Goal: Task Accomplishment & Management: Manage account settings

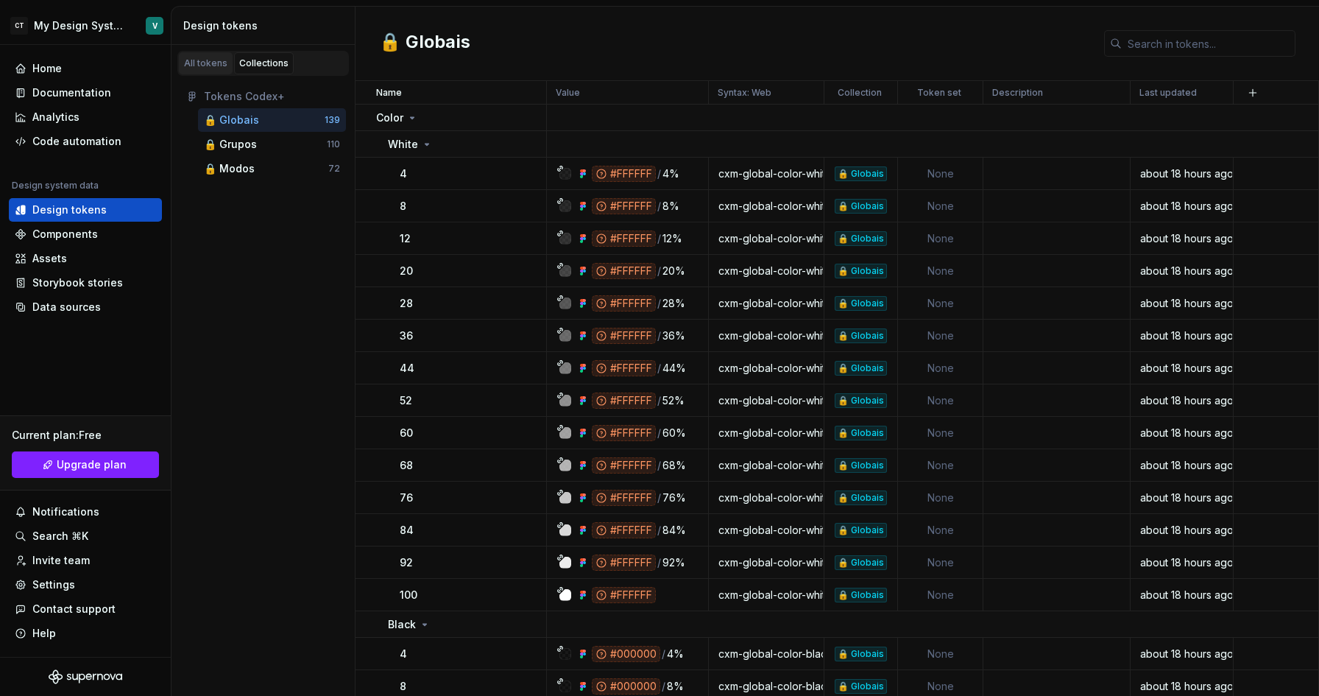
click at [208, 63] on div "All tokens" at bounding box center [205, 63] width 43 height 12
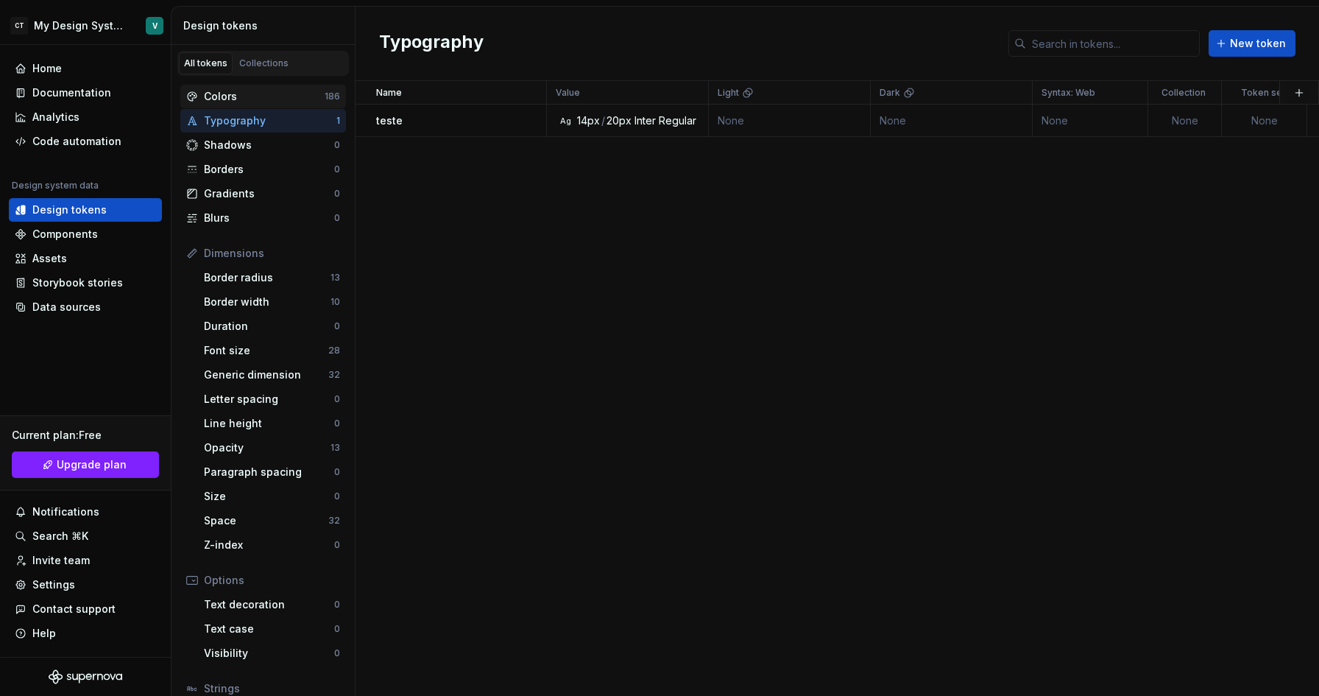
click at [272, 102] on div "Colors" at bounding box center [264, 96] width 121 height 15
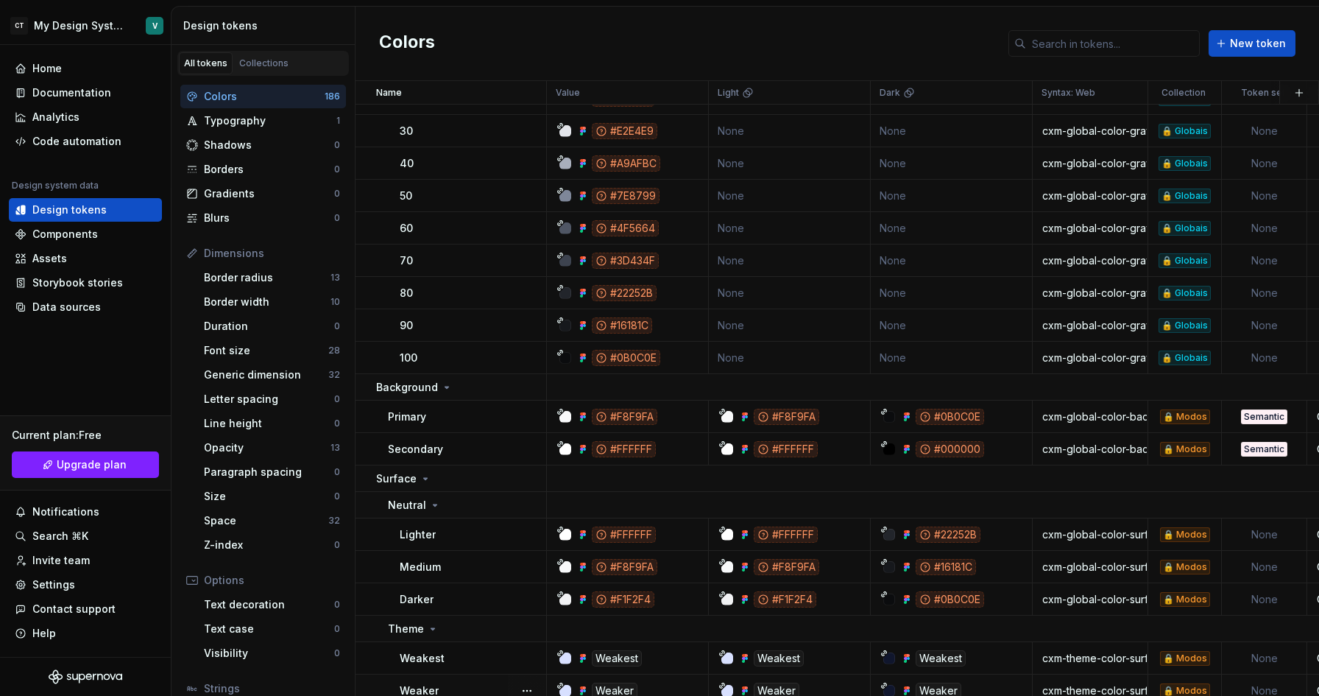
scroll to position [4430, 0]
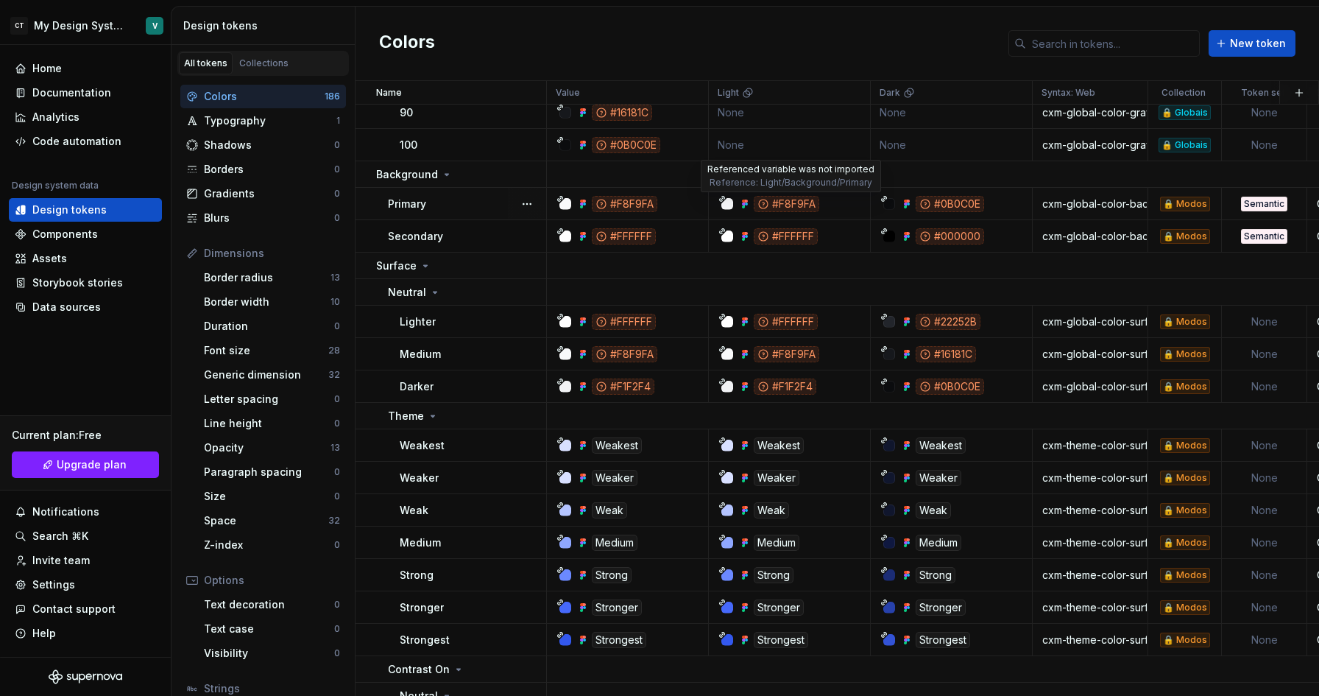
click at [774, 202] on div "#F8F9FA" at bounding box center [787, 204] width 66 height 16
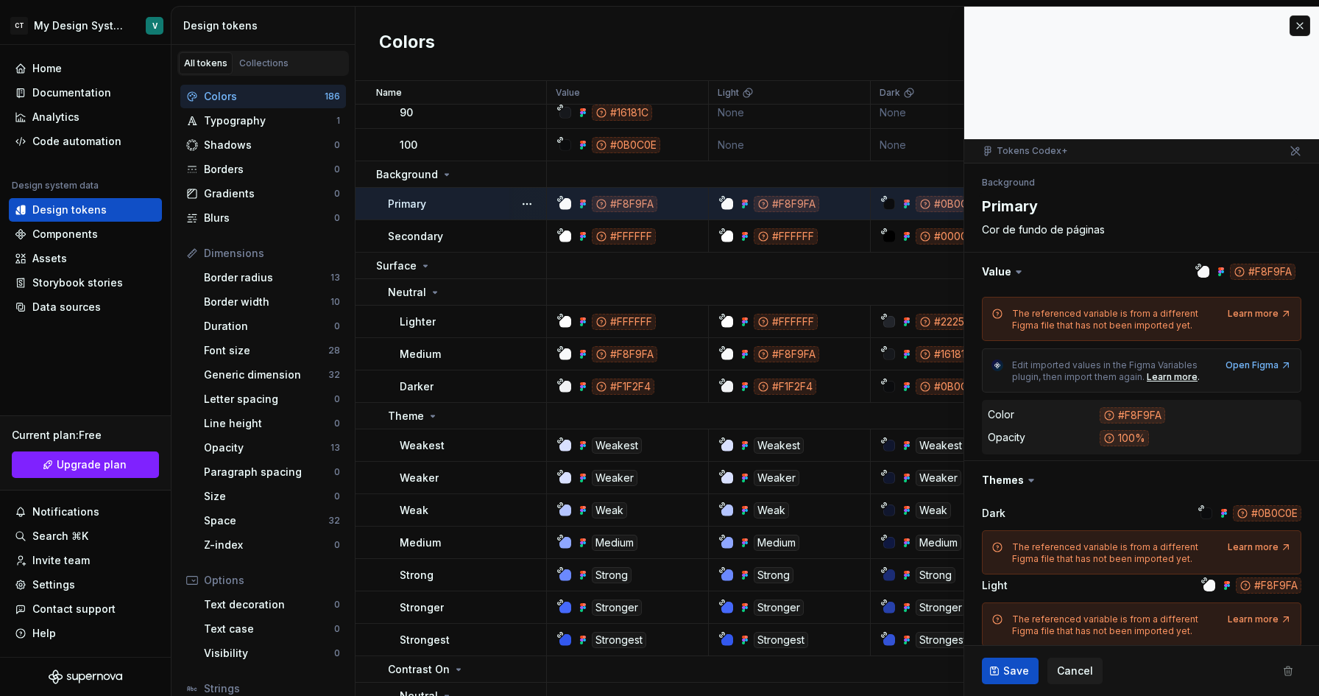
type textarea "*"
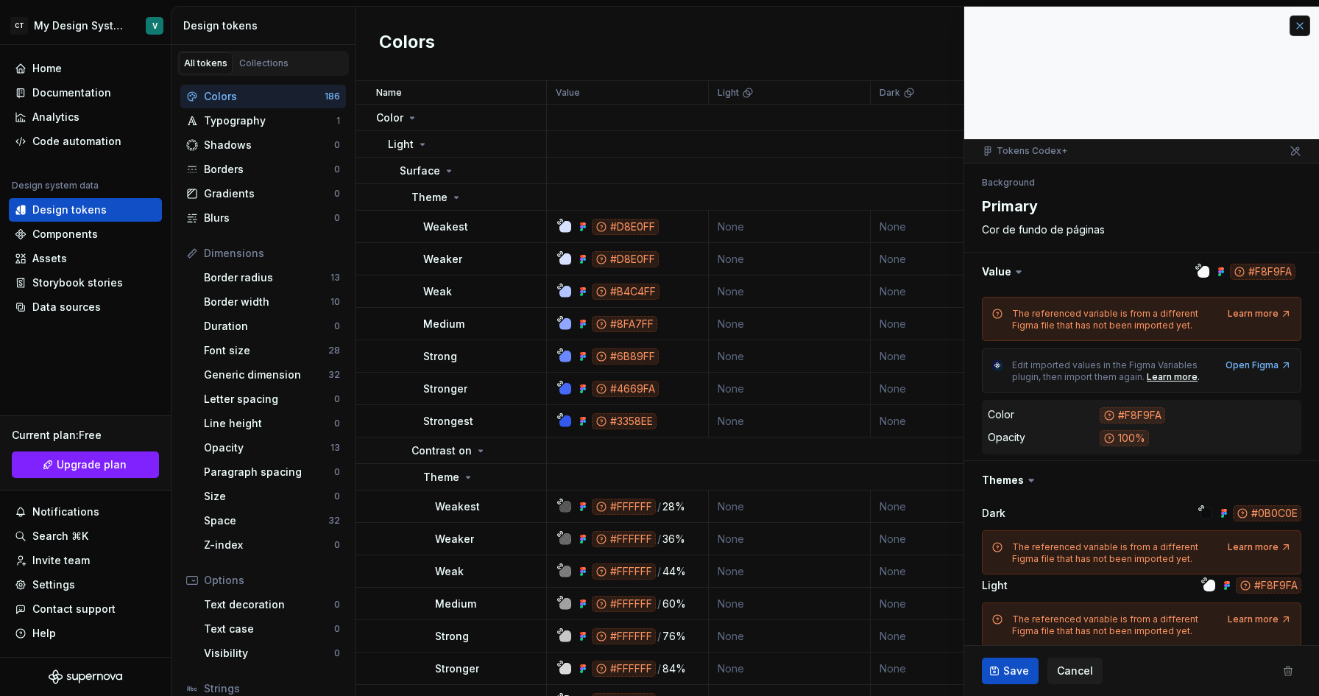
click at [1293, 33] on button "button" at bounding box center [1299, 25] width 21 height 21
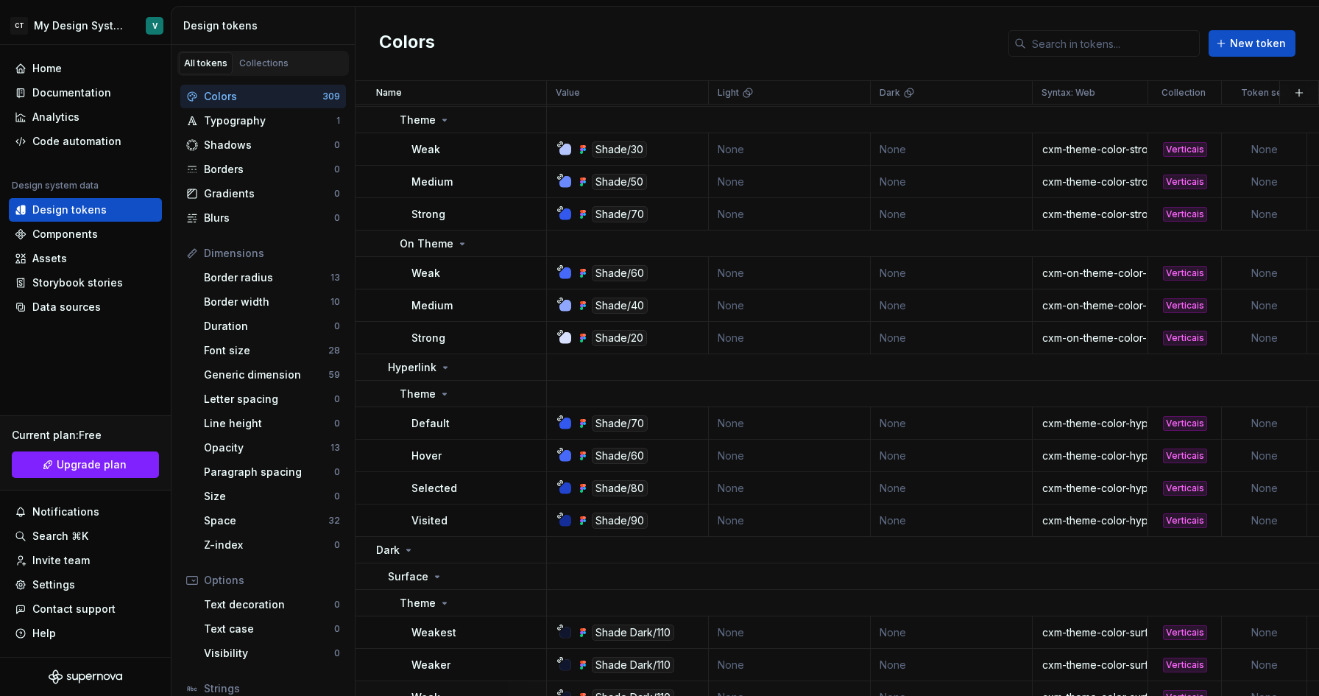
scroll to position [10546, 0]
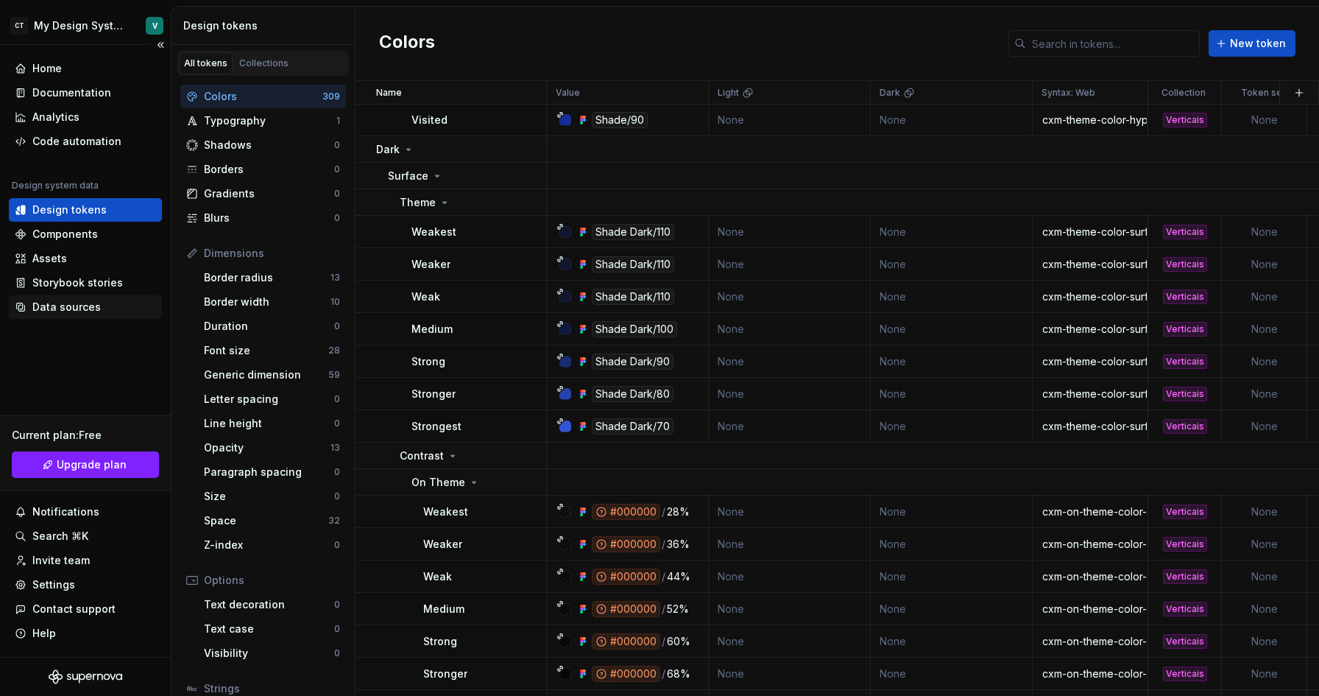
click at [74, 308] on div "Data sources" at bounding box center [66, 307] width 68 height 15
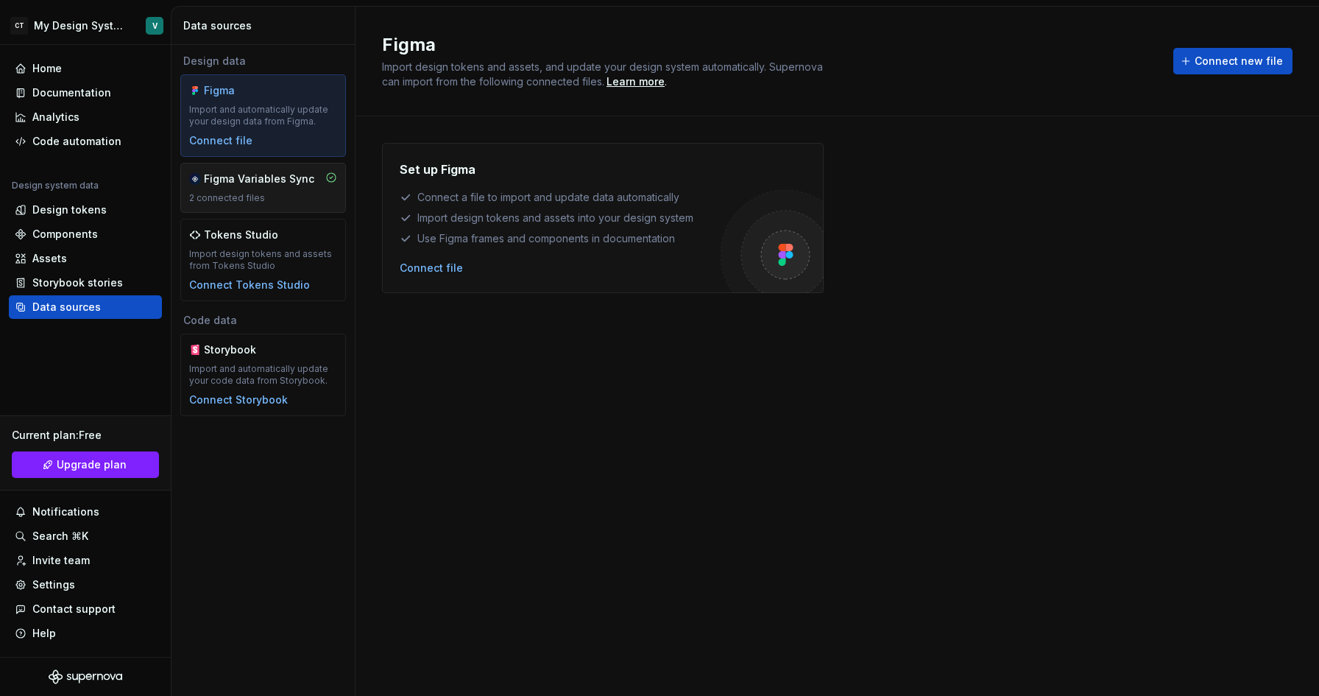
click at [273, 194] on div "2 connected files" at bounding box center [263, 198] width 148 height 12
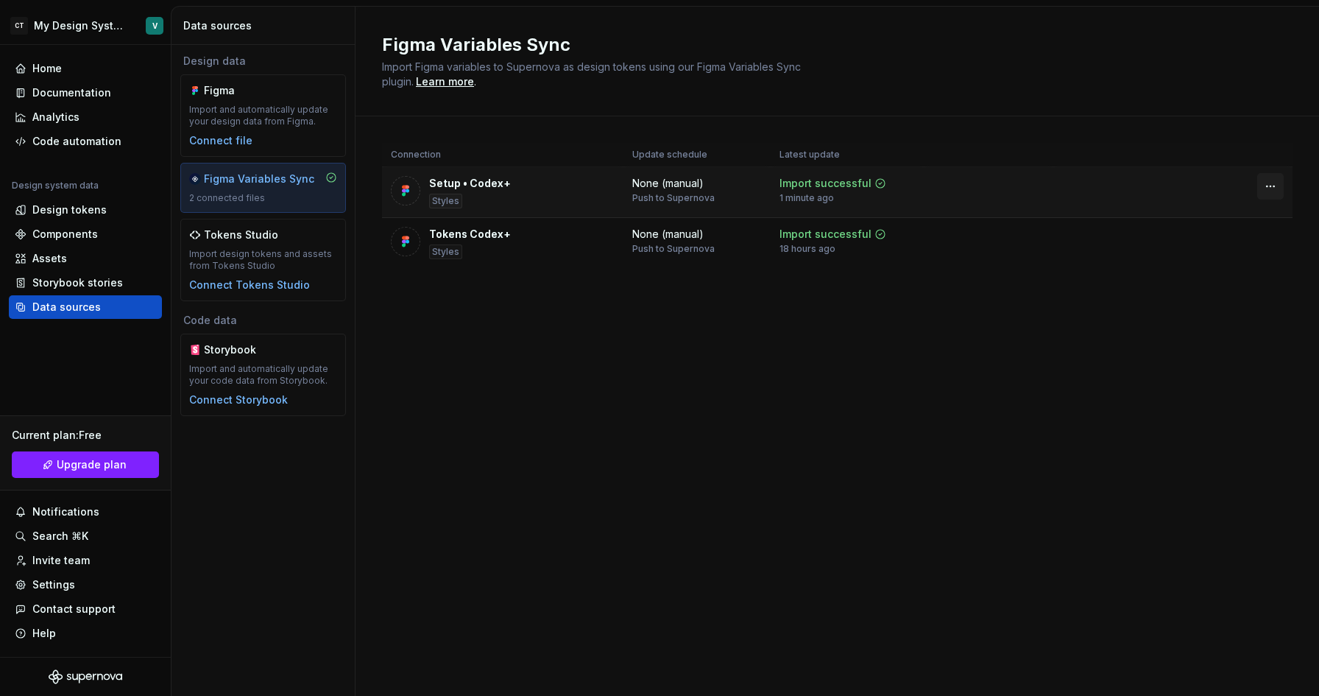
click at [1271, 185] on html "CT My Design System V Home Documentation Analytics Code automation Design syste…" at bounding box center [659, 348] width 1319 height 696
click at [1256, 219] on div "Disconnect plugin" at bounding box center [1262, 217] width 96 height 15
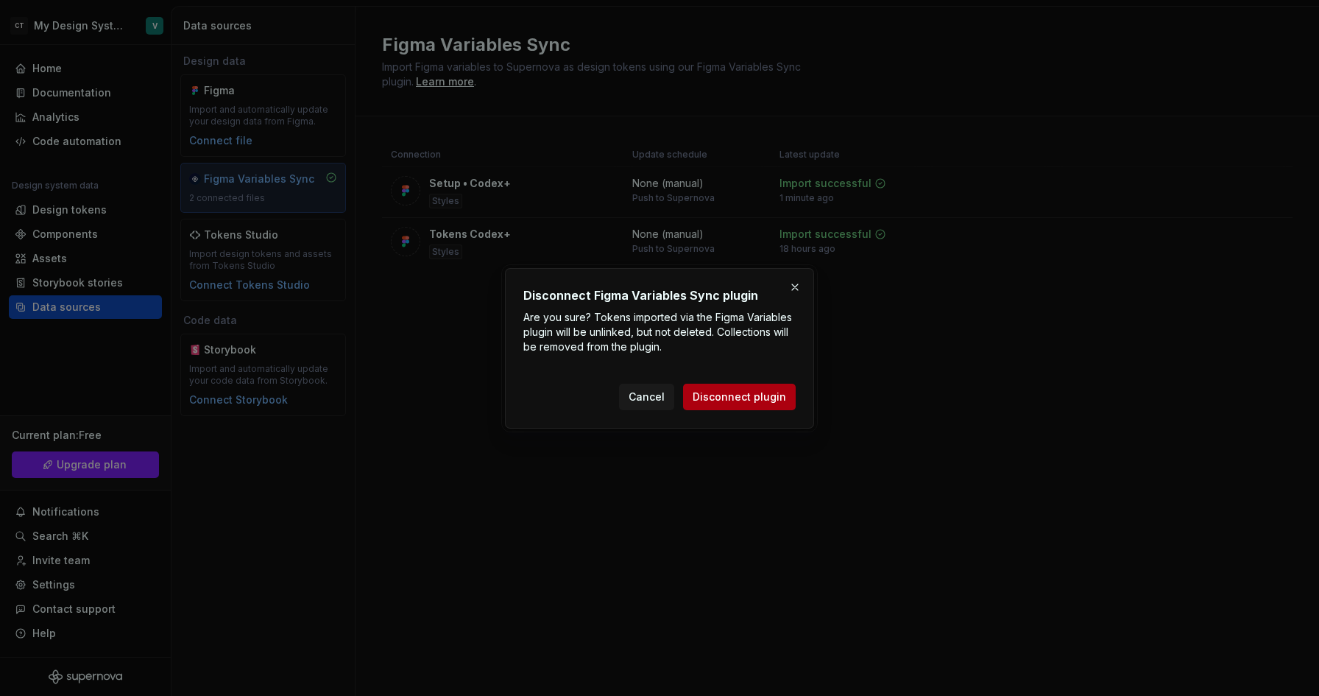
click at [723, 394] on span "Disconnect plugin" at bounding box center [739, 396] width 93 height 15
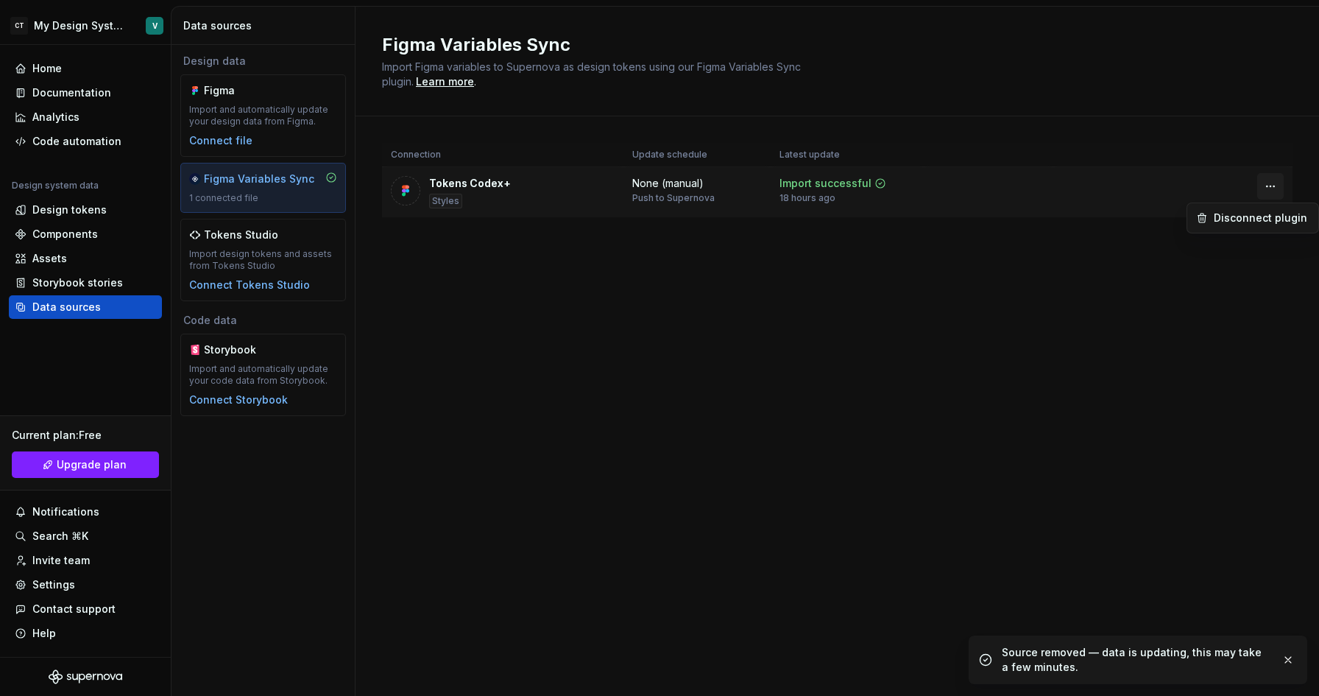
click at [1266, 188] on html "CT My Design System V Home Documentation Analytics Code automation Design syste…" at bounding box center [659, 348] width 1319 height 696
click at [1232, 217] on div "Disconnect plugin" at bounding box center [1262, 217] width 96 height 15
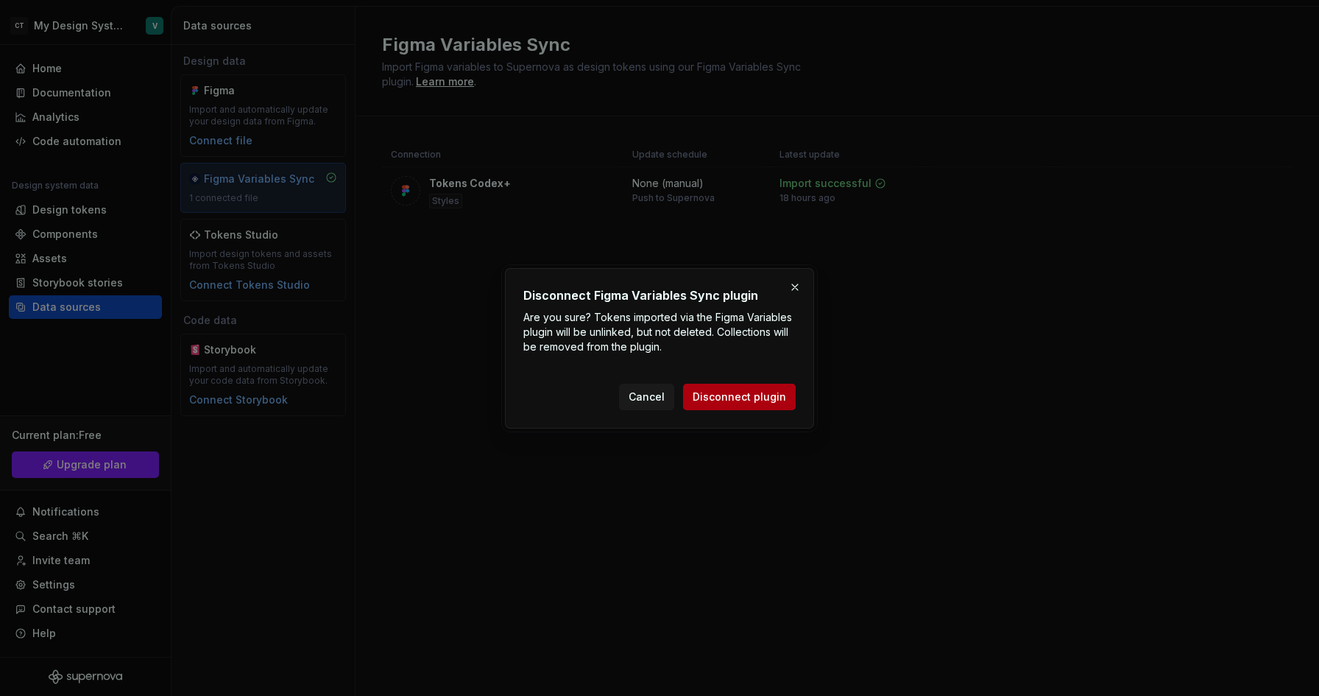
click at [771, 390] on span "Disconnect plugin" at bounding box center [739, 396] width 93 height 15
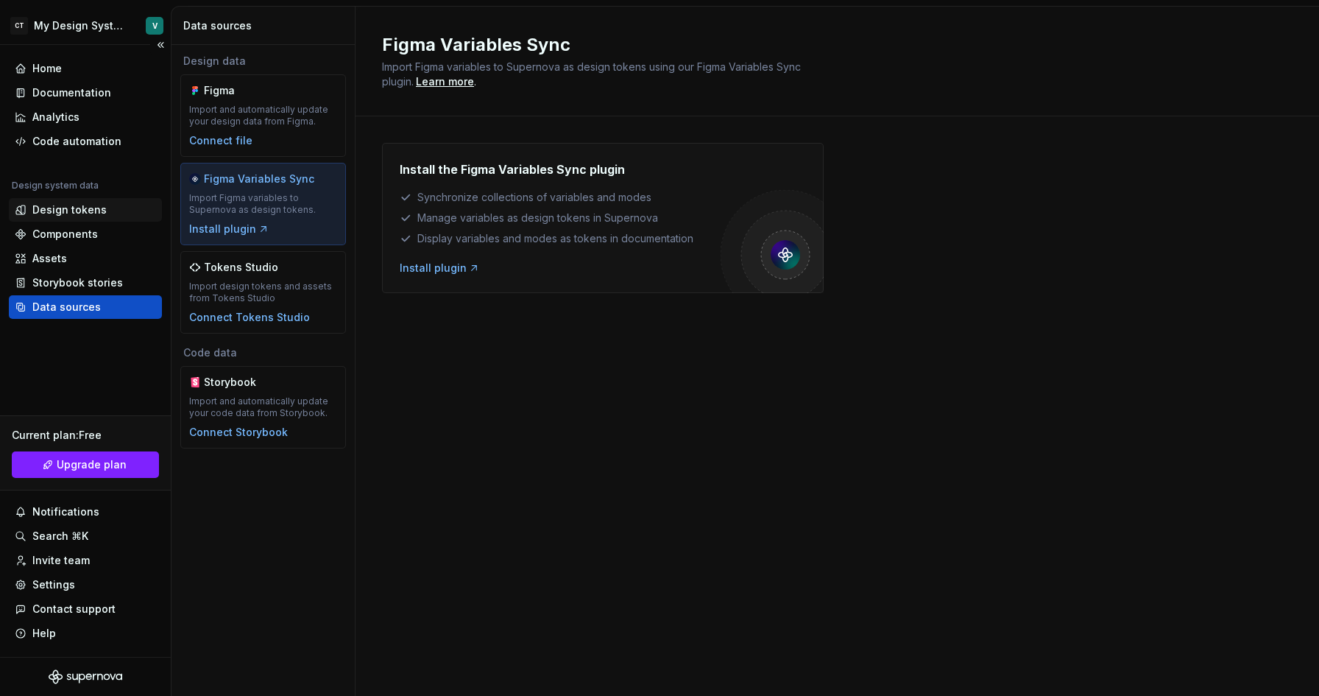
click at [95, 209] on div "Design tokens" at bounding box center [69, 209] width 74 height 15
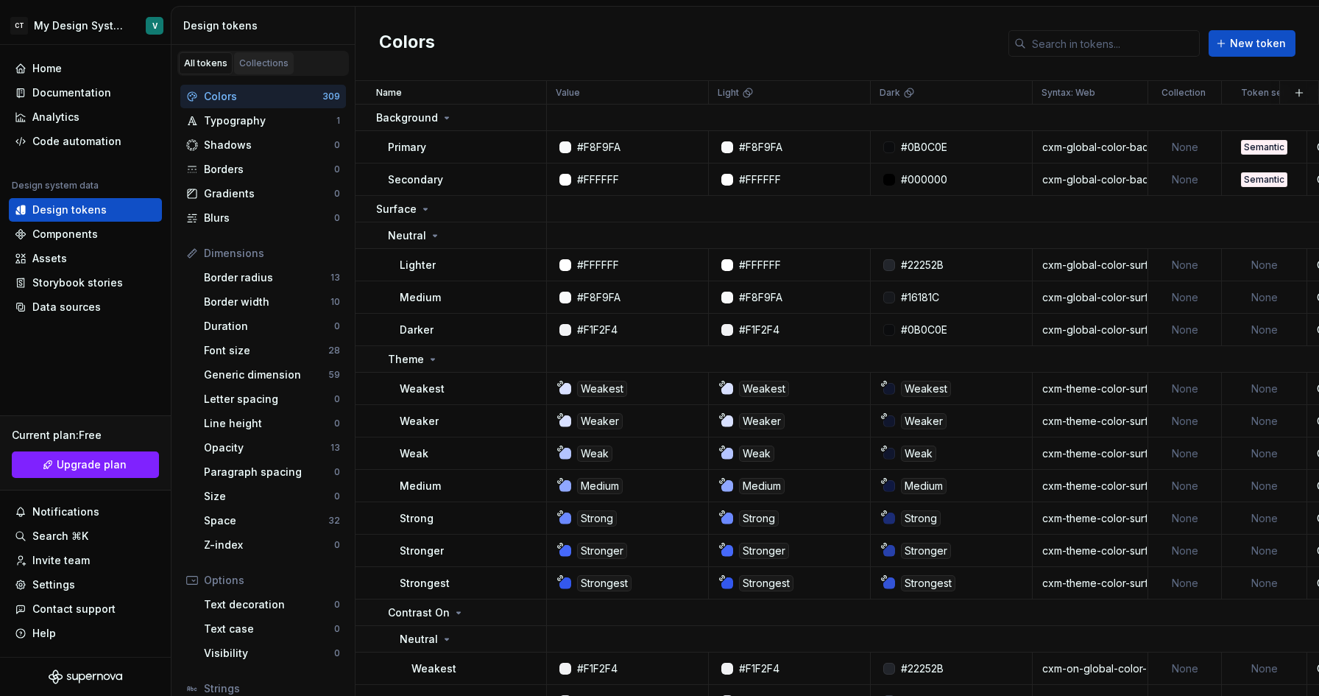
click at [254, 65] on div "Collections" at bounding box center [263, 63] width 49 height 12
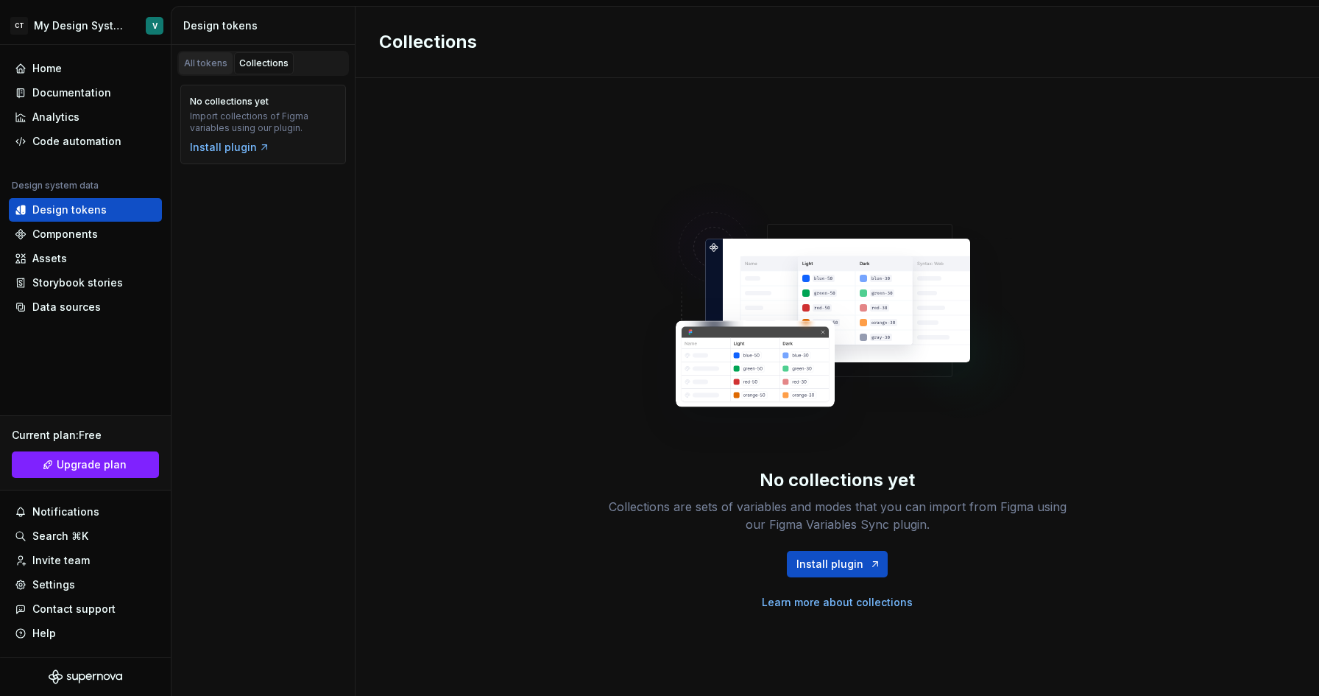
click at [208, 71] on link "All tokens" at bounding box center [206, 63] width 54 height 22
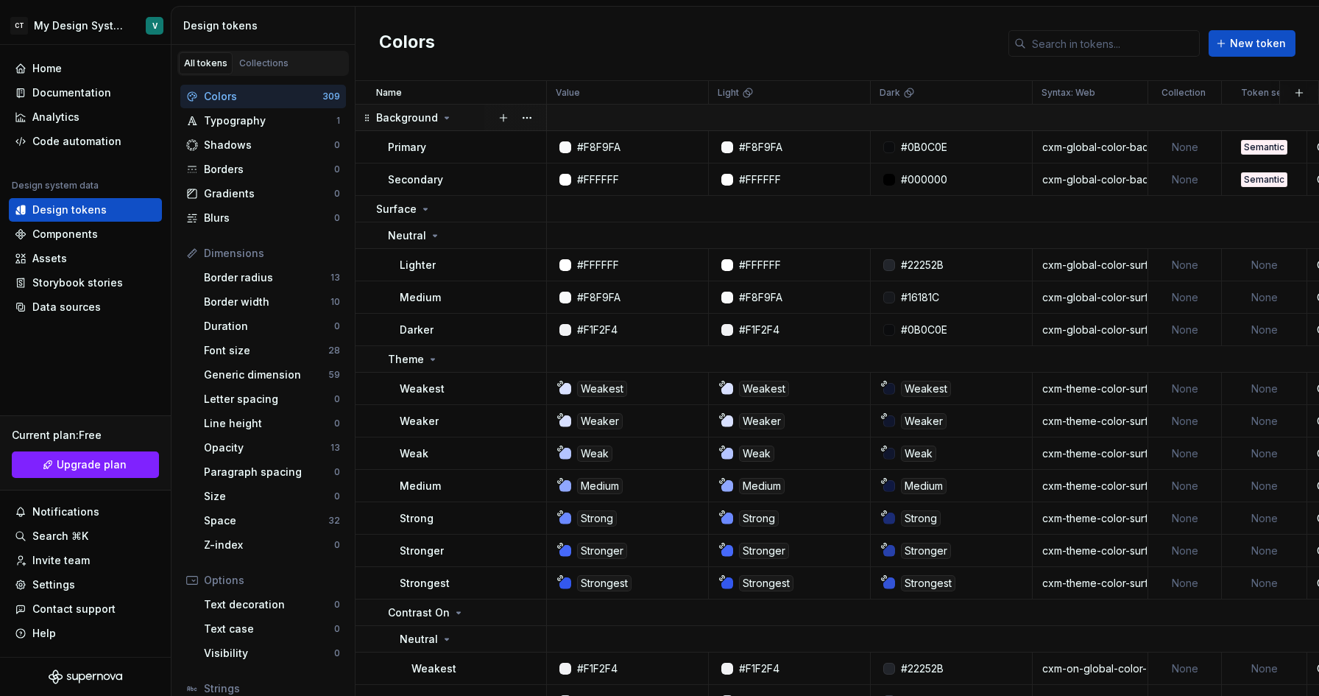
click at [414, 114] on p "Background" at bounding box center [407, 117] width 62 height 15
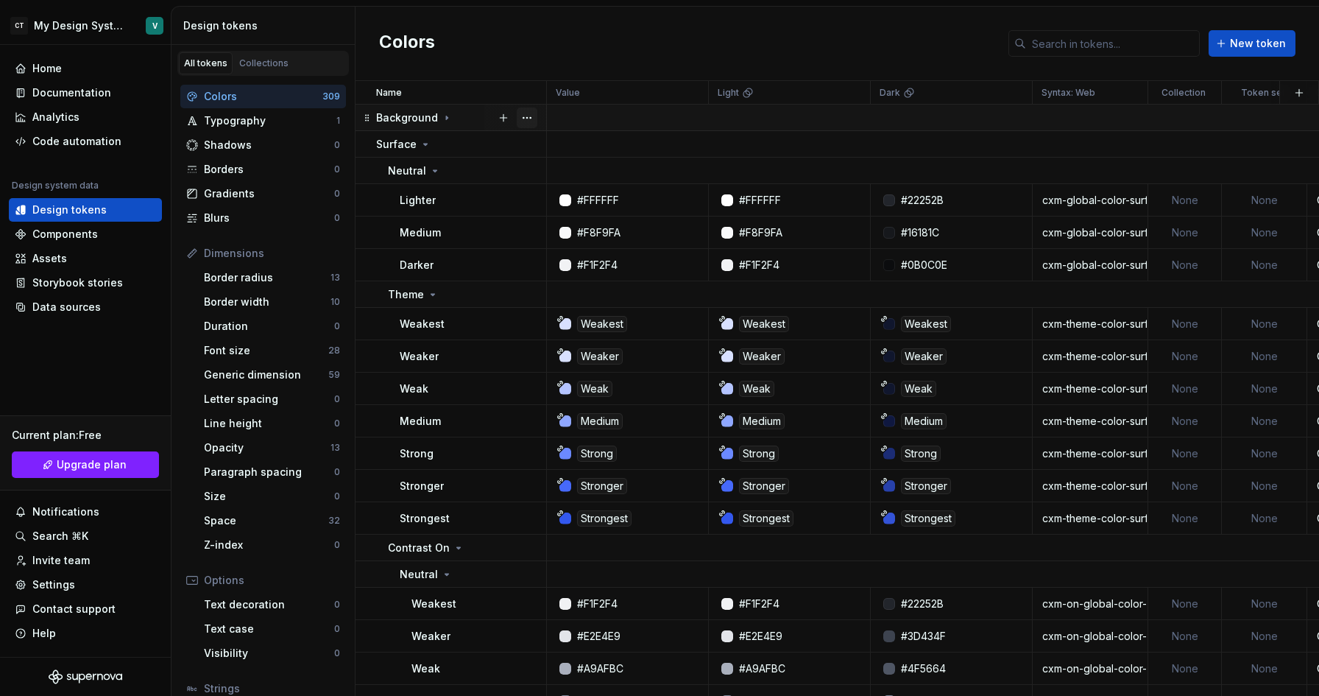
click at [529, 114] on button "button" at bounding box center [527, 117] width 21 height 21
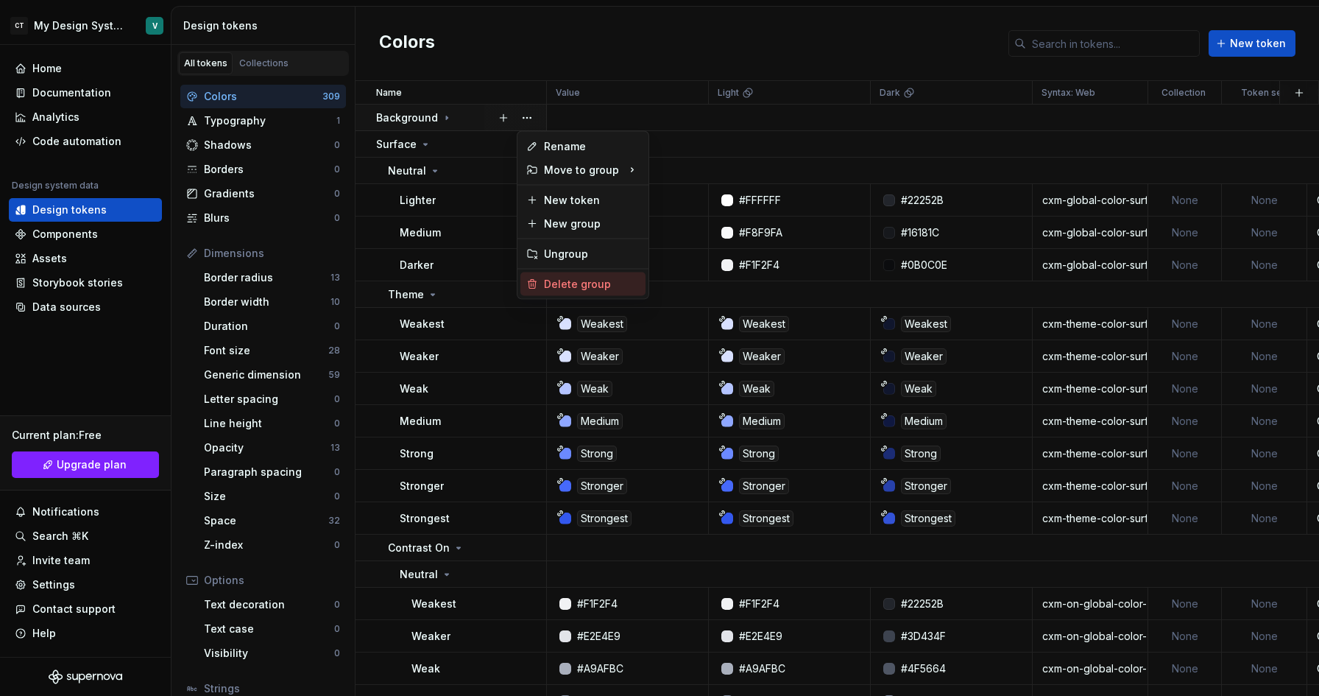
click at [556, 280] on div "Delete group" at bounding box center [592, 284] width 96 height 15
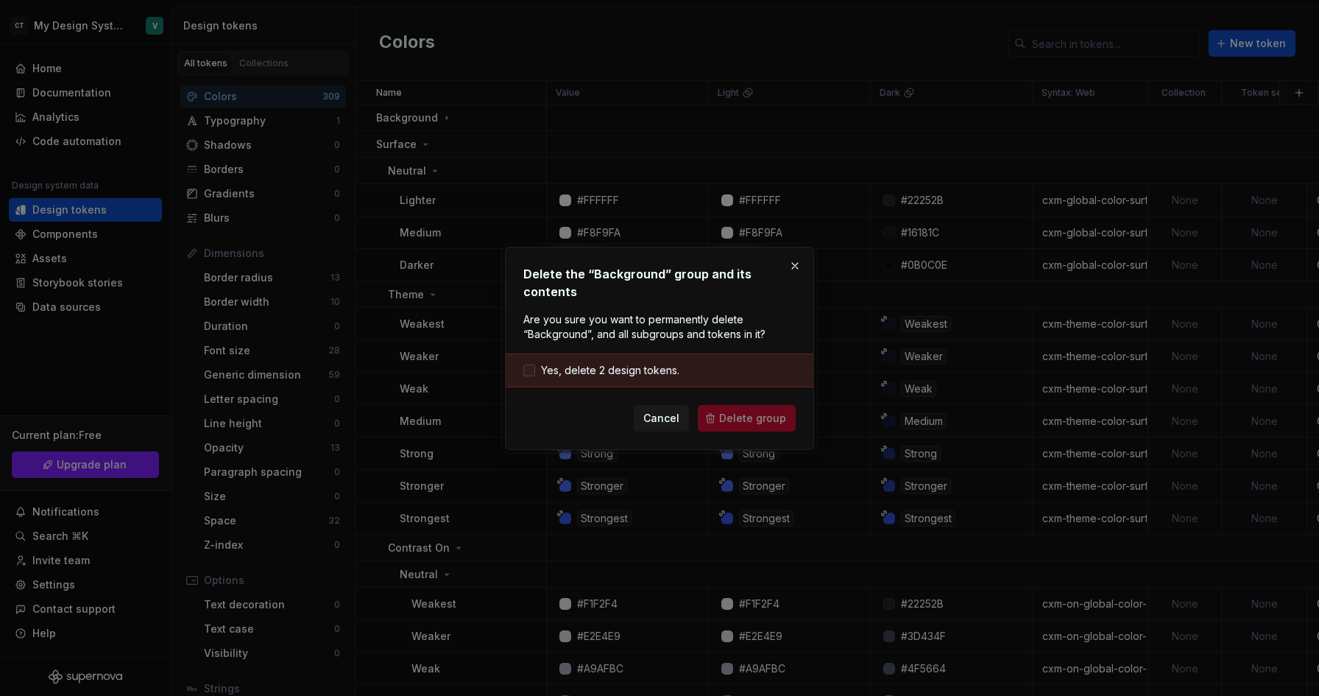
click at [601, 370] on span "Yes, delete 2 design tokens." at bounding box center [610, 370] width 138 height 15
click at [723, 411] on span "Delete group" at bounding box center [752, 418] width 67 height 15
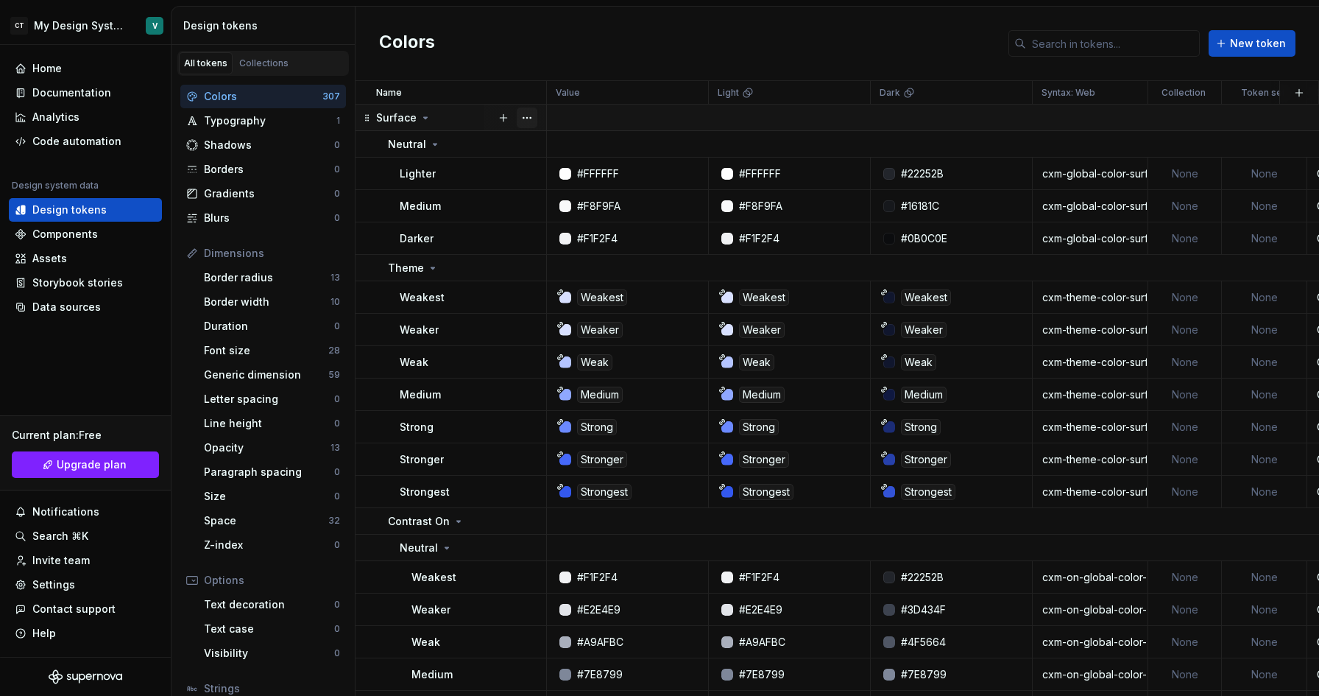
click at [526, 115] on button "button" at bounding box center [527, 117] width 21 height 21
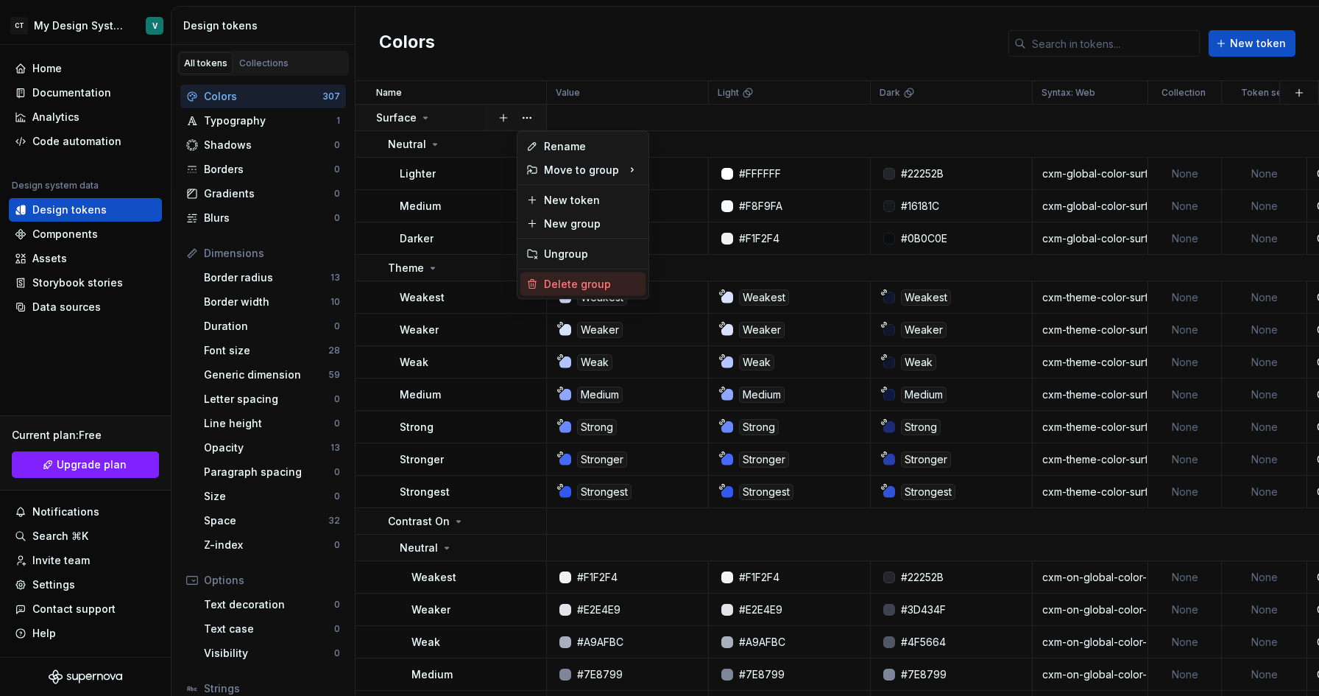
click at [558, 289] on div "Delete group" at bounding box center [592, 284] width 96 height 15
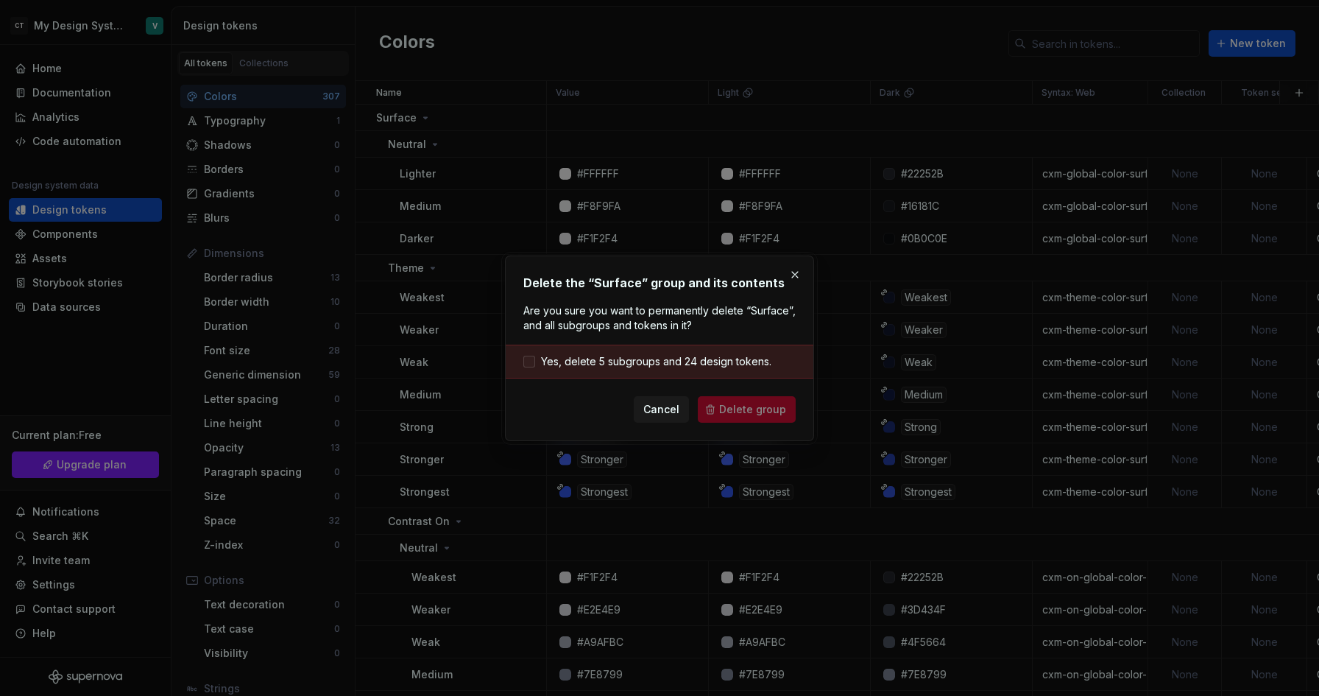
click at [628, 362] on span "Yes, delete 5 subgroups and 24 design tokens." at bounding box center [656, 361] width 230 height 15
click at [732, 405] on span "Delete group" at bounding box center [752, 409] width 67 height 15
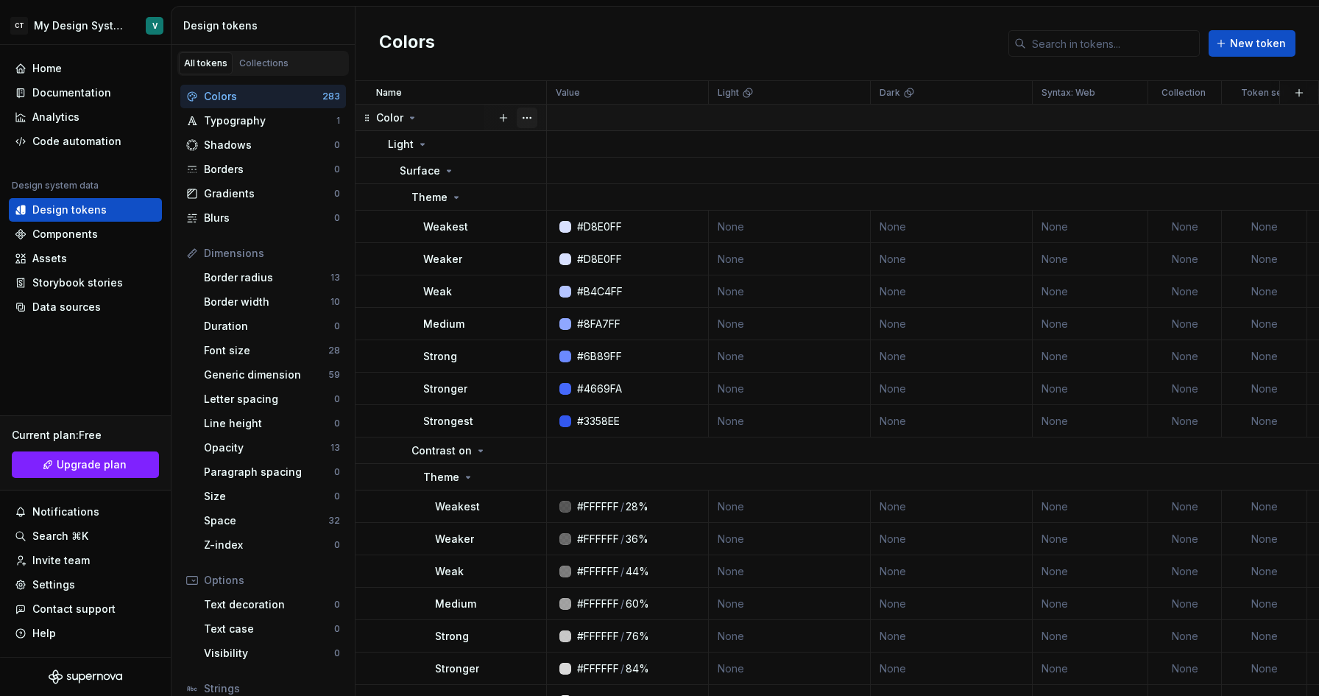
click at [534, 118] on button "button" at bounding box center [527, 117] width 21 height 21
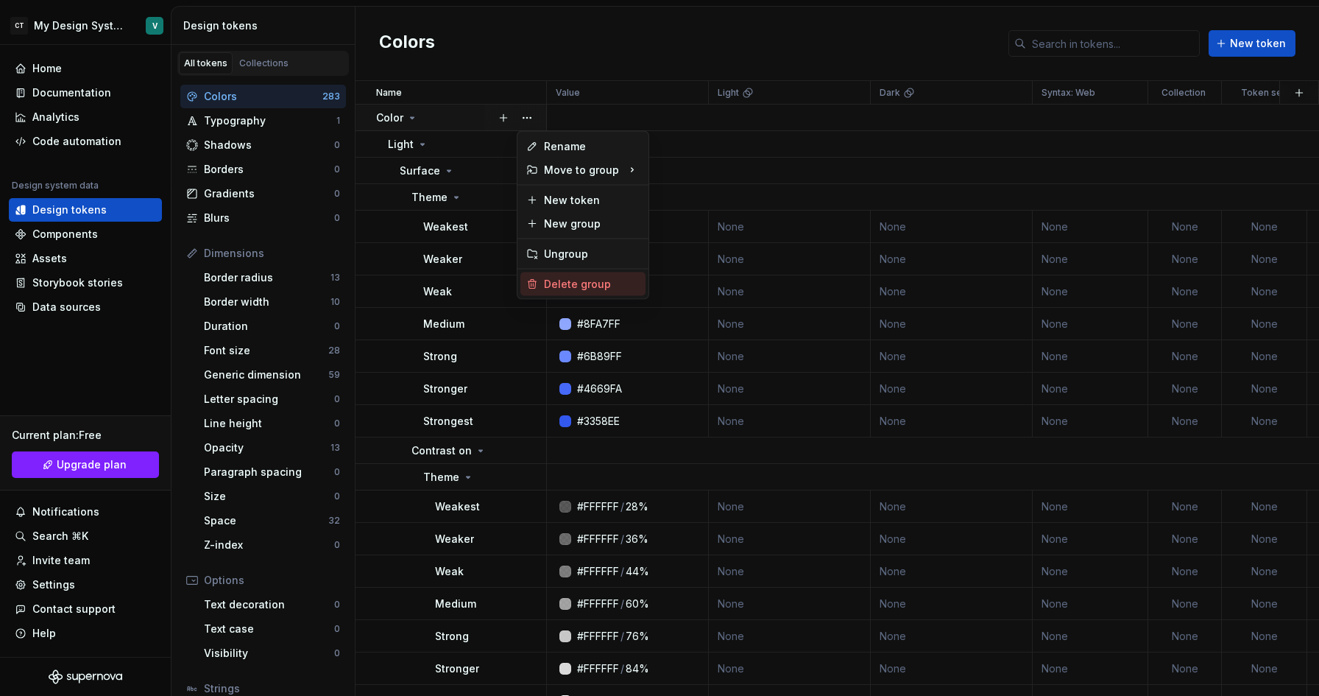
click at [571, 285] on div "Delete group" at bounding box center [592, 284] width 96 height 15
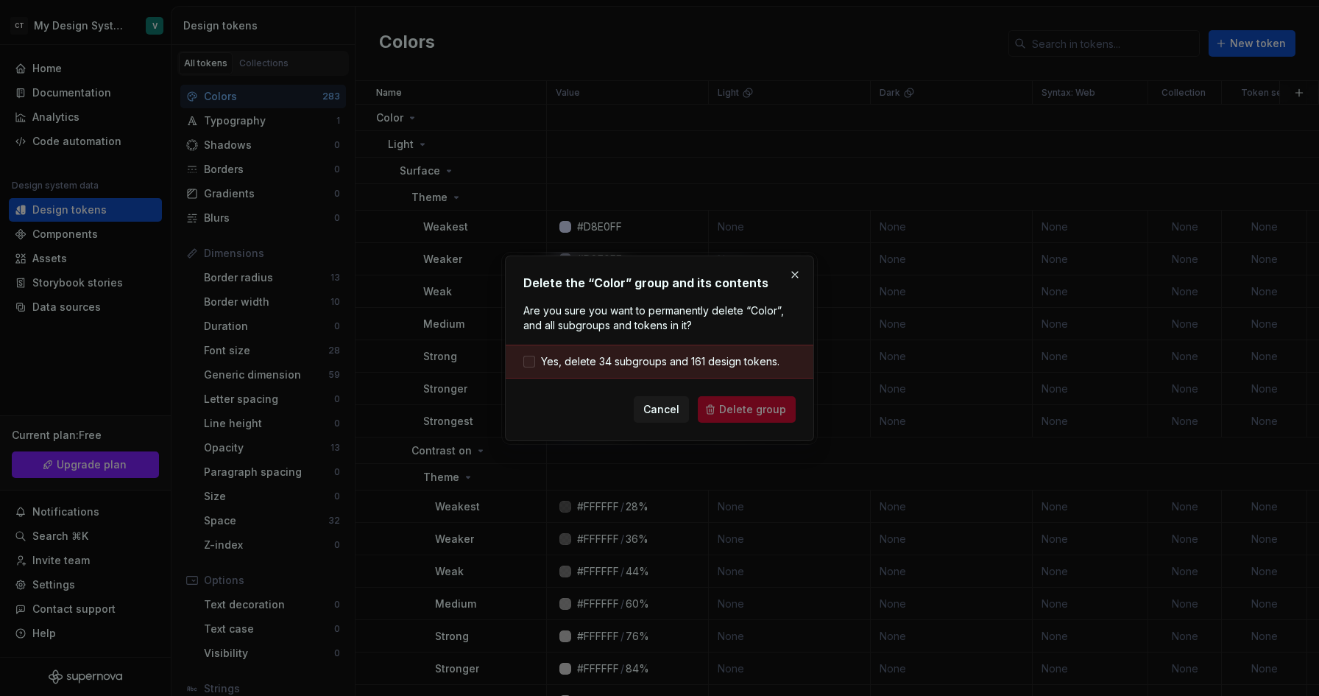
click at [659, 359] on span "Yes, delete 34 subgroups and 161 design tokens." at bounding box center [660, 361] width 238 height 15
click at [753, 411] on span "Delete group" at bounding box center [752, 409] width 67 height 15
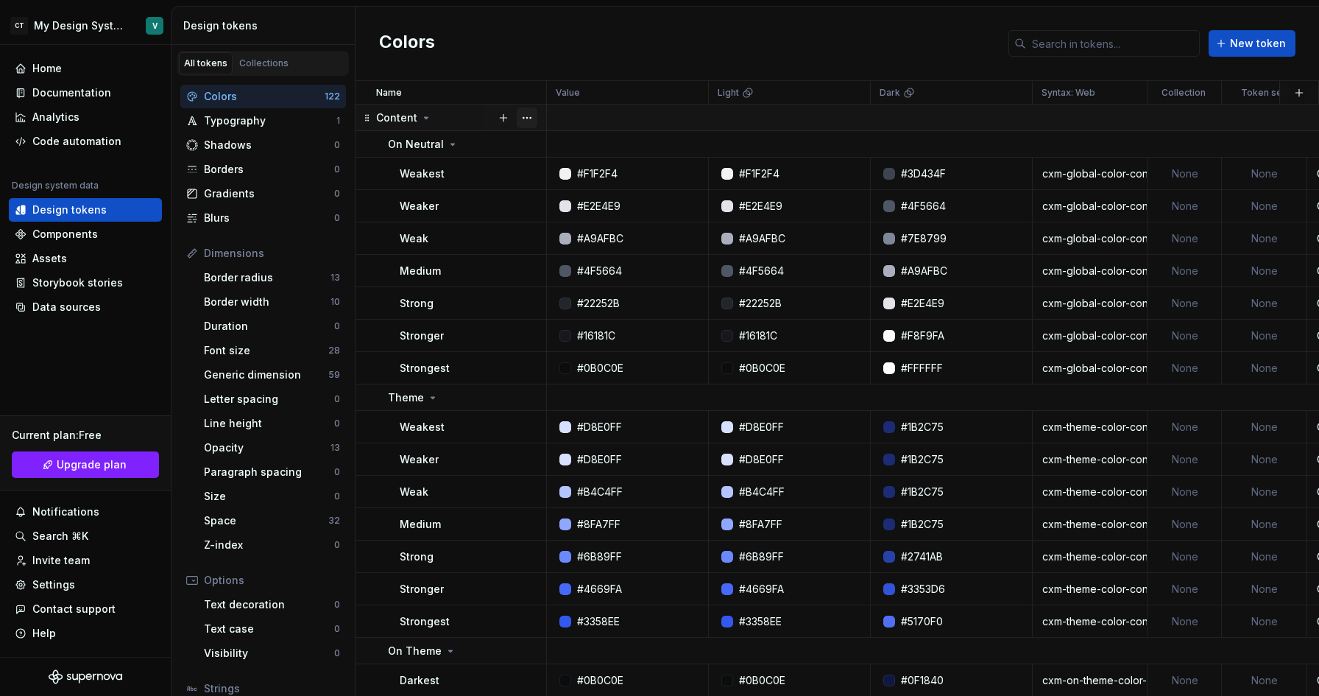
click at [535, 120] on button "button" at bounding box center [527, 117] width 21 height 21
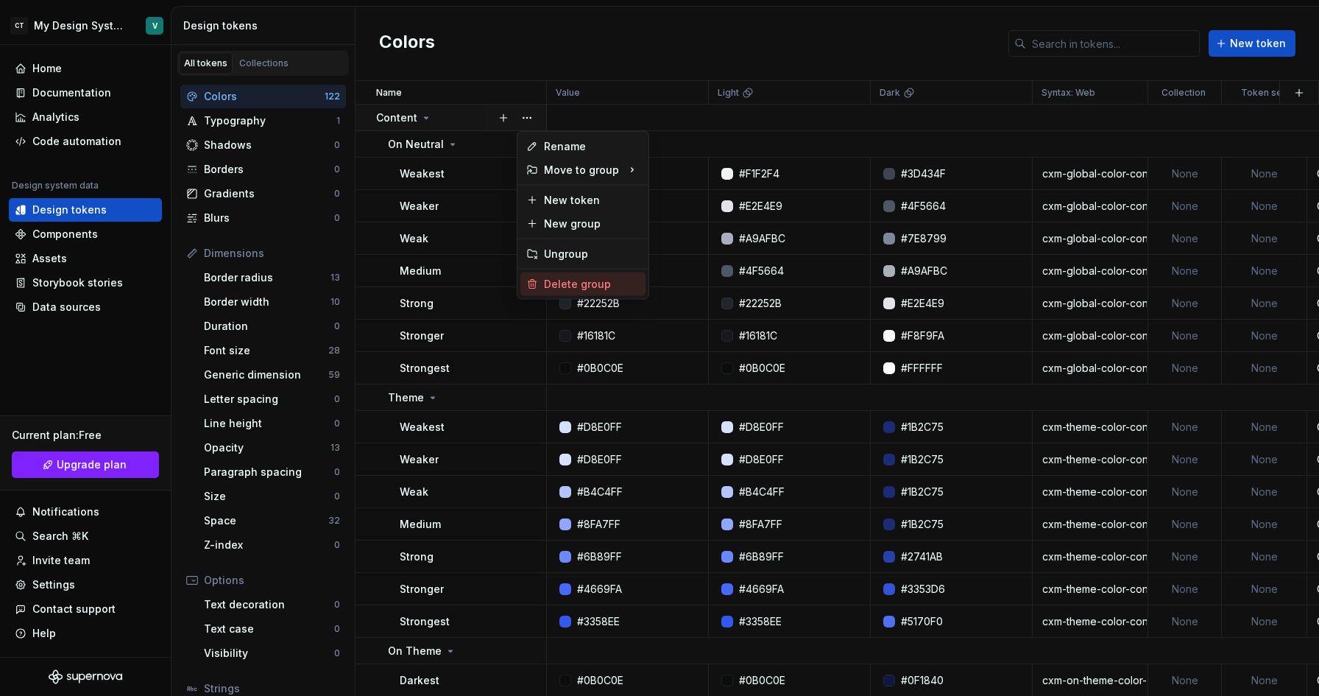
click at [571, 285] on div "Delete group" at bounding box center [592, 284] width 96 height 15
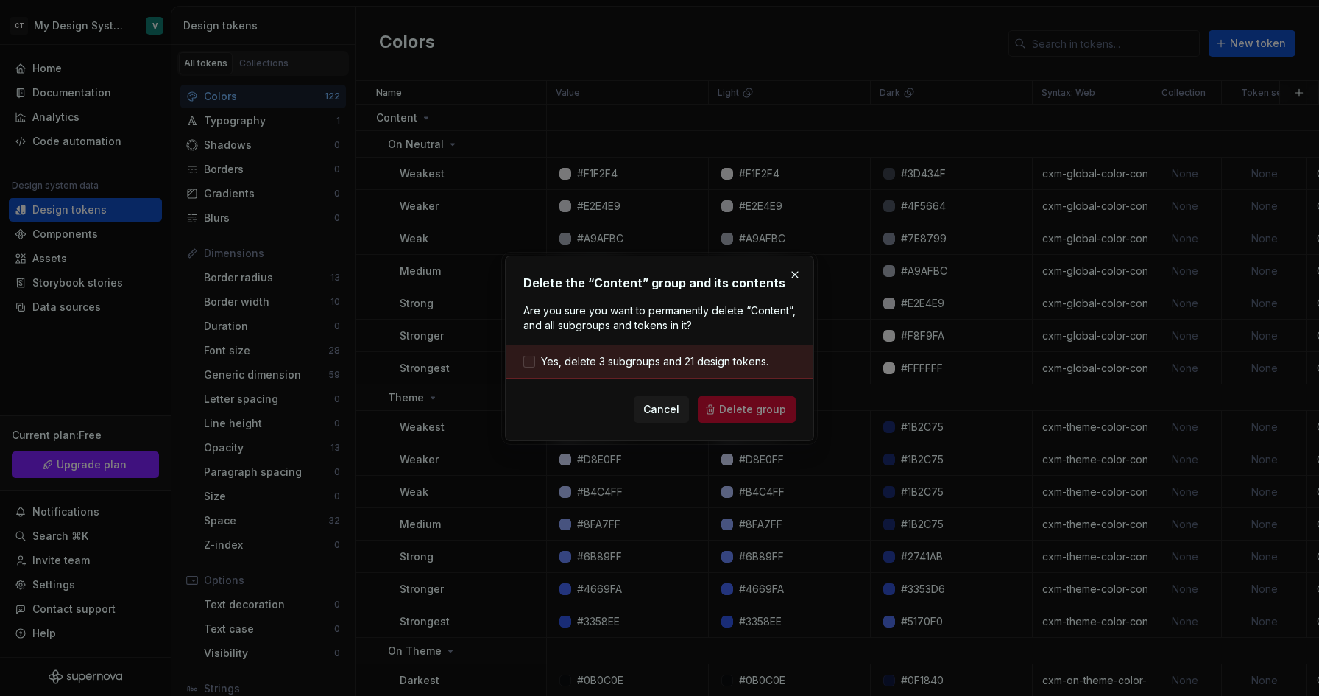
click at [700, 357] on span "Yes, delete 3 subgroups and 21 design tokens." at bounding box center [654, 361] width 227 height 15
click at [740, 408] on span "Delete group" at bounding box center [752, 409] width 67 height 15
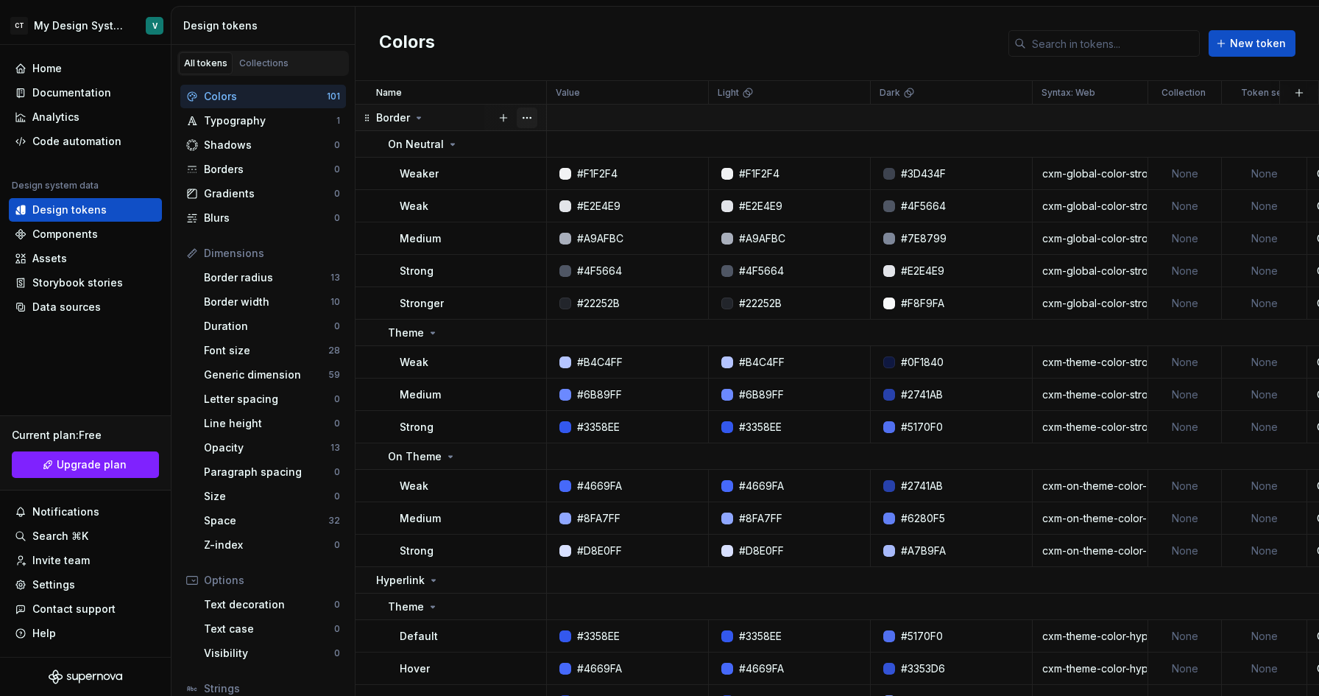
click at [535, 116] on button "button" at bounding box center [527, 117] width 21 height 21
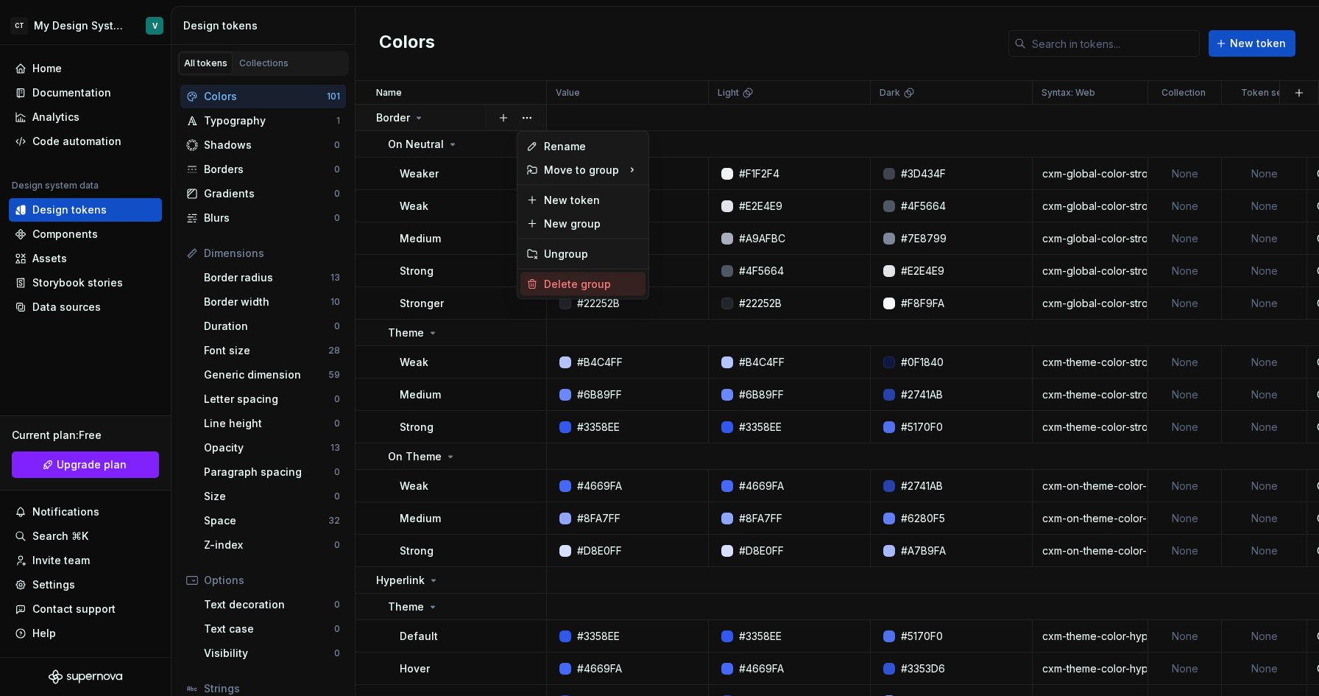
click at [561, 288] on div "Delete group" at bounding box center [592, 284] width 96 height 15
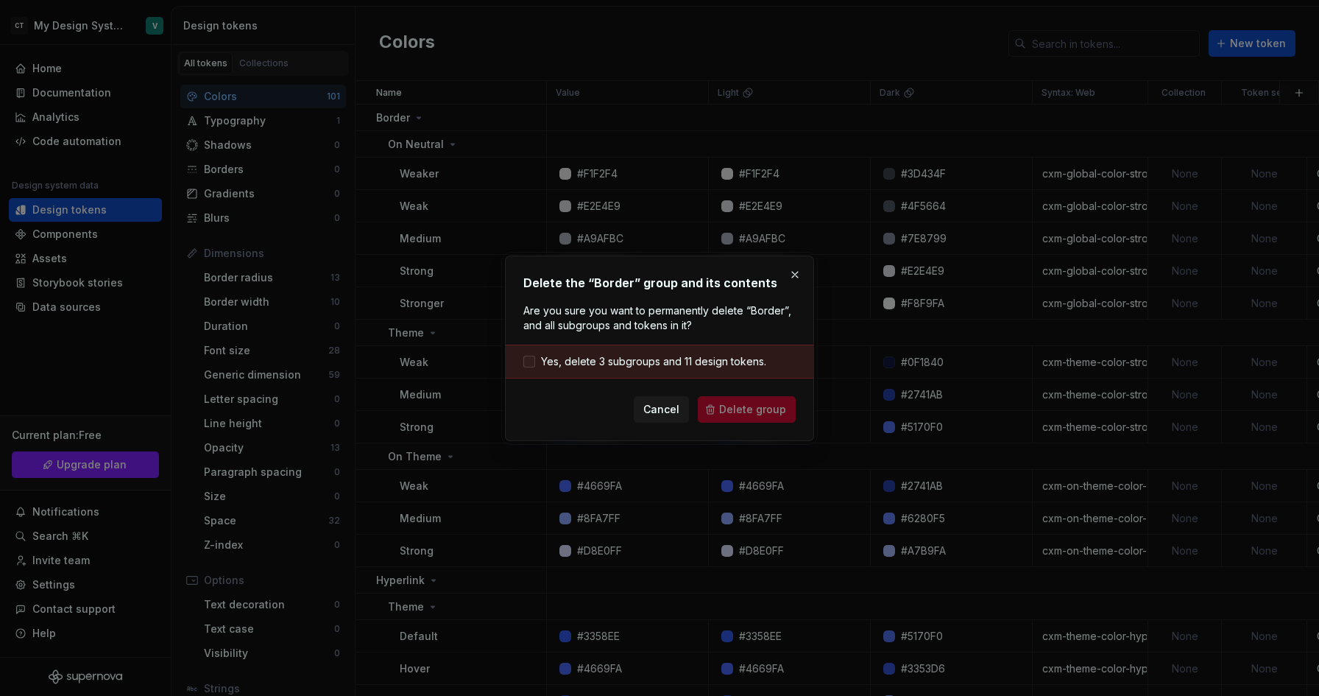
click at [701, 363] on span "Yes, delete 3 subgroups and 11 design tokens." at bounding box center [653, 361] width 225 height 15
click at [745, 411] on span "Delete group" at bounding box center [752, 409] width 67 height 15
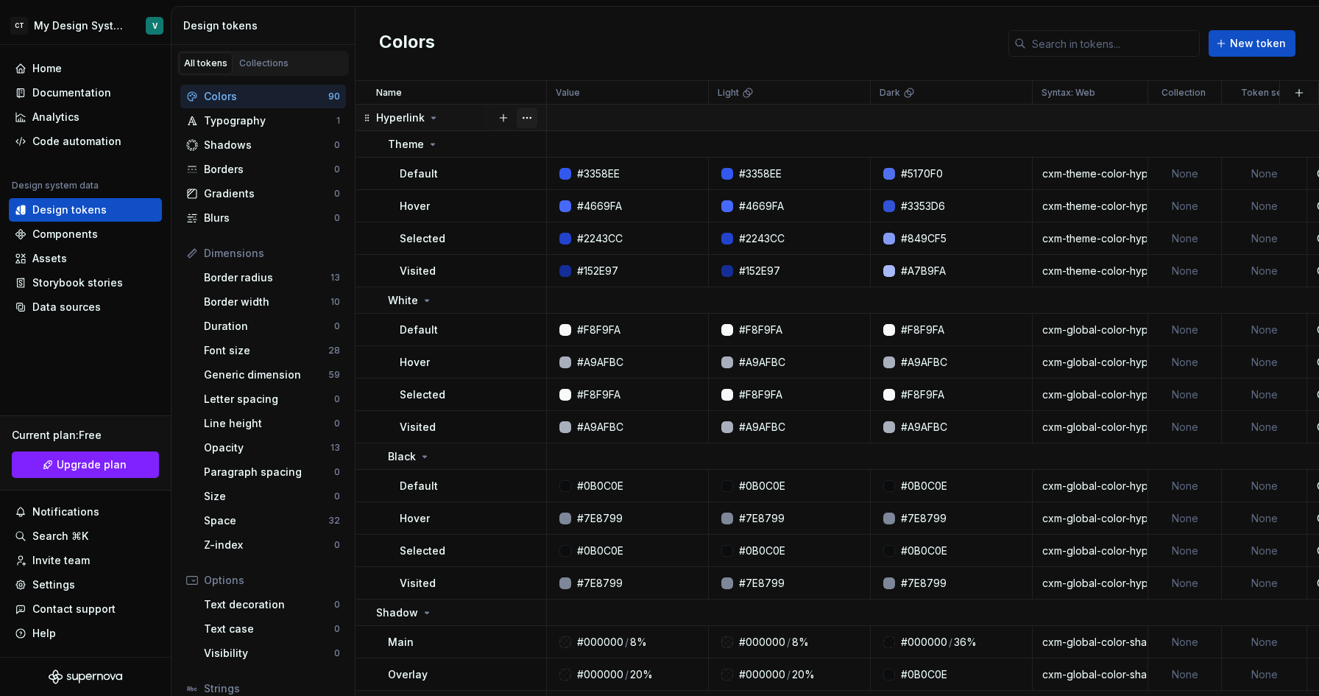
click at [525, 121] on button "button" at bounding box center [527, 117] width 21 height 21
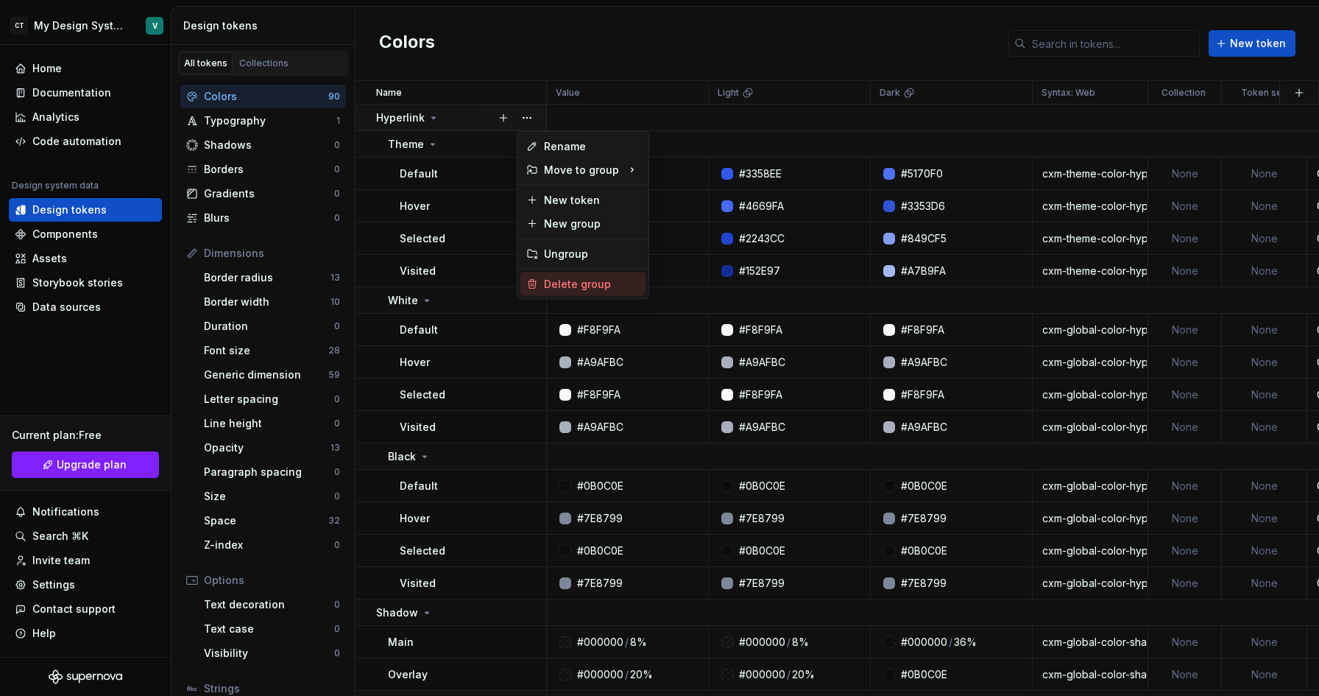
click at [571, 281] on div "Delete group" at bounding box center [592, 284] width 96 height 15
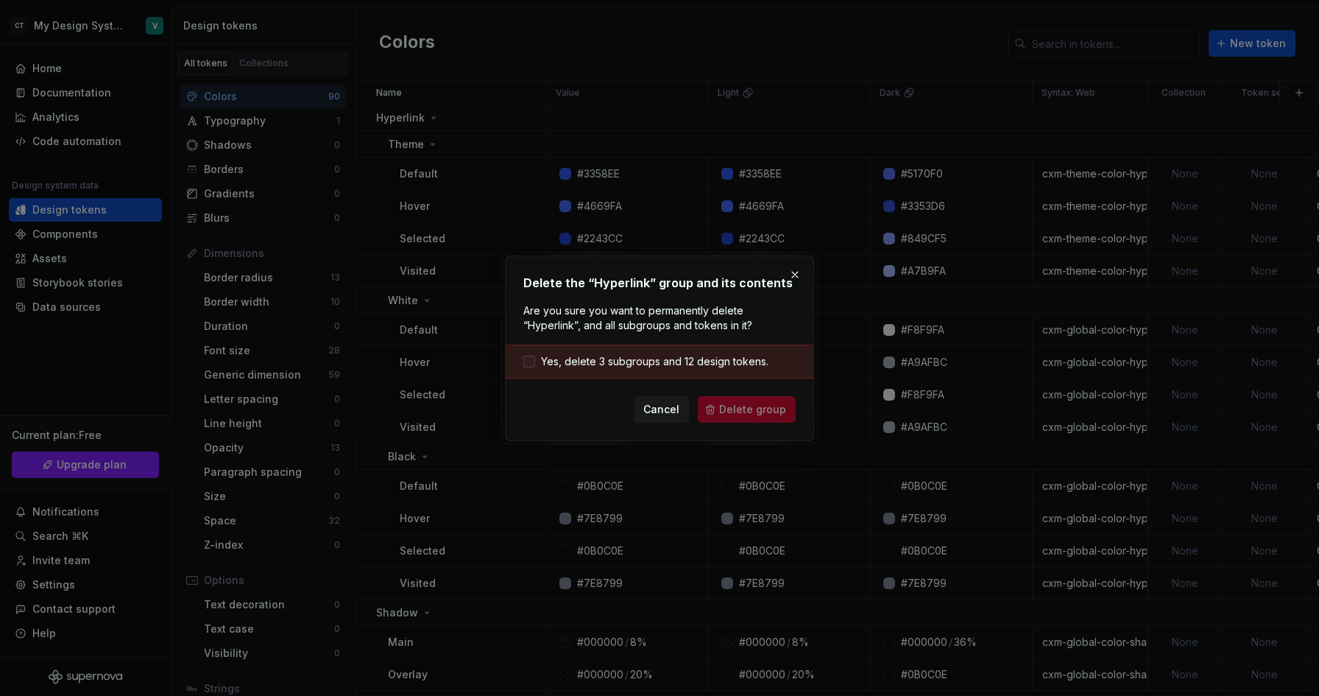
click at [692, 367] on span "Yes, delete 3 subgroups and 12 design tokens." at bounding box center [654, 361] width 227 height 15
click at [751, 406] on span "Delete group" at bounding box center [752, 409] width 67 height 15
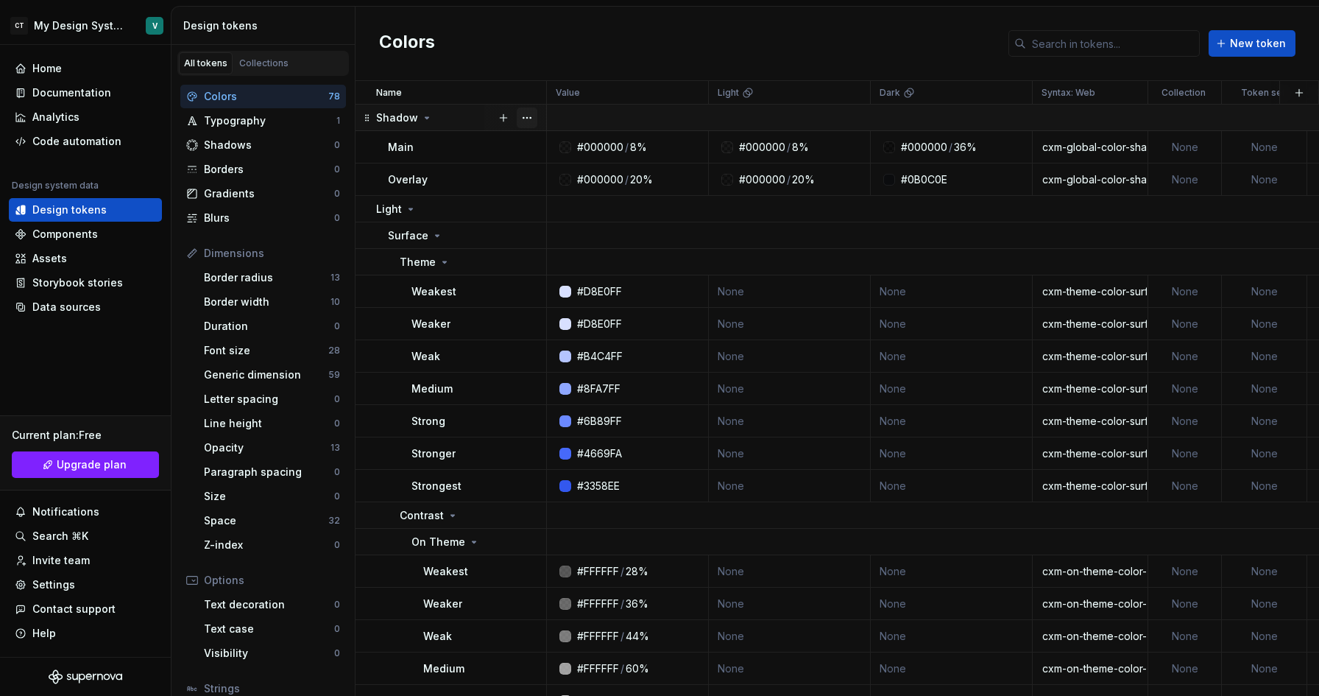
click at [528, 107] on button "button" at bounding box center [527, 117] width 21 height 21
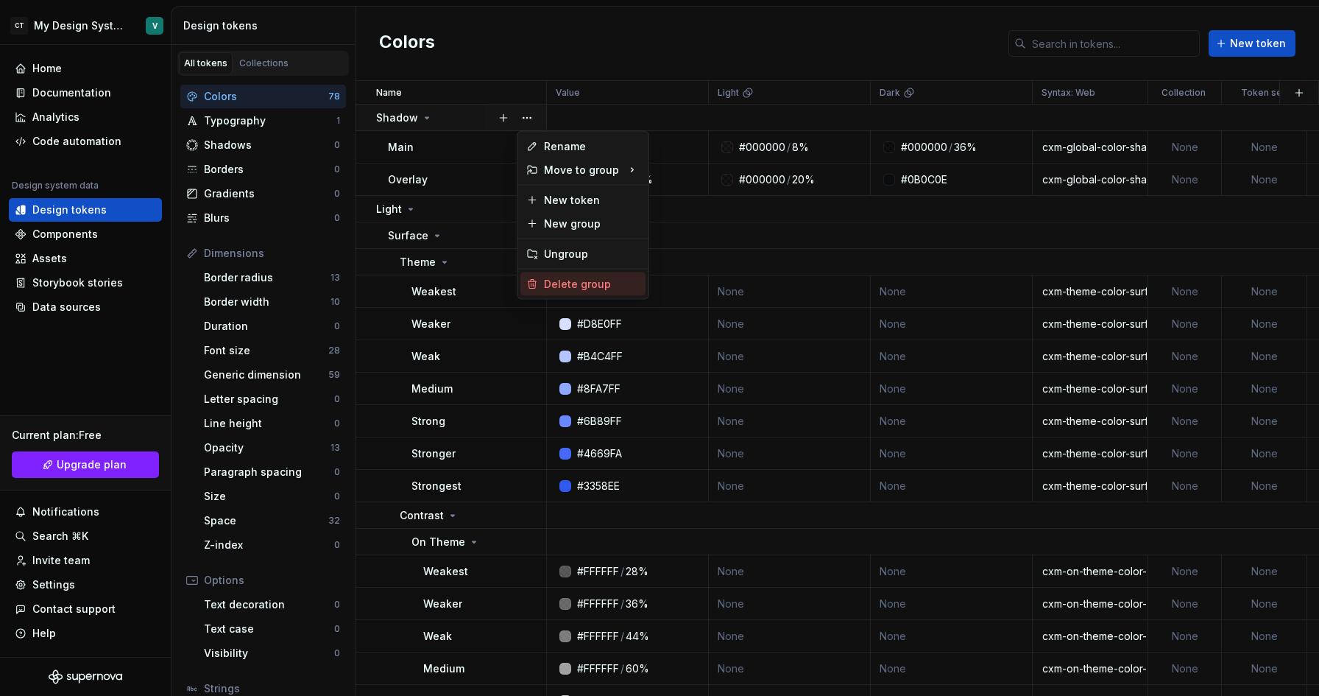
click at [551, 280] on div "Delete group" at bounding box center [592, 284] width 96 height 15
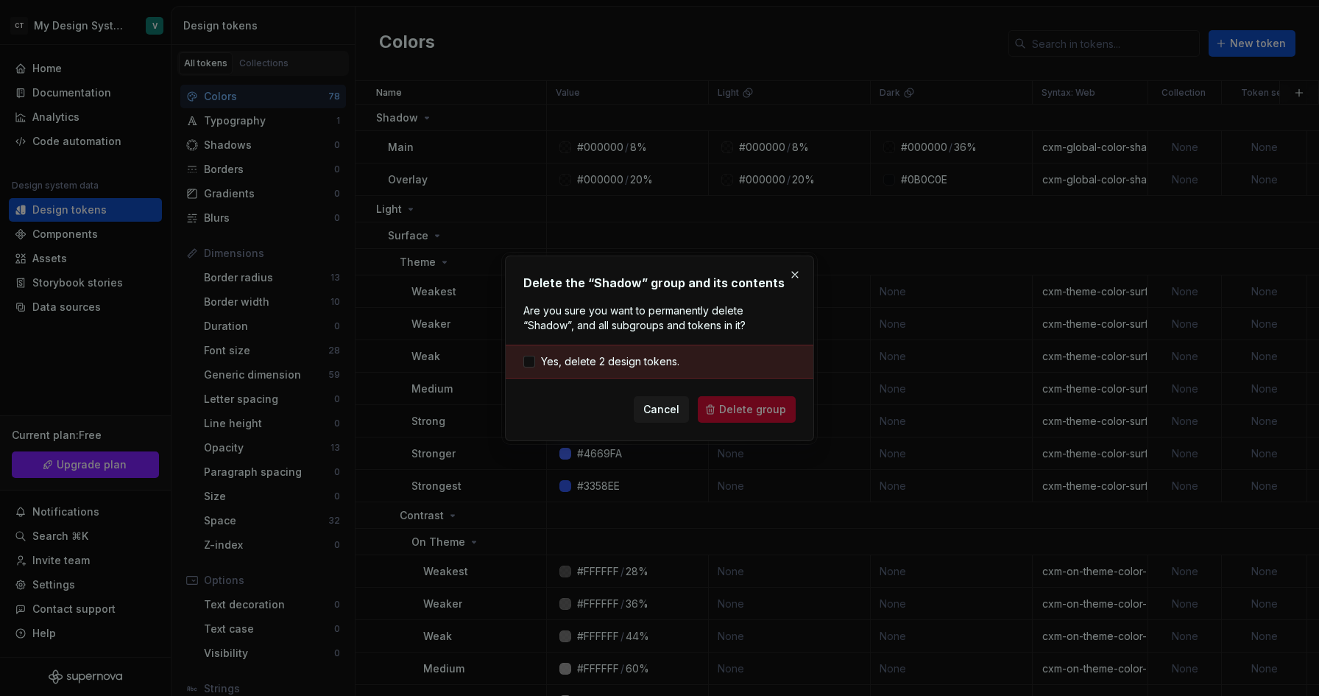
click at [682, 358] on div "Yes, delete 2 design tokens." at bounding box center [660, 361] width 308 height 34
click at [622, 369] on div "Yes, delete 2 design tokens." at bounding box center [660, 361] width 308 height 34
click at [618, 364] on span "Yes, delete 2 design tokens." at bounding box center [610, 361] width 138 height 15
click at [733, 409] on span "Delete group" at bounding box center [752, 409] width 67 height 15
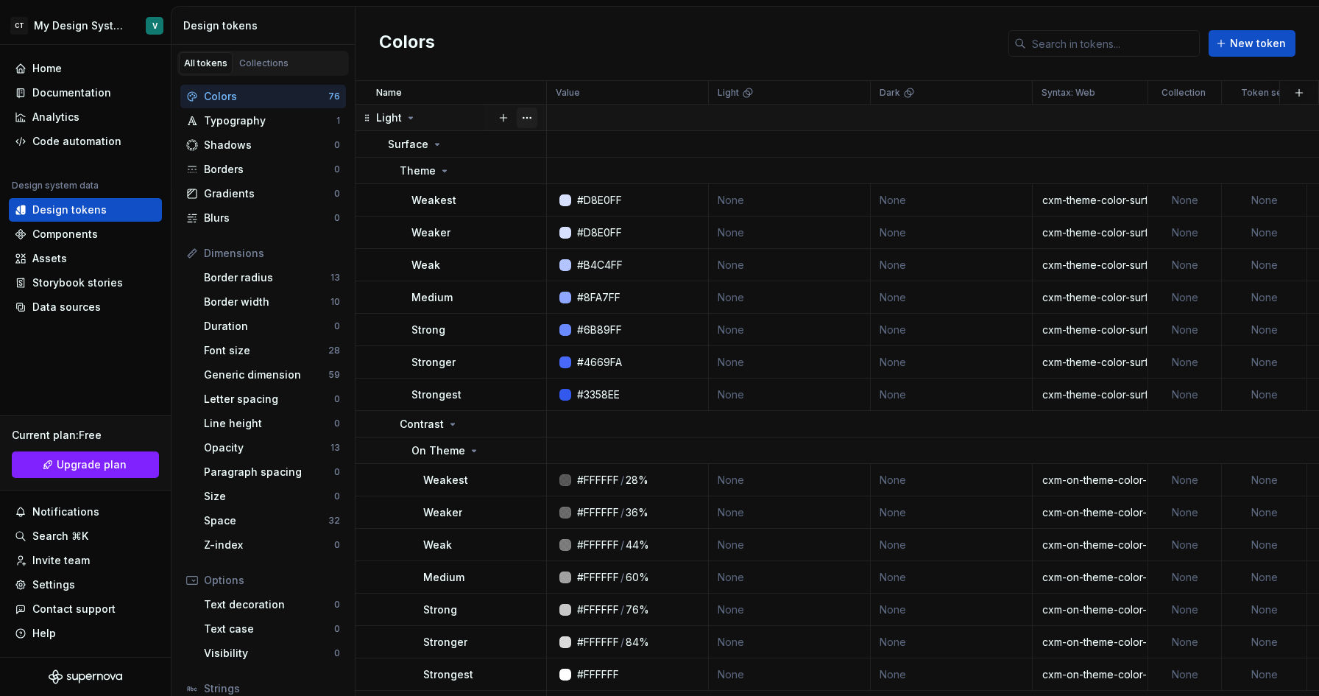
click at [526, 116] on button "button" at bounding box center [527, 117] width 21 height 21
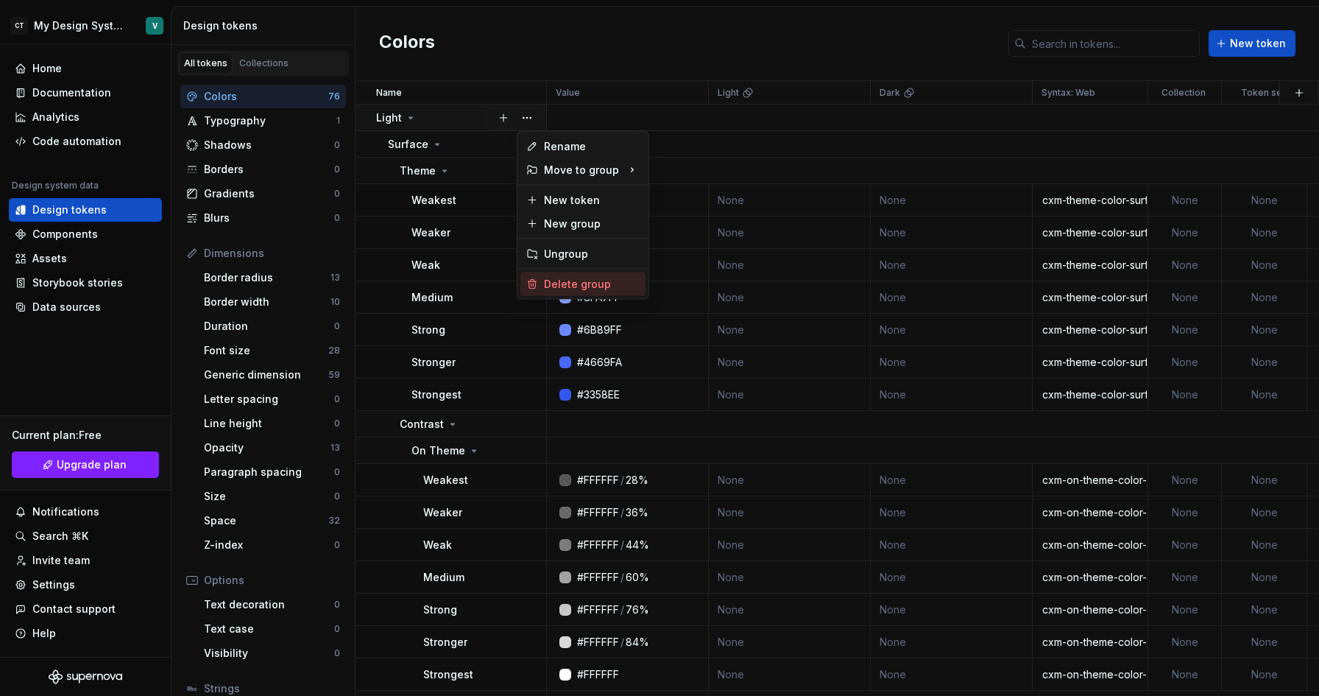
click at [575, 292] on div "Delete group" at bounding box center [582, 284] width 125 height 24
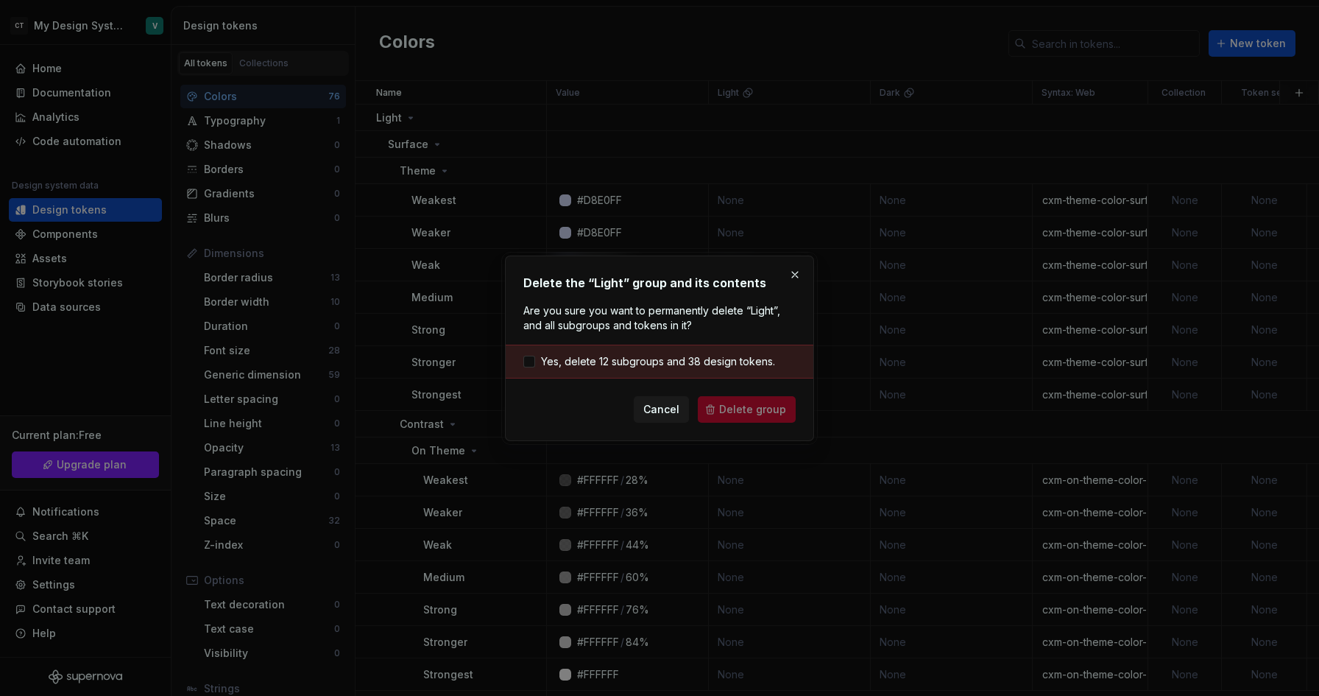
click at [701, 353] on div "Yes, delete 12 subgroups and 38 design tokens." at bounding box center [660, 361] width 308 height 34
click at [708, 361] on span "Yes, delete 12 subgroups and 38 design tokens." at bounding box center [658, 361] width 234 height 15
click at [764, 411] on span "Delete group" at bounding box center [752, 409] width 67 height 15
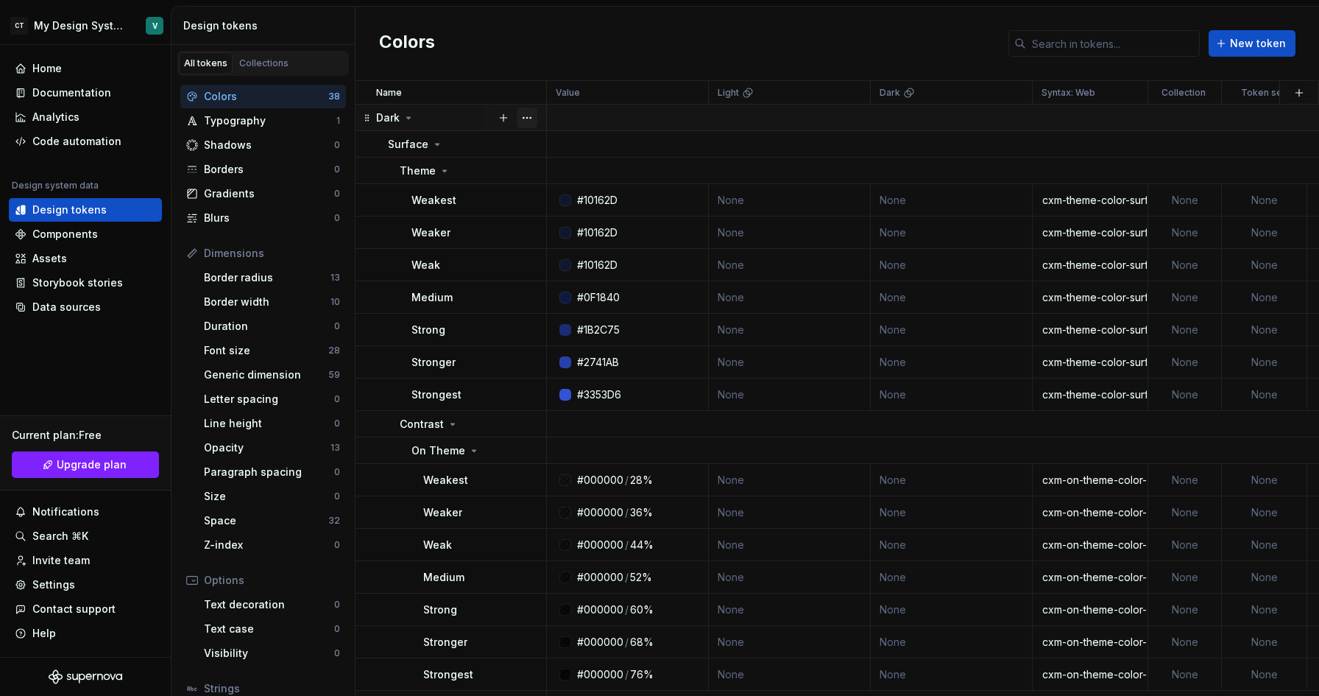
click at [526, 112] on button "button" at bounding box center [527, 117] width 21 height 21
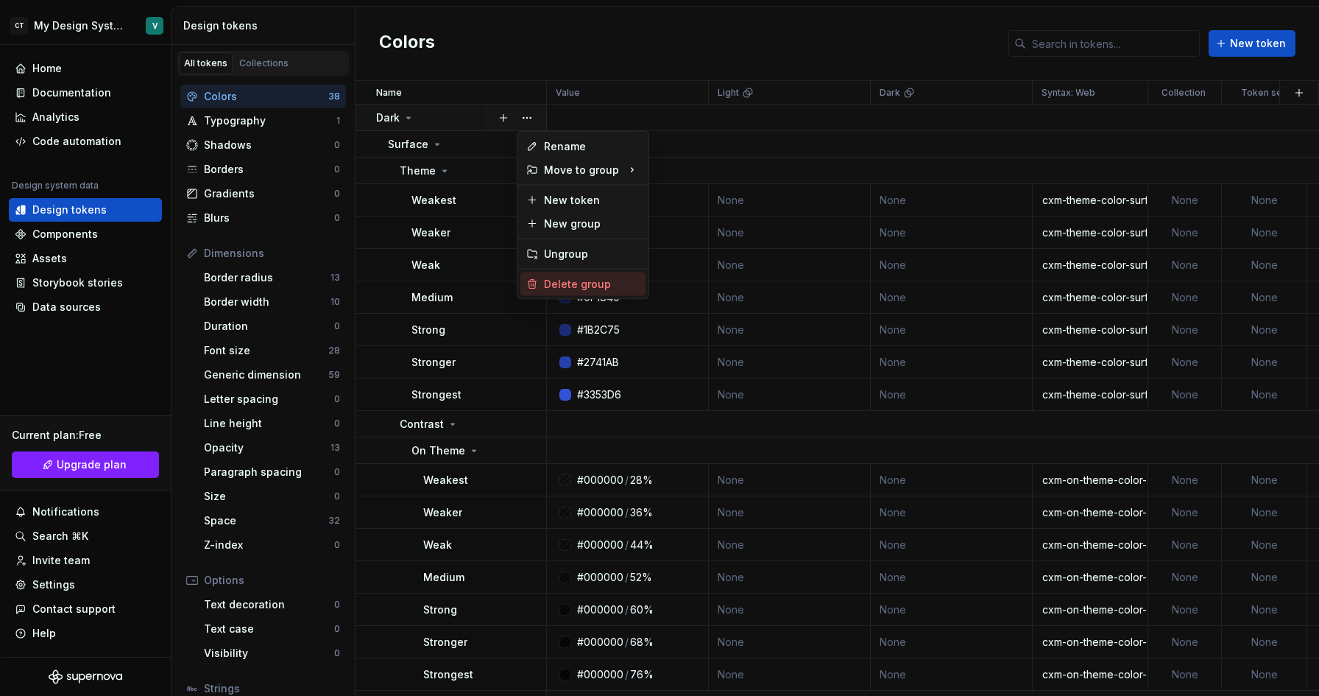
click at [560, 280] on div "Delete group" at bounding box center [592, 284] width 96 height 15
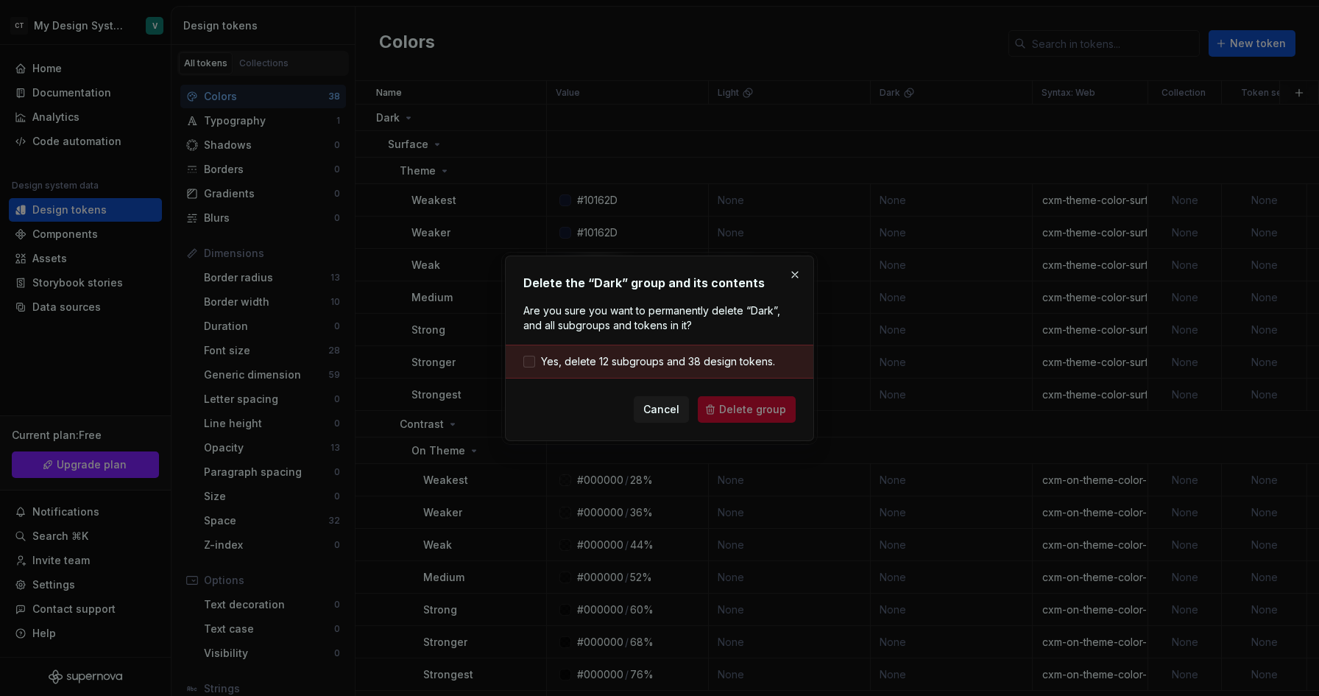
click at [673, 358] on span "Yes, delete 12 subgroups and 38 design tokens." at bounding box center [658, 361] width 234 height 15
click at [750, 403] on span "Delete group" at bounding box center [752, 409] width 67 height 15
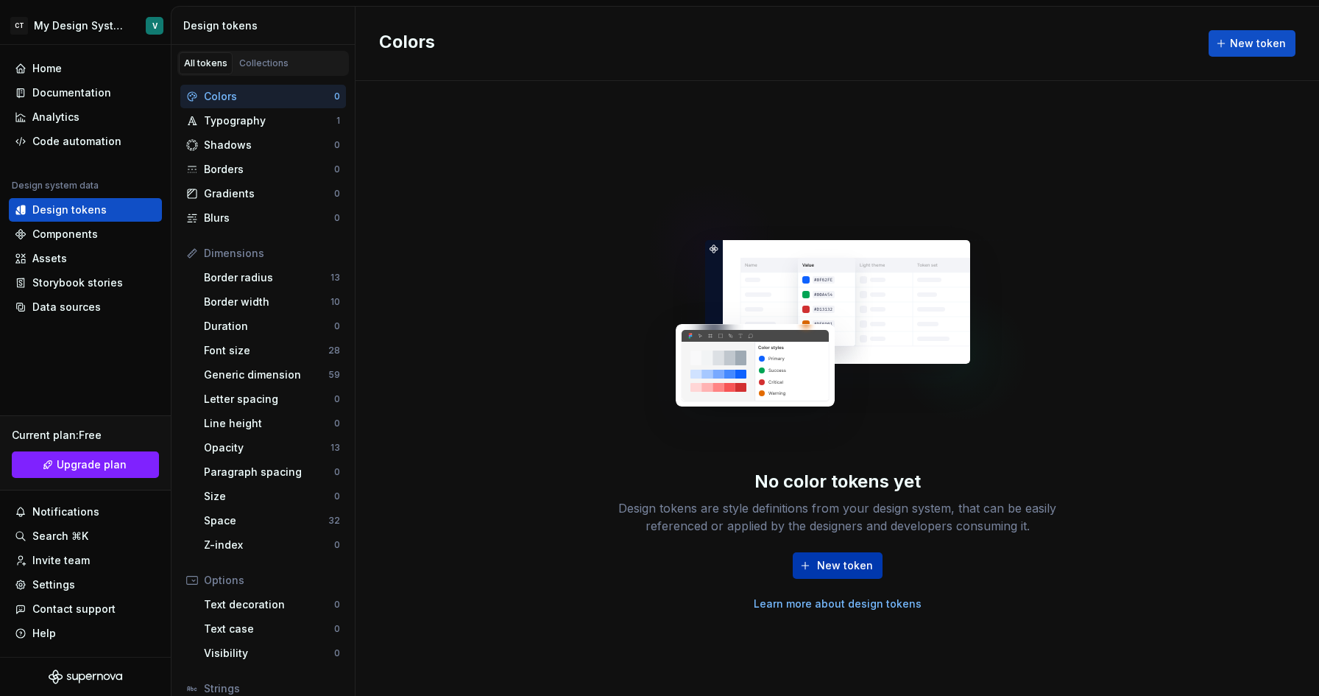
click at [844, 565] on span "New token" at bounding box center [845, 565] width 56 height 15
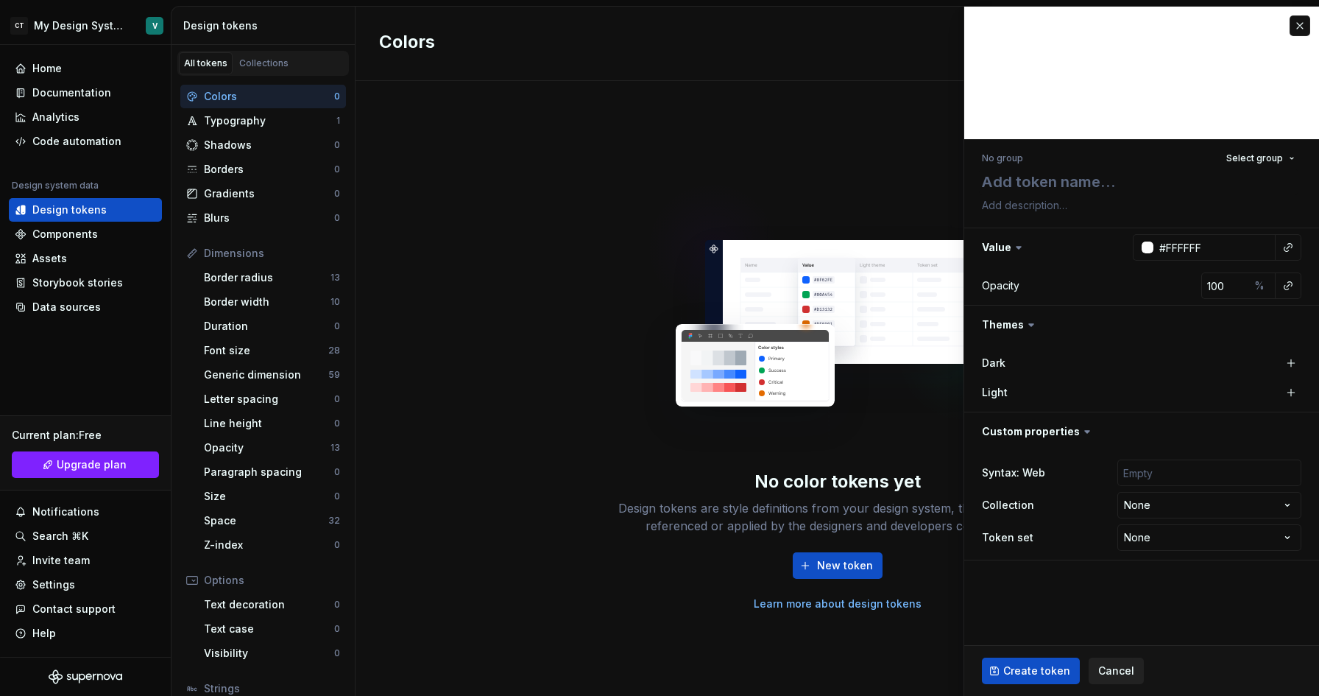
click at [1119, 673] on span "Cancel" at bounding box center [1116, 670] width 36 height 15
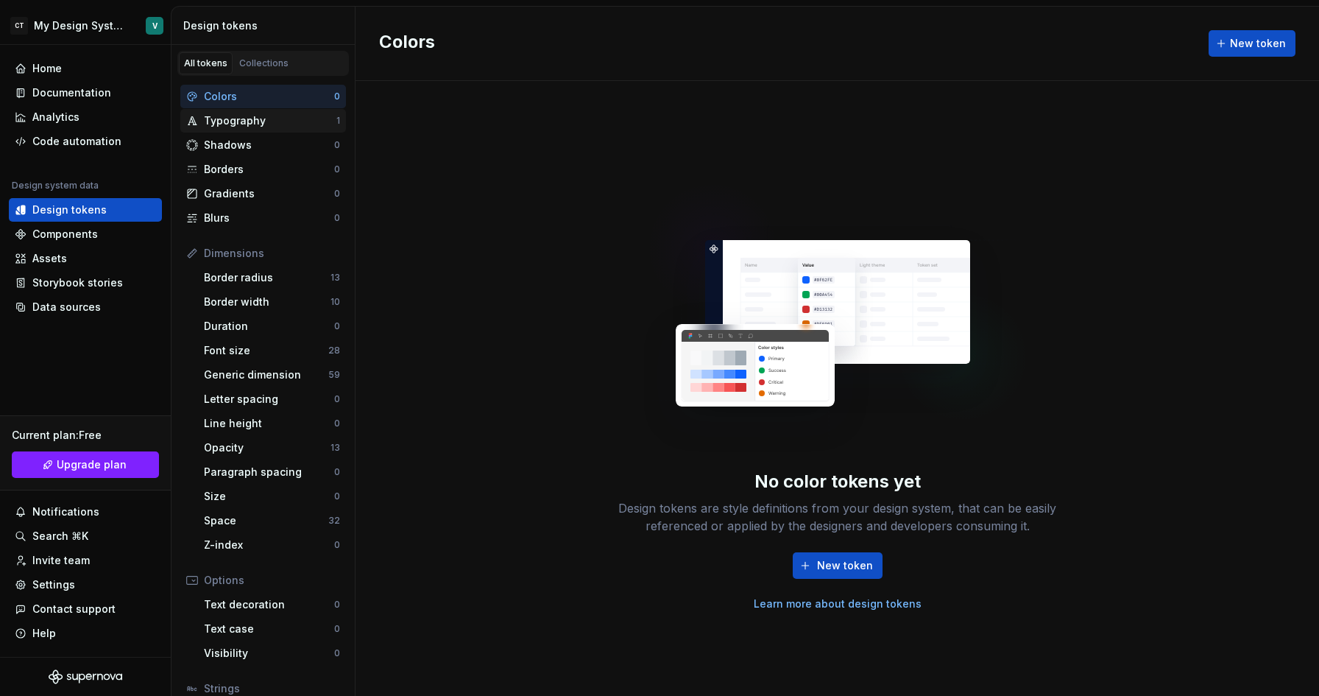
click at [244, 117] on div "Typography" at bounding box center [270, 120] width 132 height 15
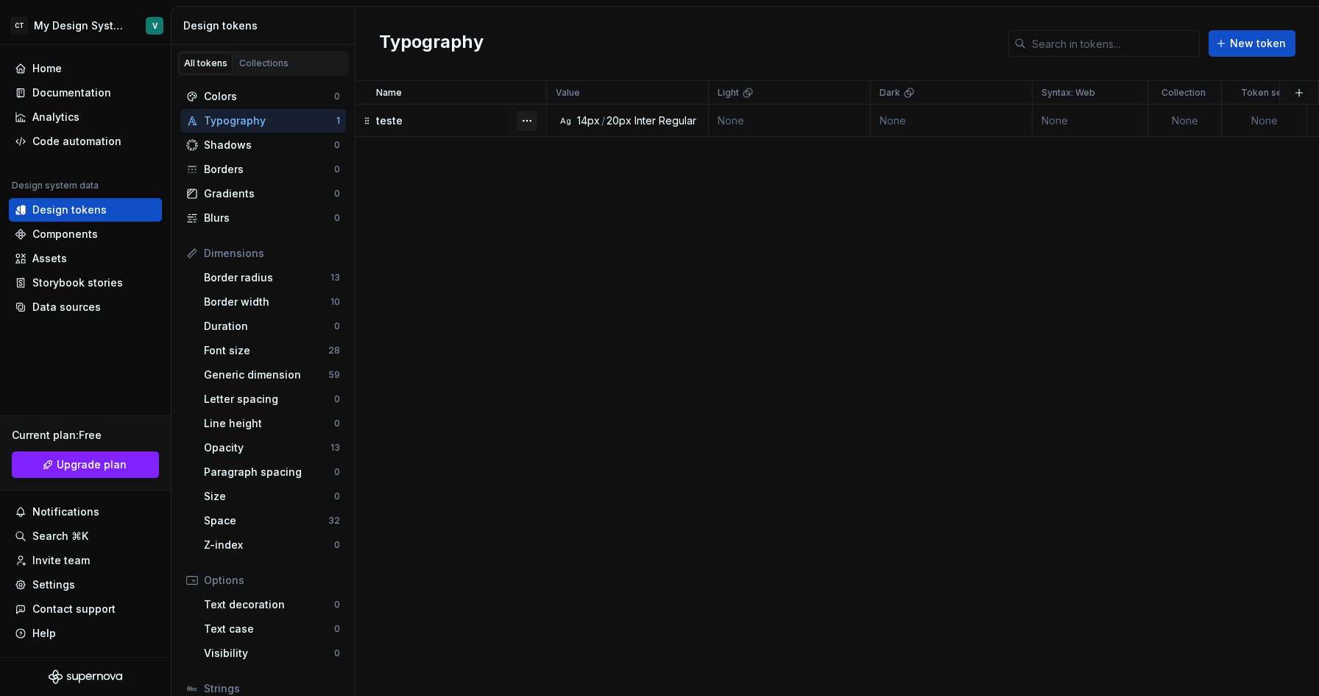
click at [533, 121] on button "button" at bounding box center [527, 120] width 21 height 21
click at [533, 201] on icon at bounding box center [532, 203] width 12 height 12
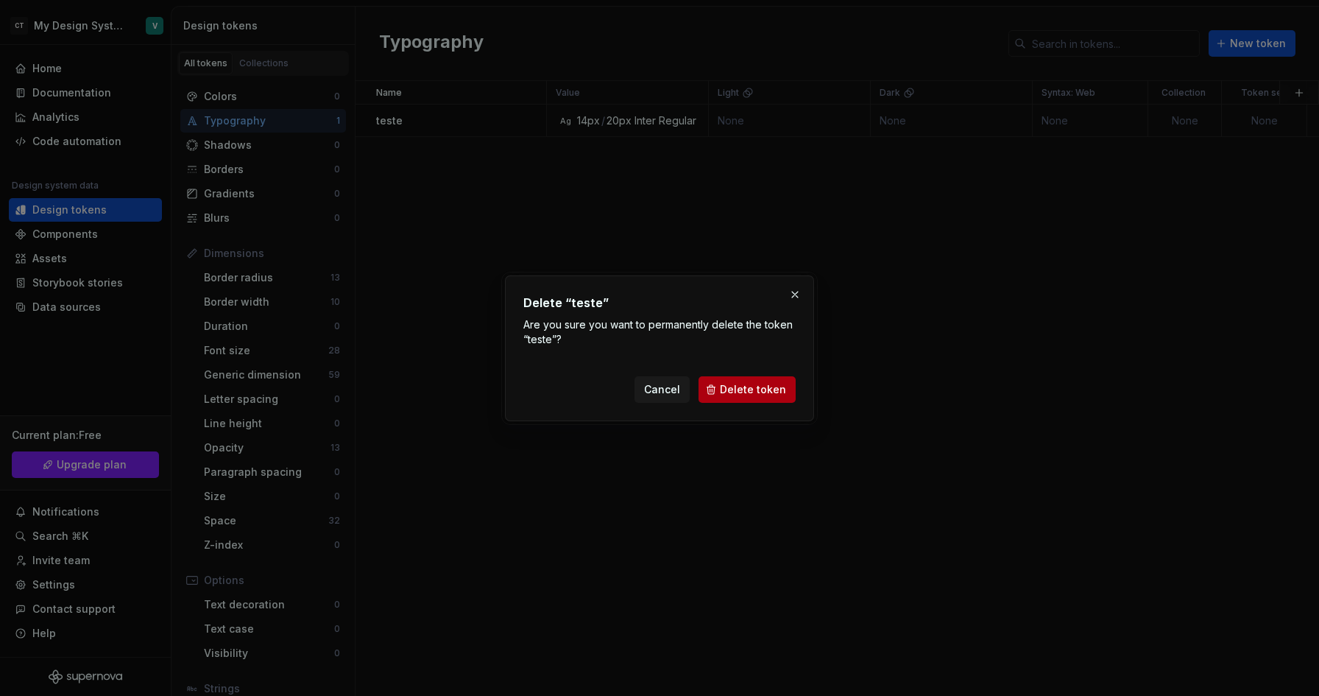
click at [735, 389] on span "Delete token" at bounding box center [753, 389] width 66 height 15
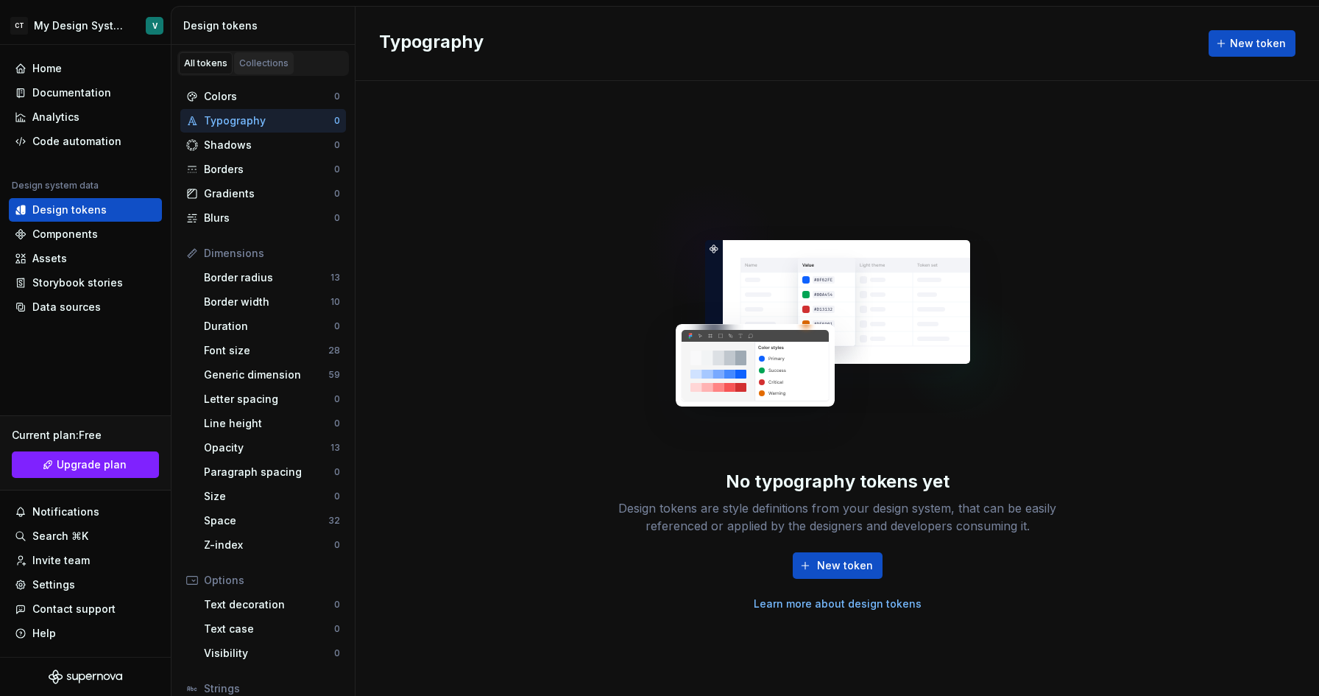
click at [256, 64] on div "Collections" at bounding box center [263, 63] width 49 height 12
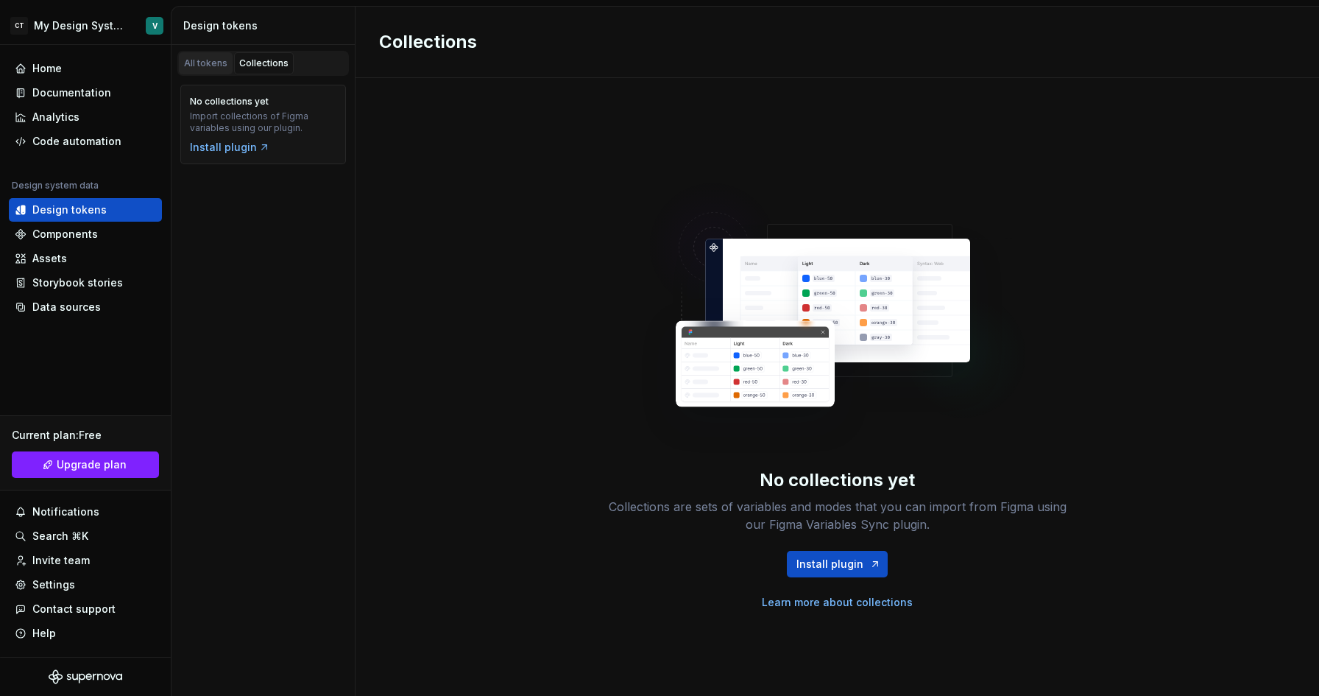
click at [218, 66] on div "All tokens" at bounding box center [205, 63] width 43 height 12
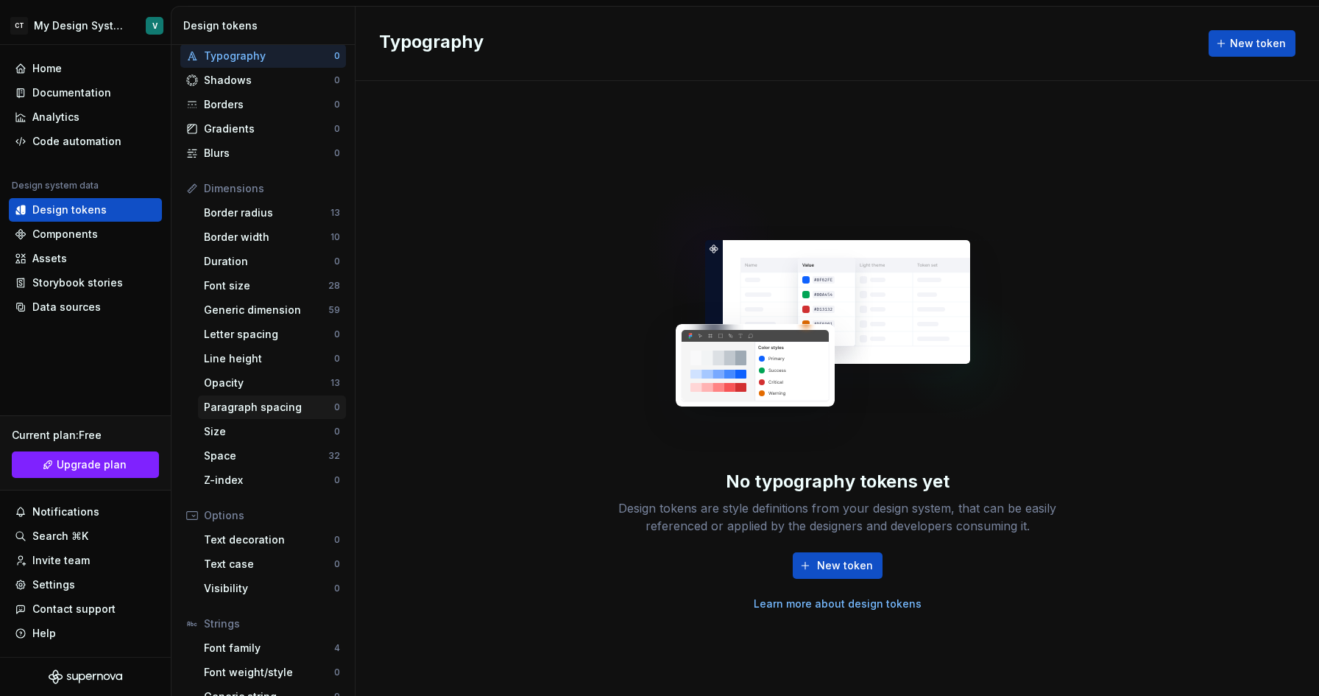
scroll to position [110, 0]
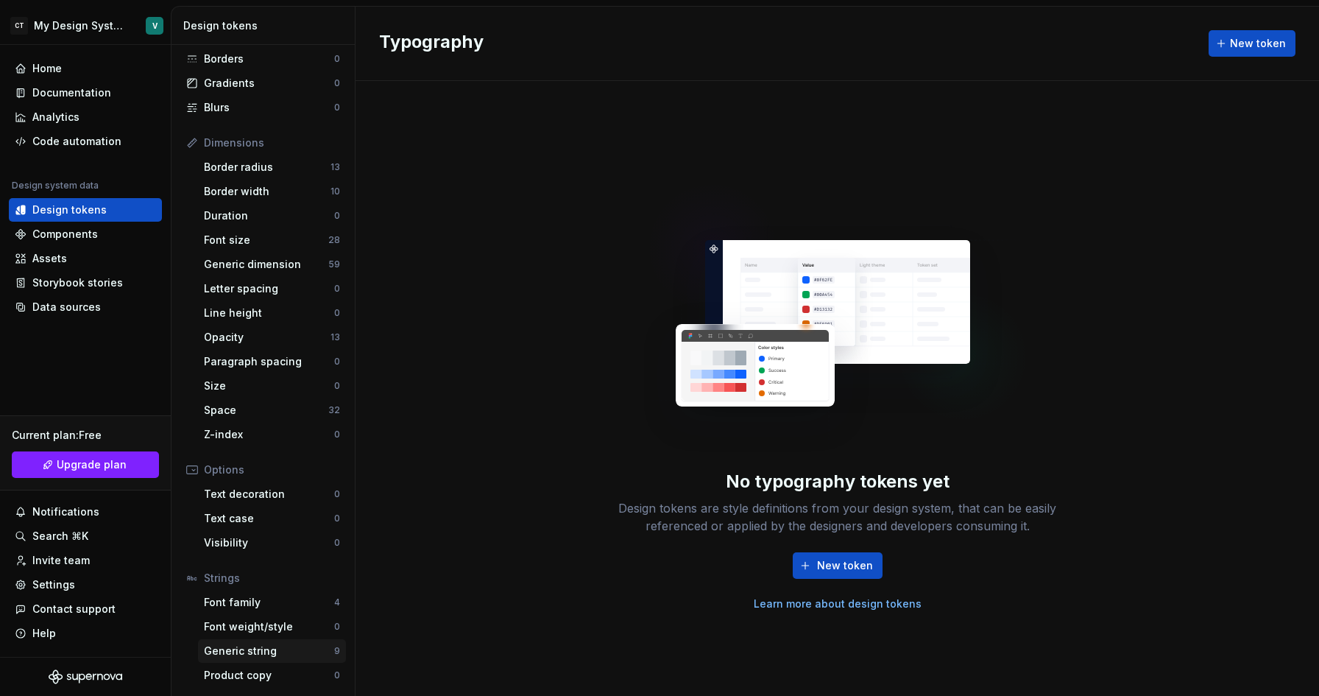
click at [262, 653] on div "Generic string" at bounding box center [269, 650] width 130 height 15
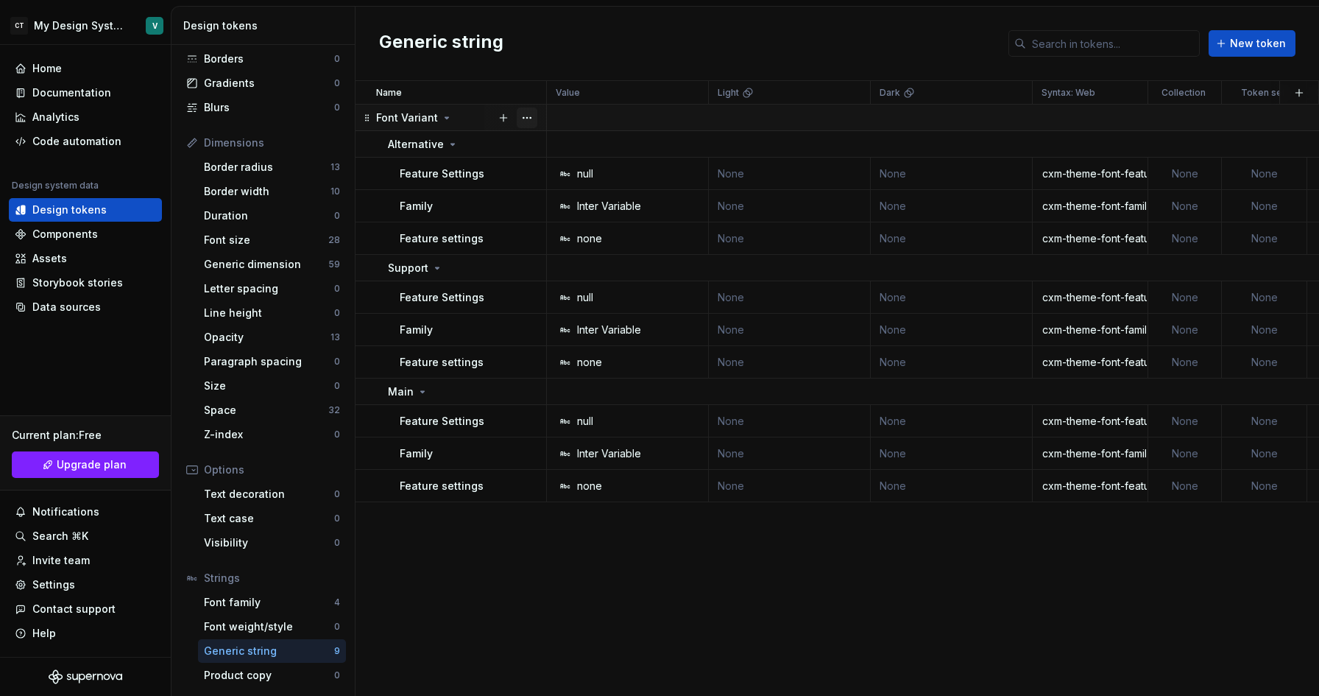
click at [528, 114] on button "button" at bounding box center [527, 117] width 21 height 21
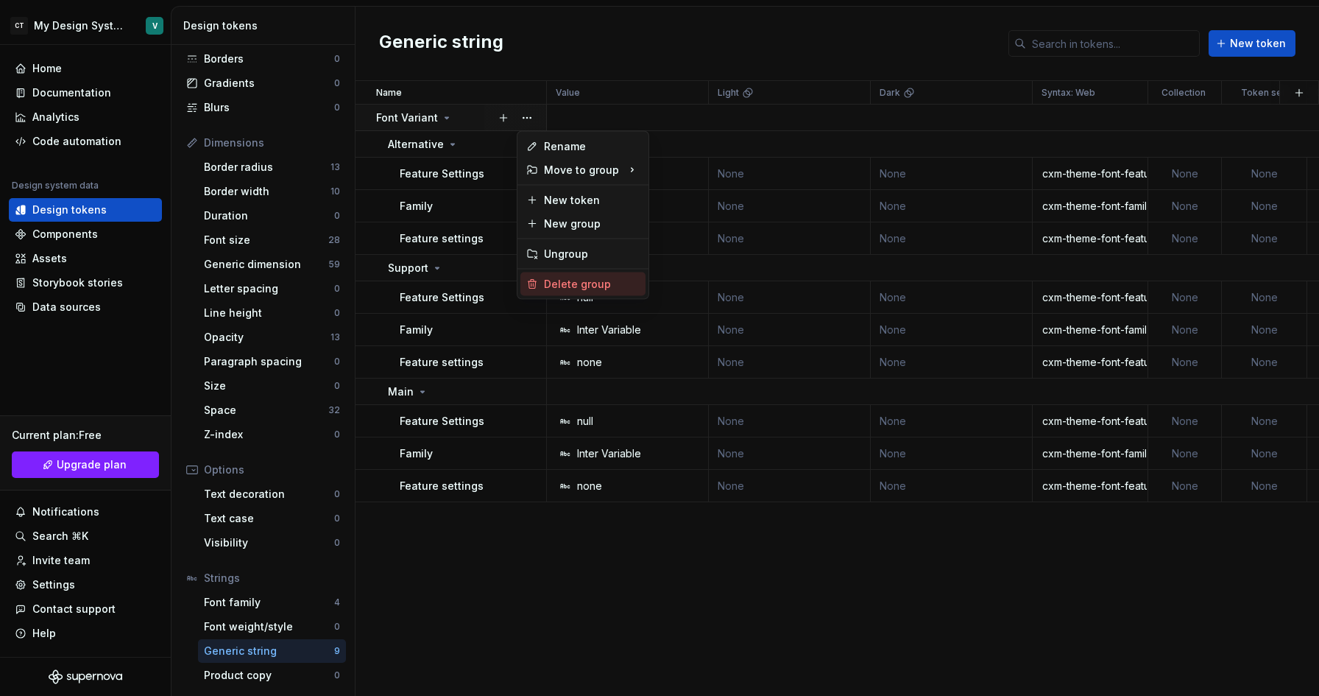
click at [539, 281] on div "Delete group" at bounding box center [582, 284] width 125 height 24
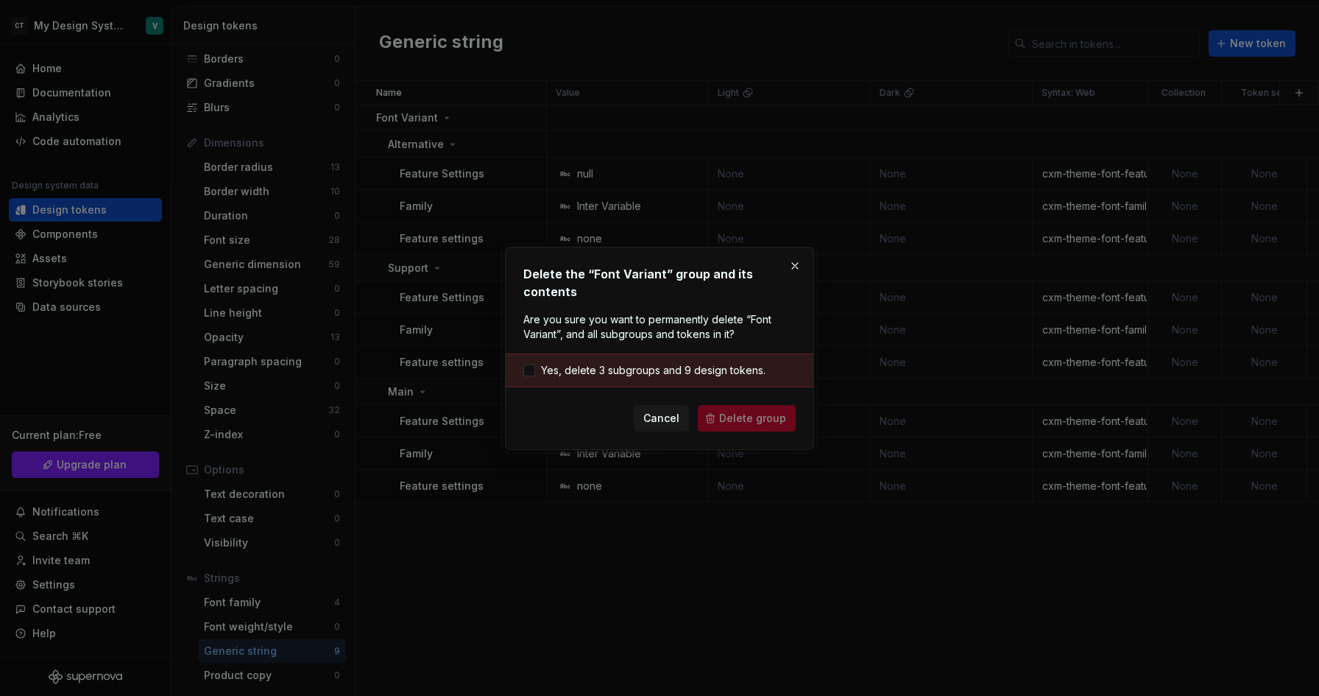
click at [670, 361] on div "Yes, delete 3 subgroups and 9 design tokens." at bounding box center [660, 370] width 308 height 34
click at [687, 375] on span "Yes, delete 3 subgroups and 9 design tokens." at bounding box center [653, 370] width 224 height 15
click at [743, 415] on span "Delete group" at bounding box center [752, 418] width 67 height 15
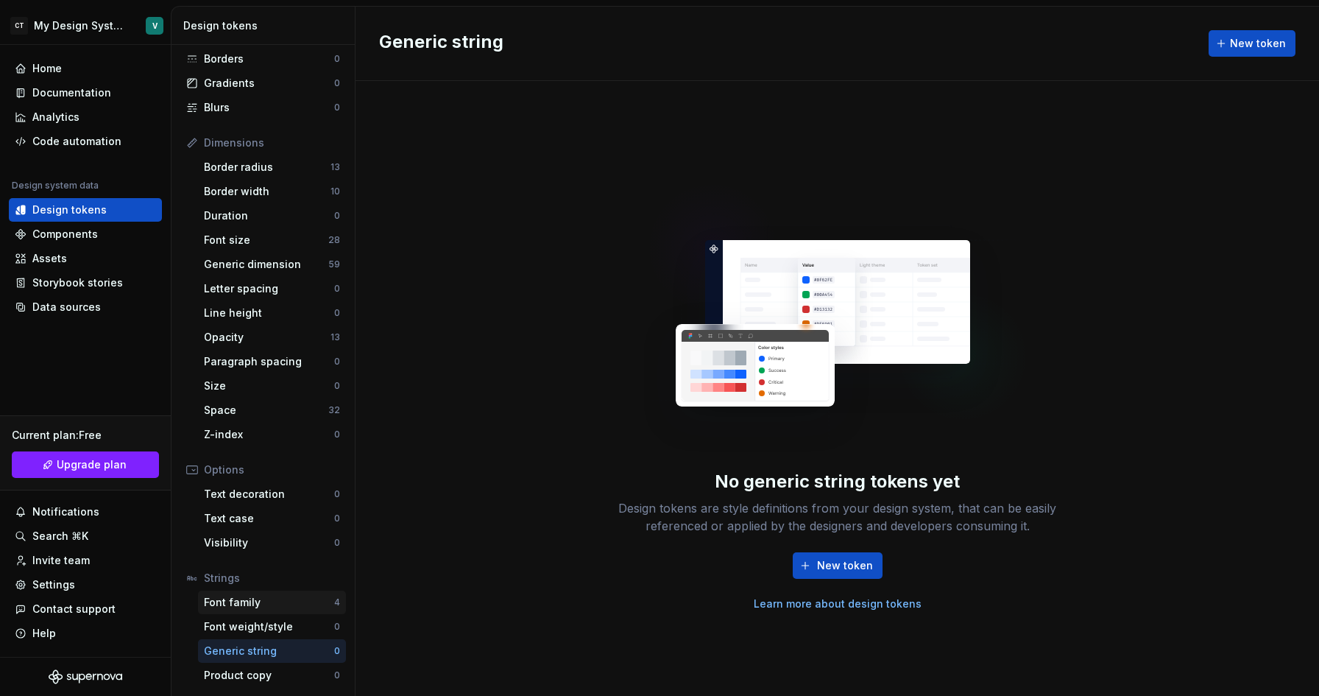
click at [285, 602] on div "Font family" at bounding box center [269, 602] width 130 height 15
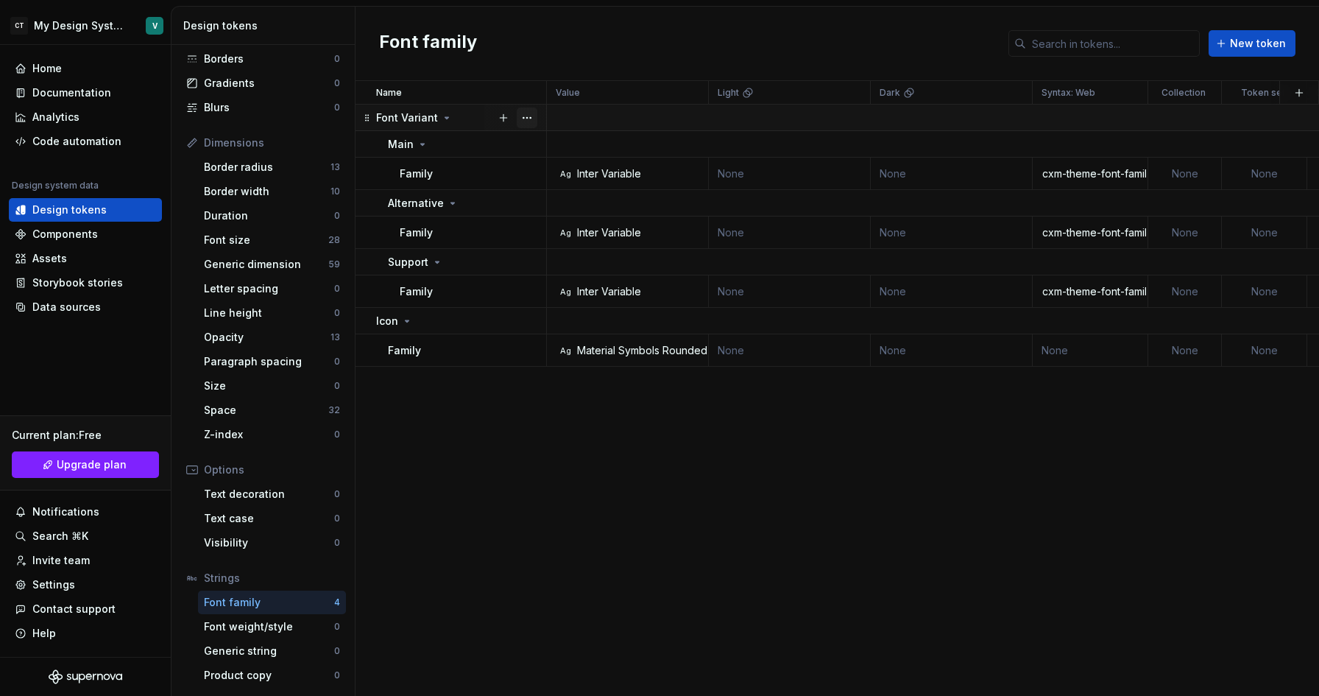
click at [525, 113] on button "button" at bounding box center [527, 117] width 21 height 21
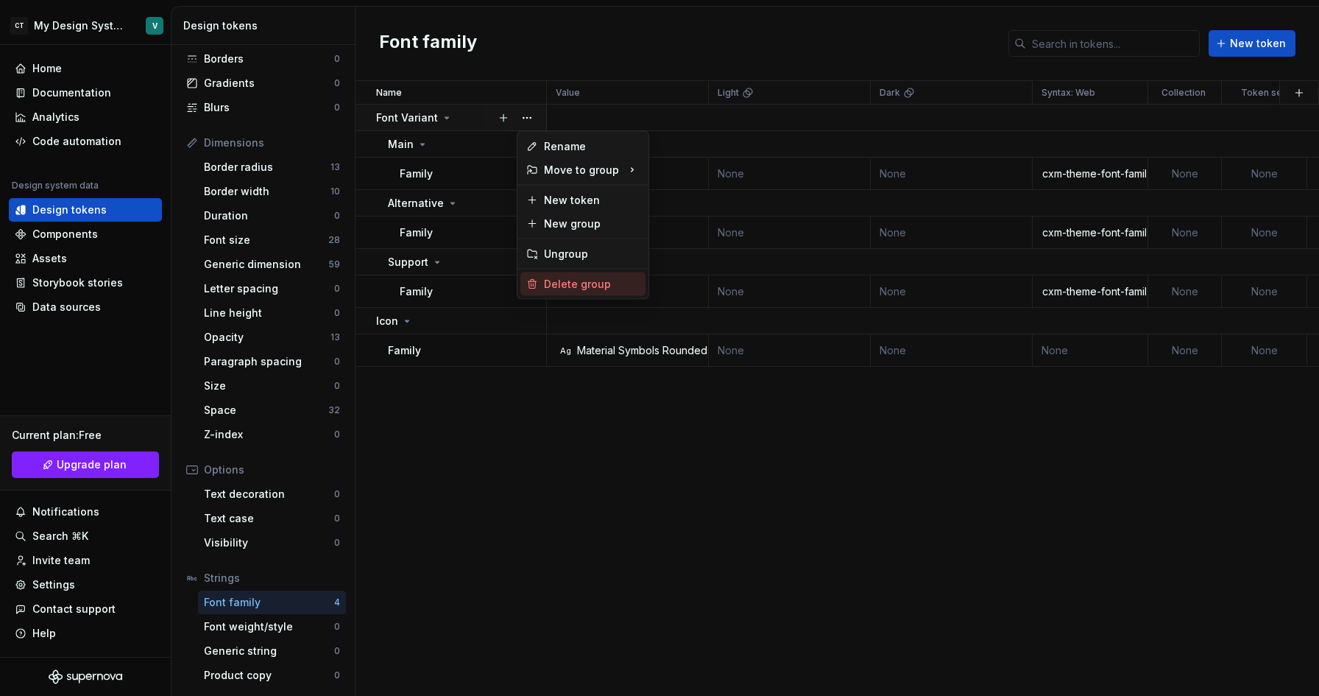
click at [553, 287] on div "Delete group" at bounding box center [592, 284] width 96 height 15
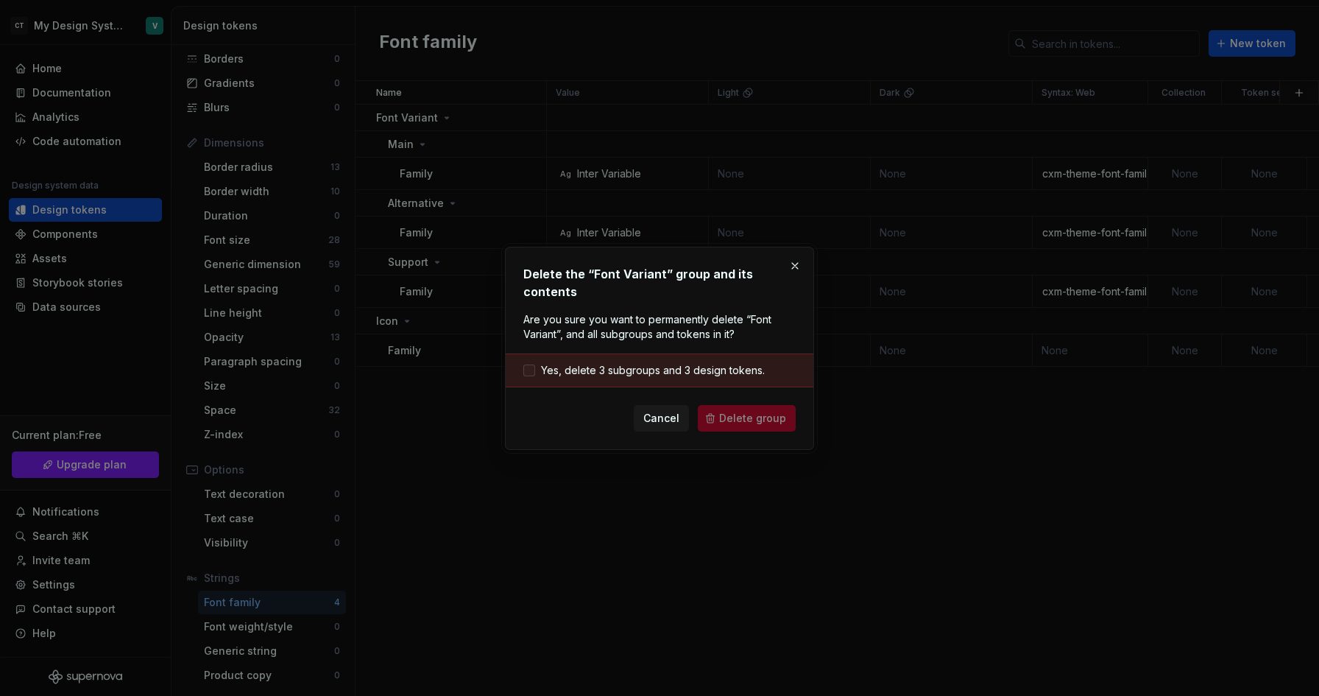
click at [647, 368] on span "Yes, delete 3 subgroups and 3 design tokens." at bounding box center [653, 370] width 224 height 15
click at [731, 411] on span "Delete group" at bounding box center [752, 418] width 67 height 15
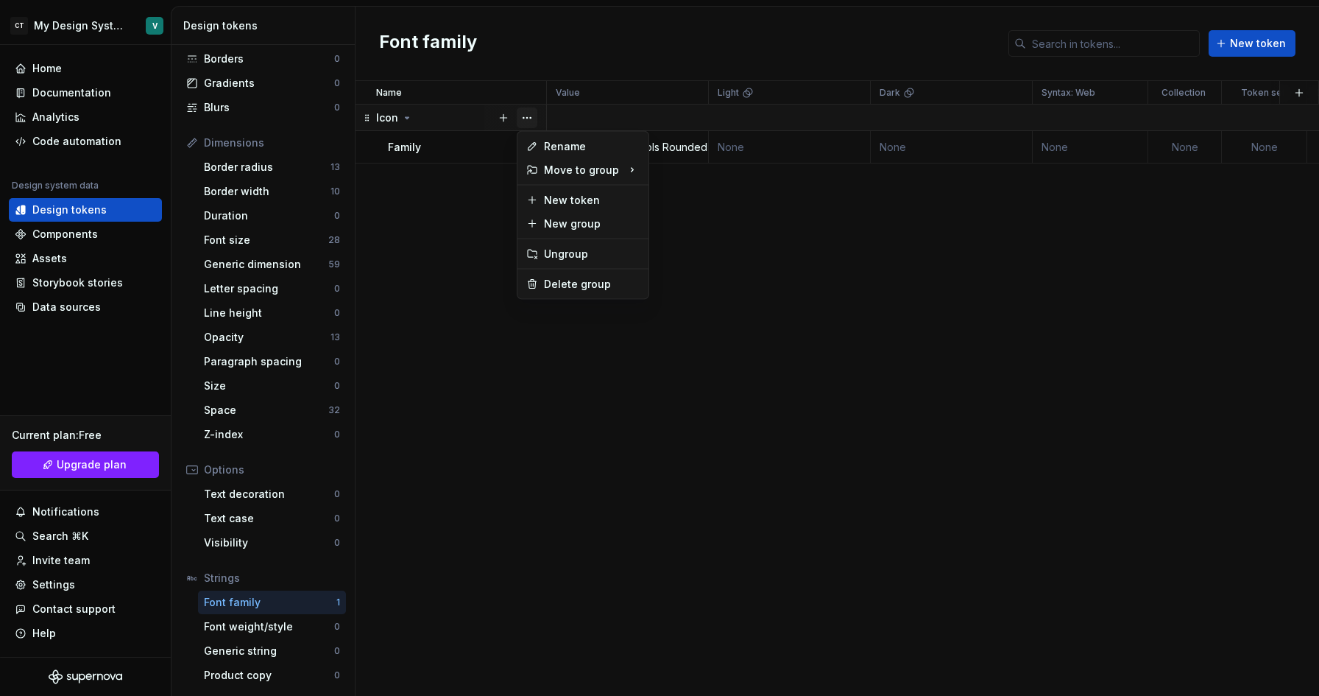
click at [531, 114] on button "button" at bounding box center [527, 117] width 21 height 21
click at [574, 291] on div "Delete group" at bounding box center [582, 284] width 125 height 24
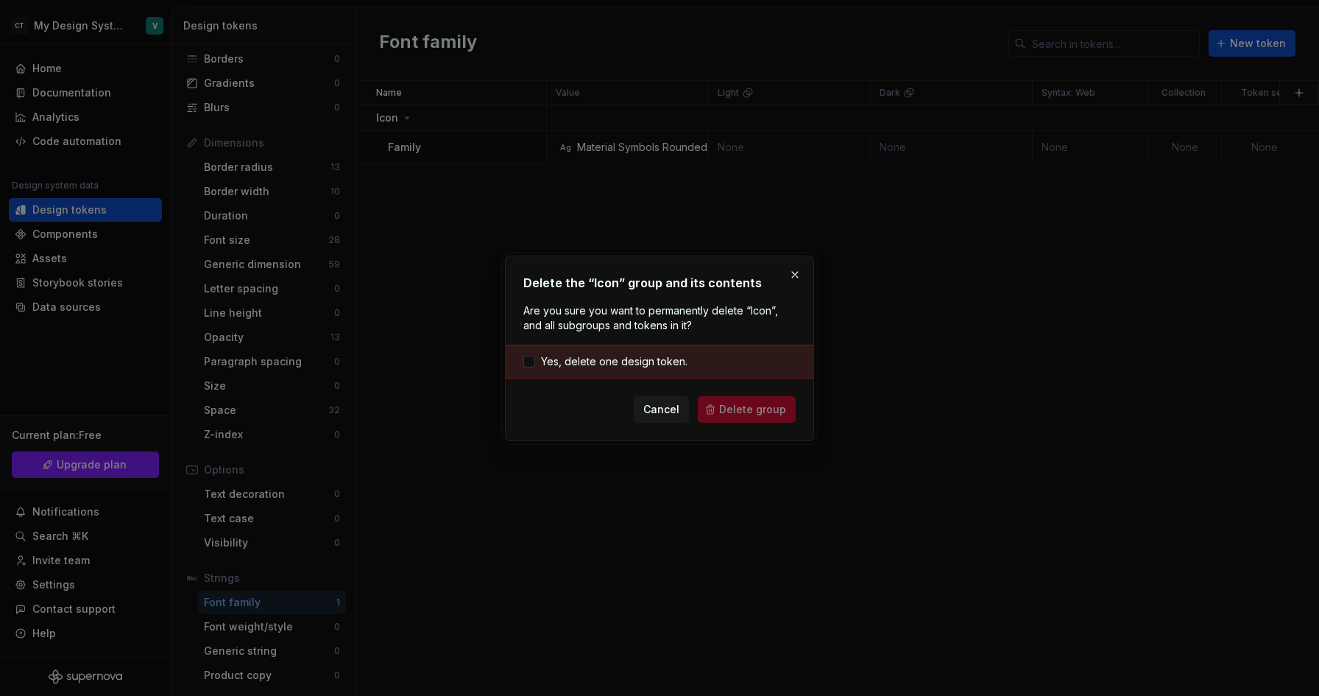
click at [641, 347] on div "Yes, delete one design token." at bounding box center [660, 361] width 308 height 34
click at [640, 355] on span "Yes, delete one design token." at bounding box center [614, 361] width 146 height 15
click at [740, 415] on span "Delete group" at bounding box center [752, 409] width 67 height 15
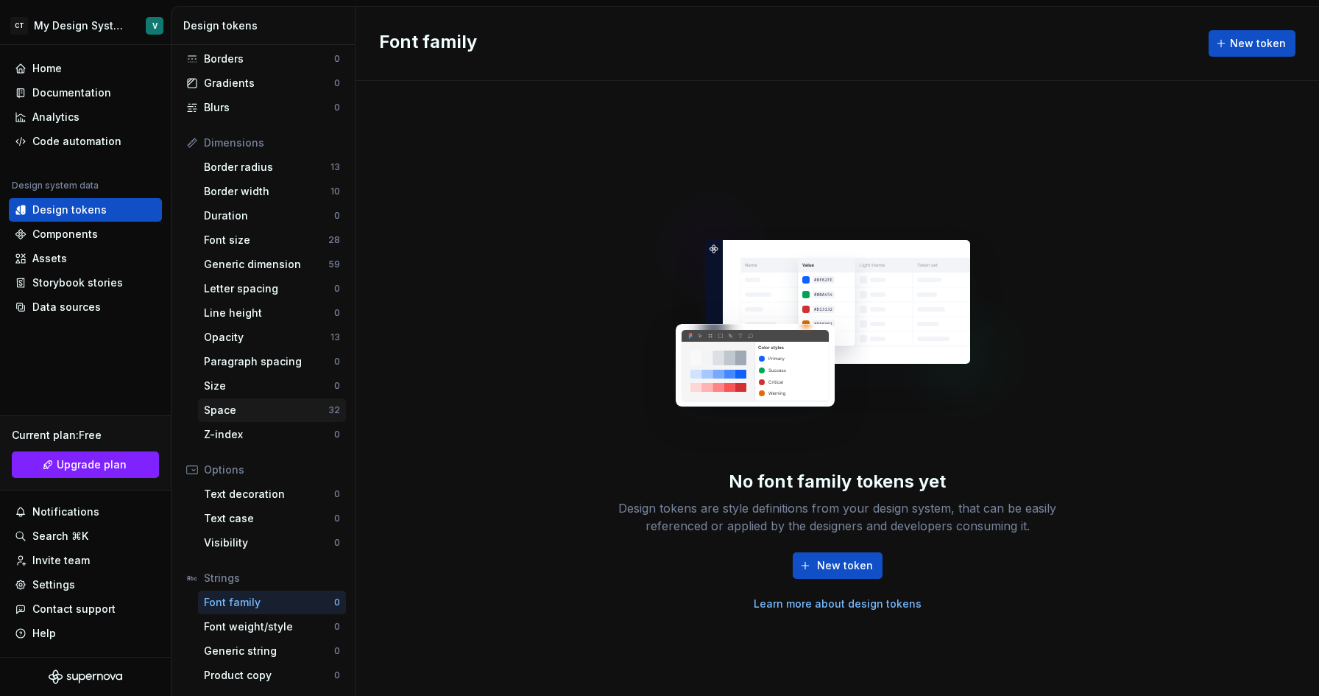
click at [274, 416] on div "Space" at bounding box center [266, 410] width 124 height 15
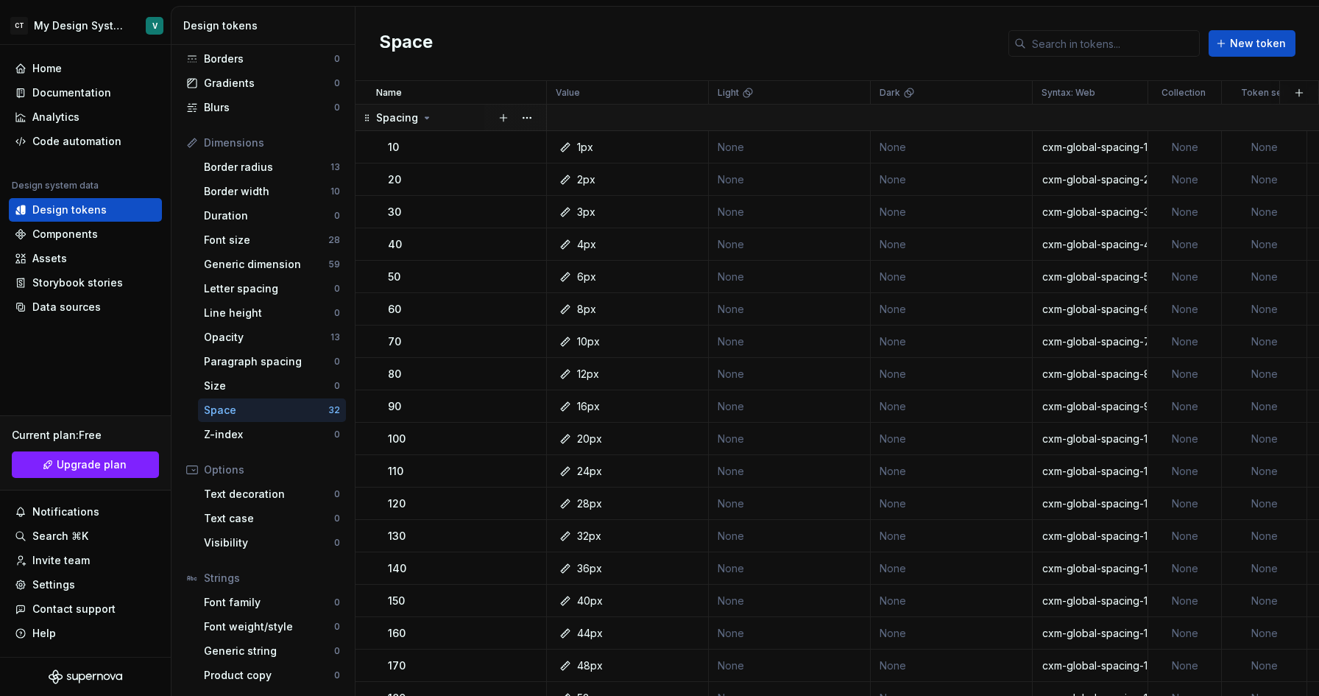
click at [539, 116] on div at bounding box center [515, 118] width 62 height 26
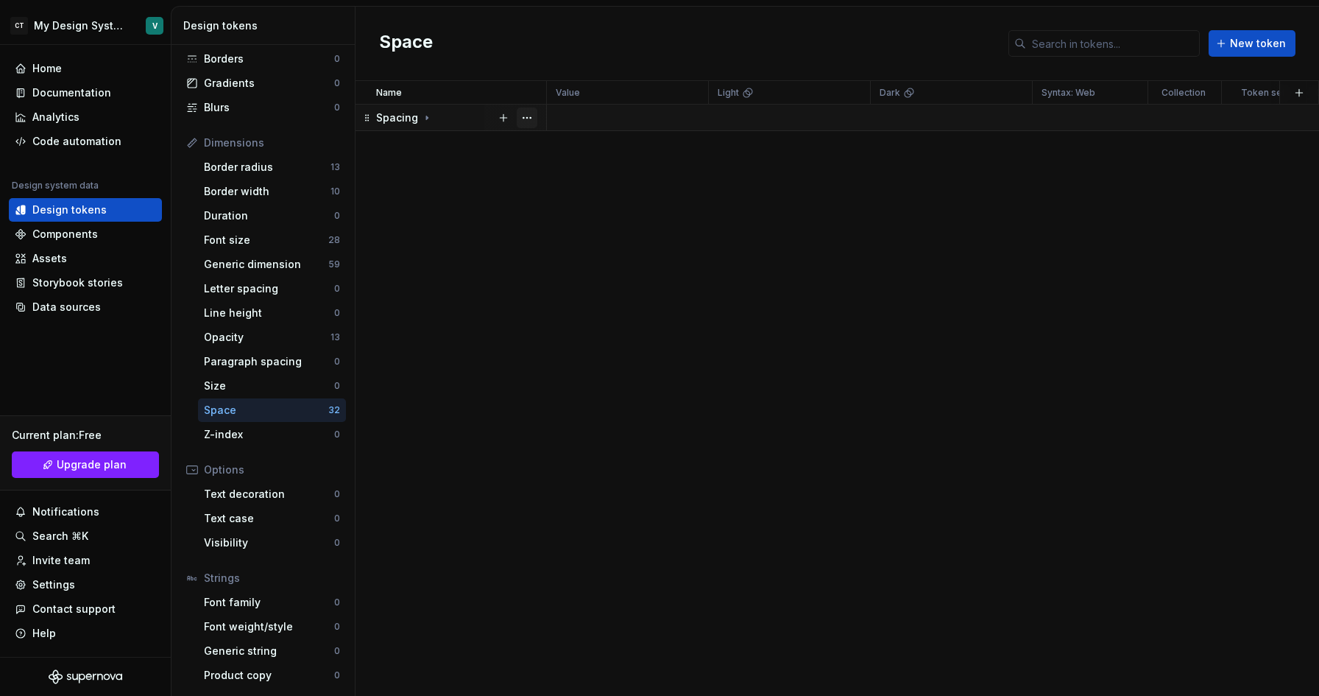
click at [533, 116] on button "button" at bounding box center [527, 117] width 21 height 21
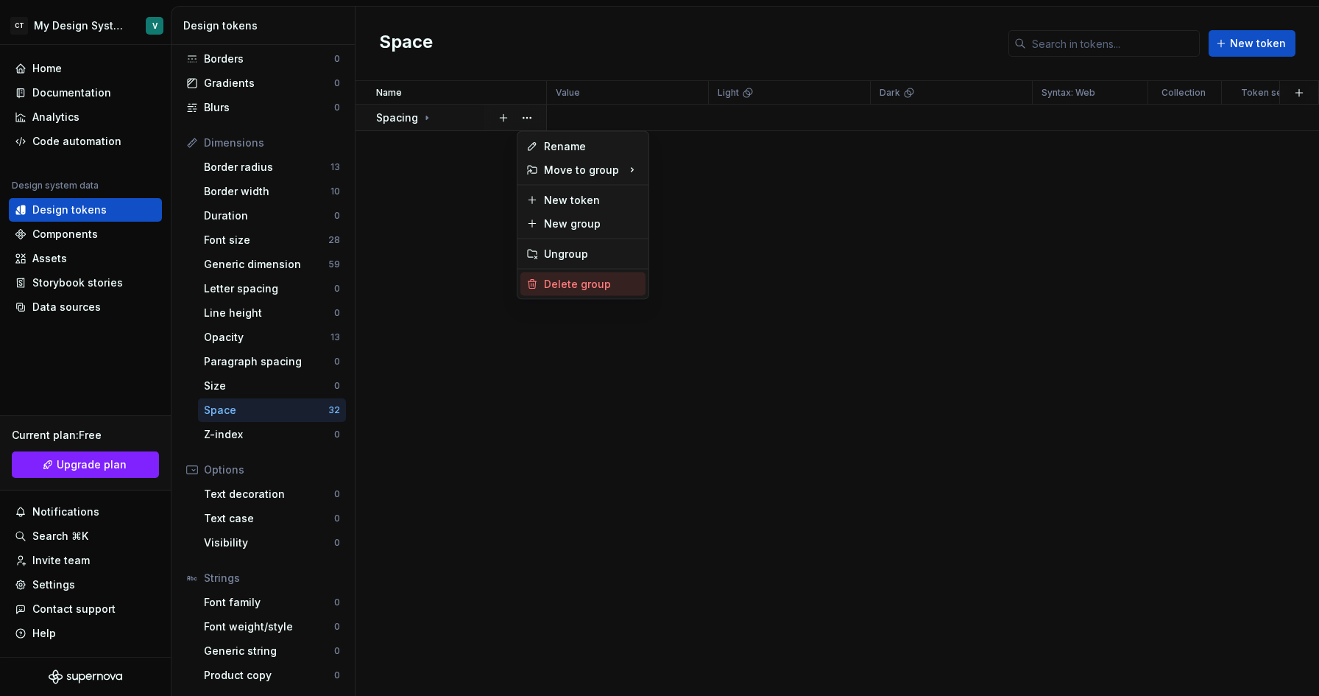
click at [539, 289] on div "Delete group" at bounding box center [582, 284] width 125 height 24
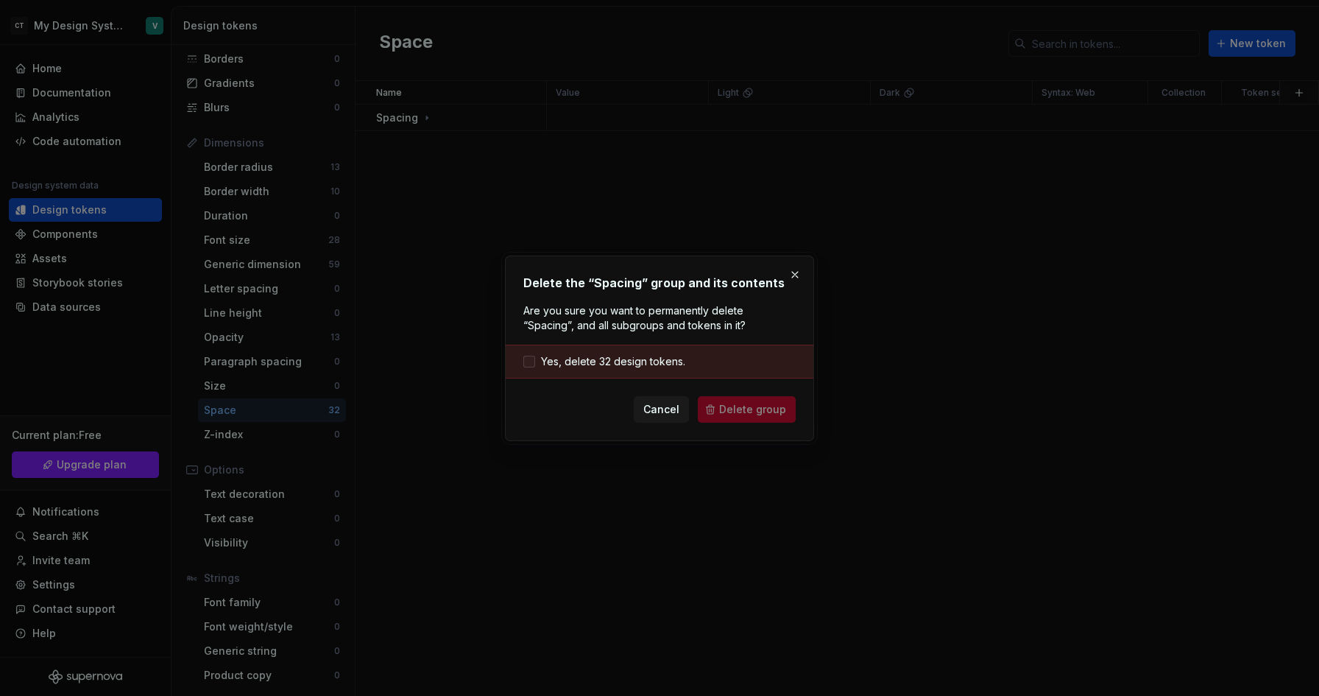
click at [670, 354] on span "Yes, delete 32 design tokens." at bounding box center [613, 361] width 144 height 15
click at [740, 414] on span "Delete group" at bounding box center [752, 409] width 67 height 15
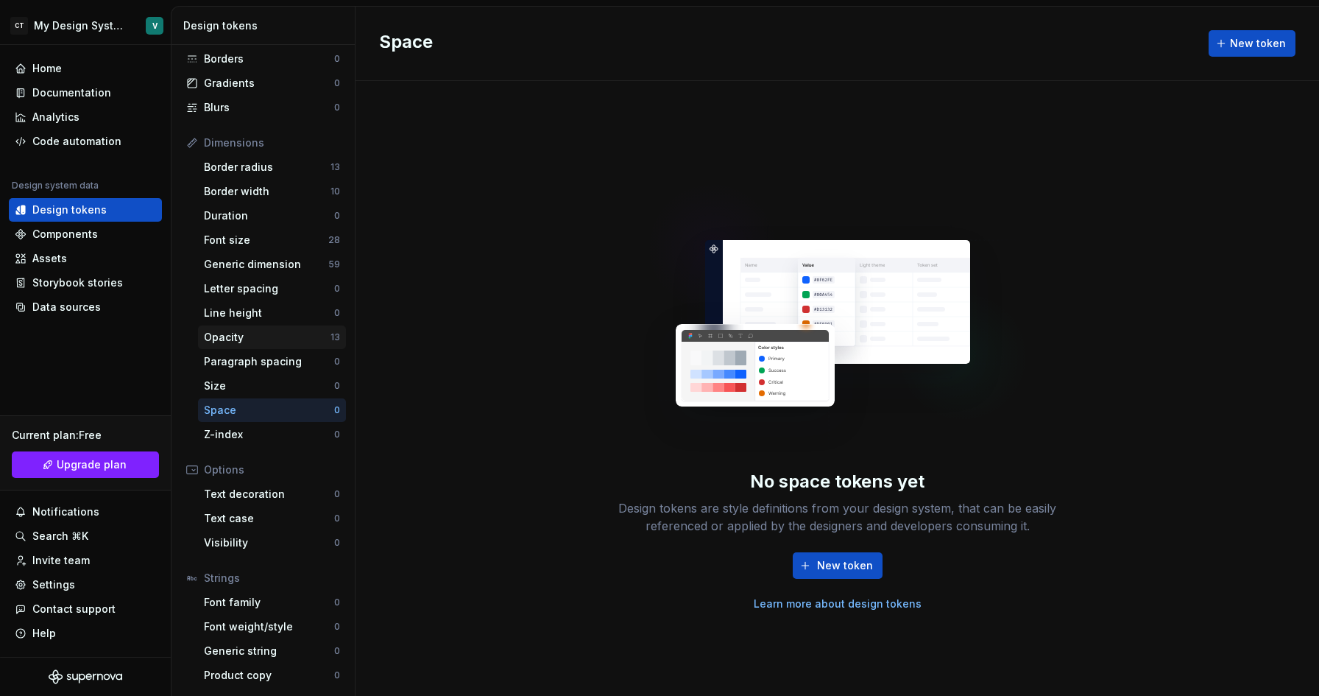
click at [300, 339] on div "Opacity" at bounding box center [267, 337] width 127 height 15
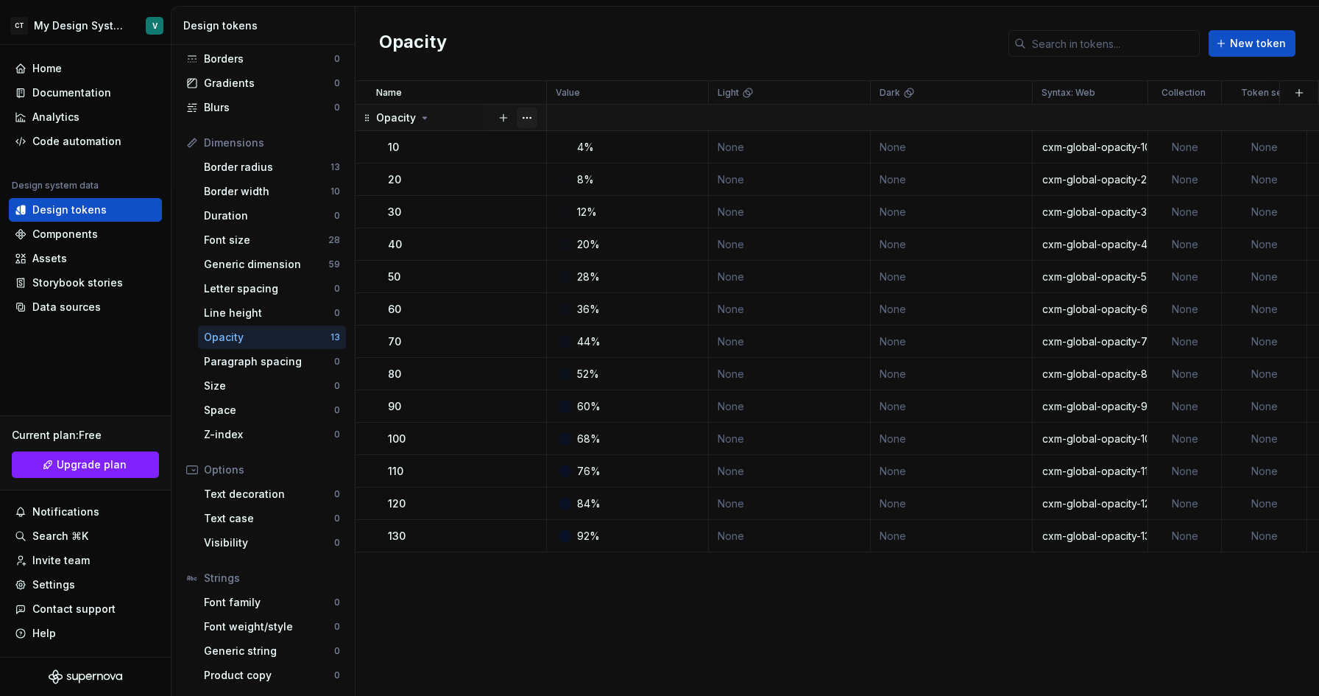
click at [528, 120] on button "button" at bounding box center [527, 117] width 21 height 21
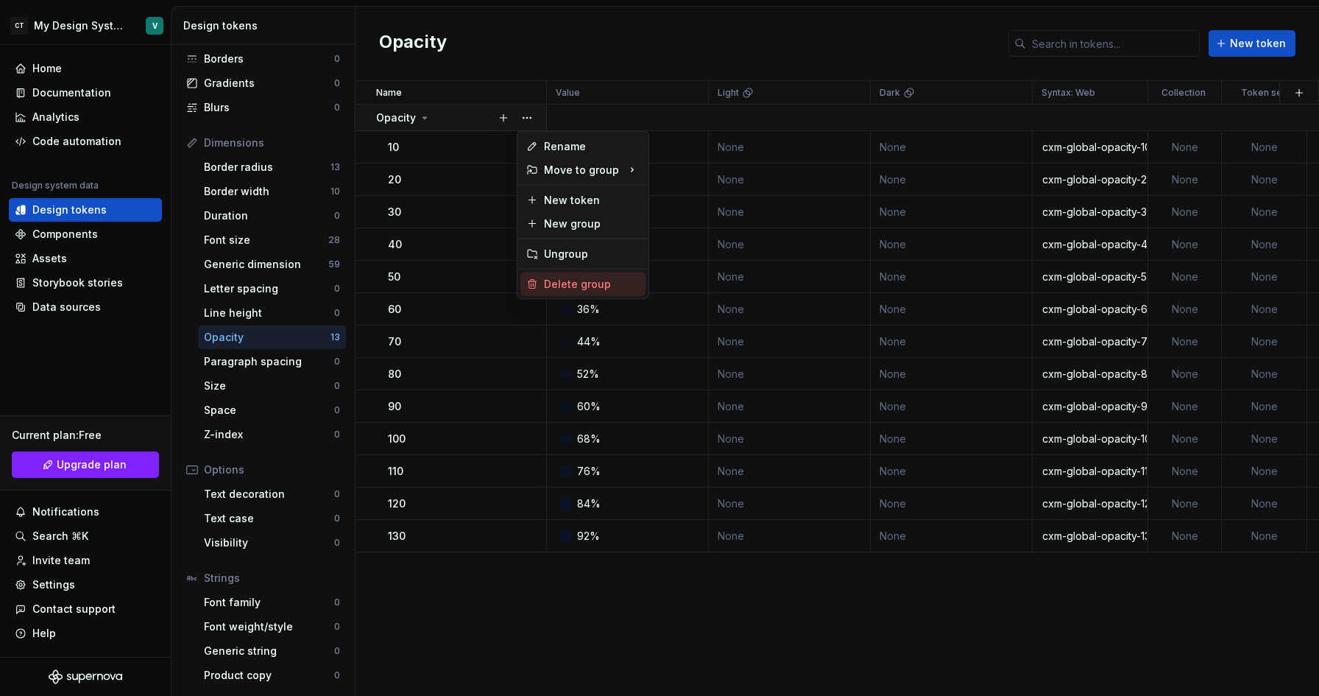
click at [562, 279] on div "Delete group" at bounding box center [592, 284] width 96 height 15
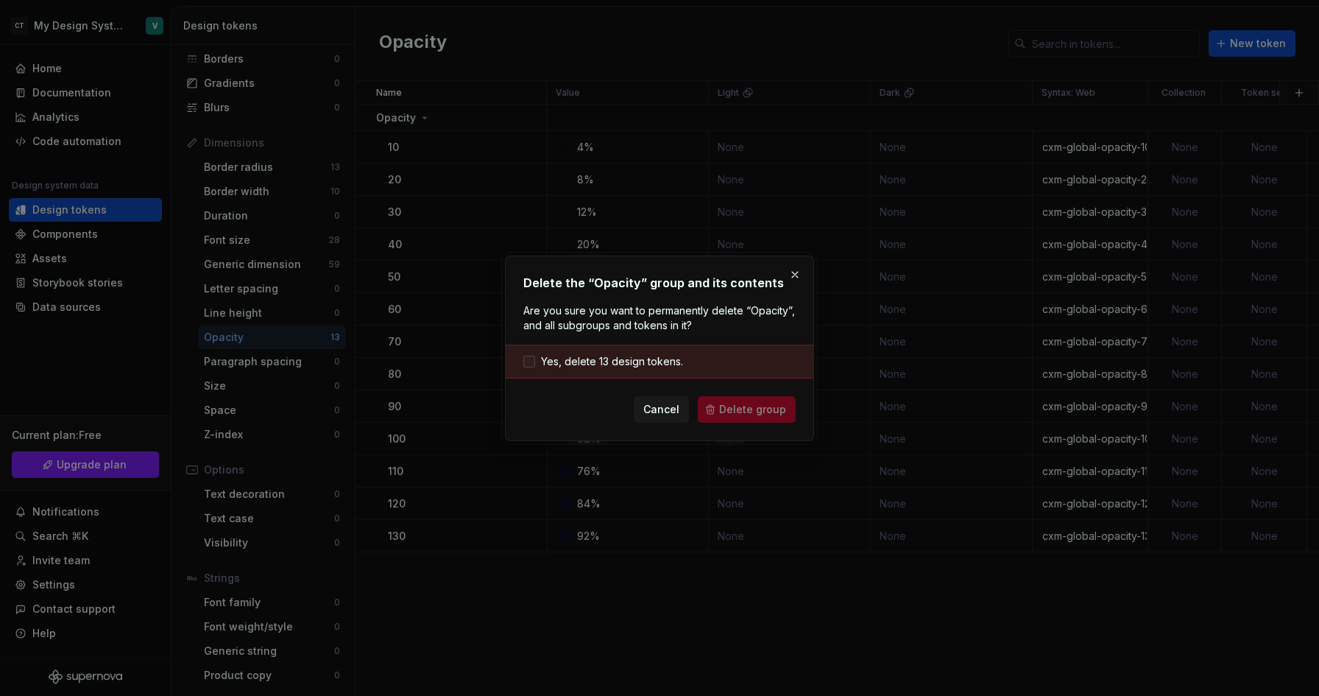
click at [587, 366] on span "Yes, delete 13 design tokens." at bounding box center [612, 361] width 142 height 15
click at [741, 405] on span "Delete group" at bounding box center [752, 409] width 67 height 15
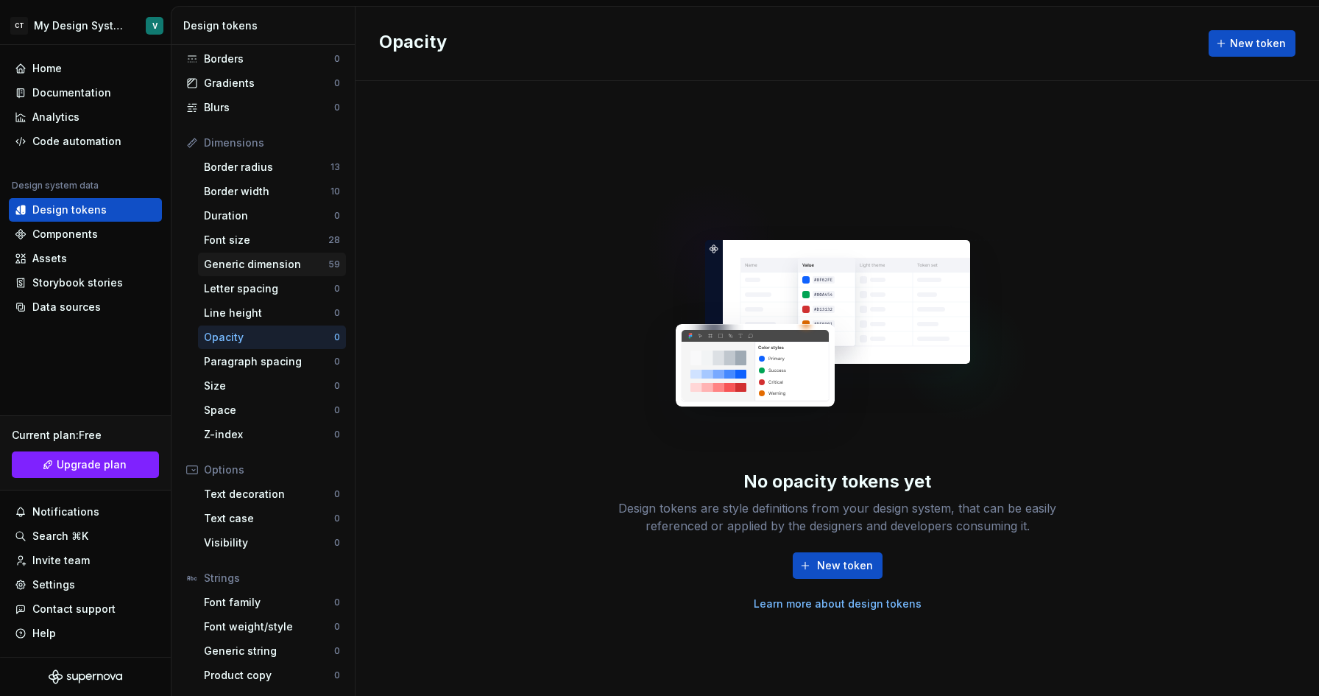
click at [291, 267] on div "Generic dimension" at bounding box center [266, 264] width 124 height 15
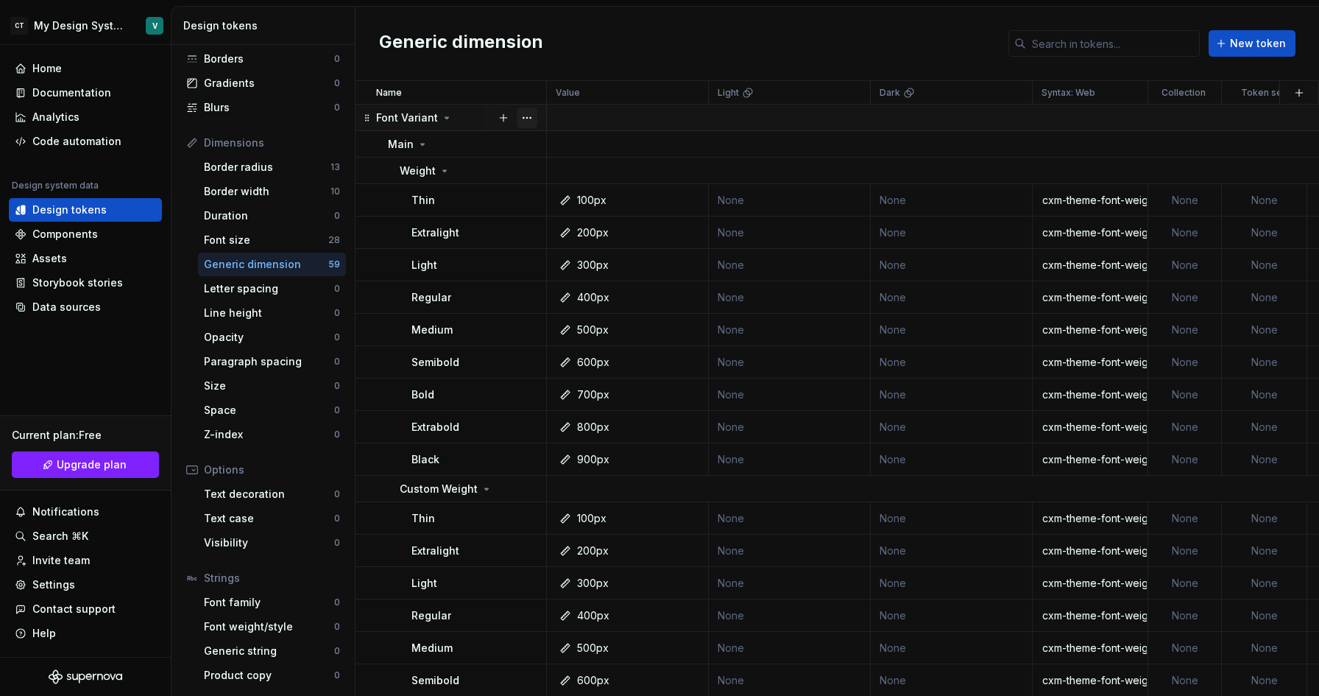
click at [524, 116] on button "button" at bounding box center [527, 117] width 21 height 21
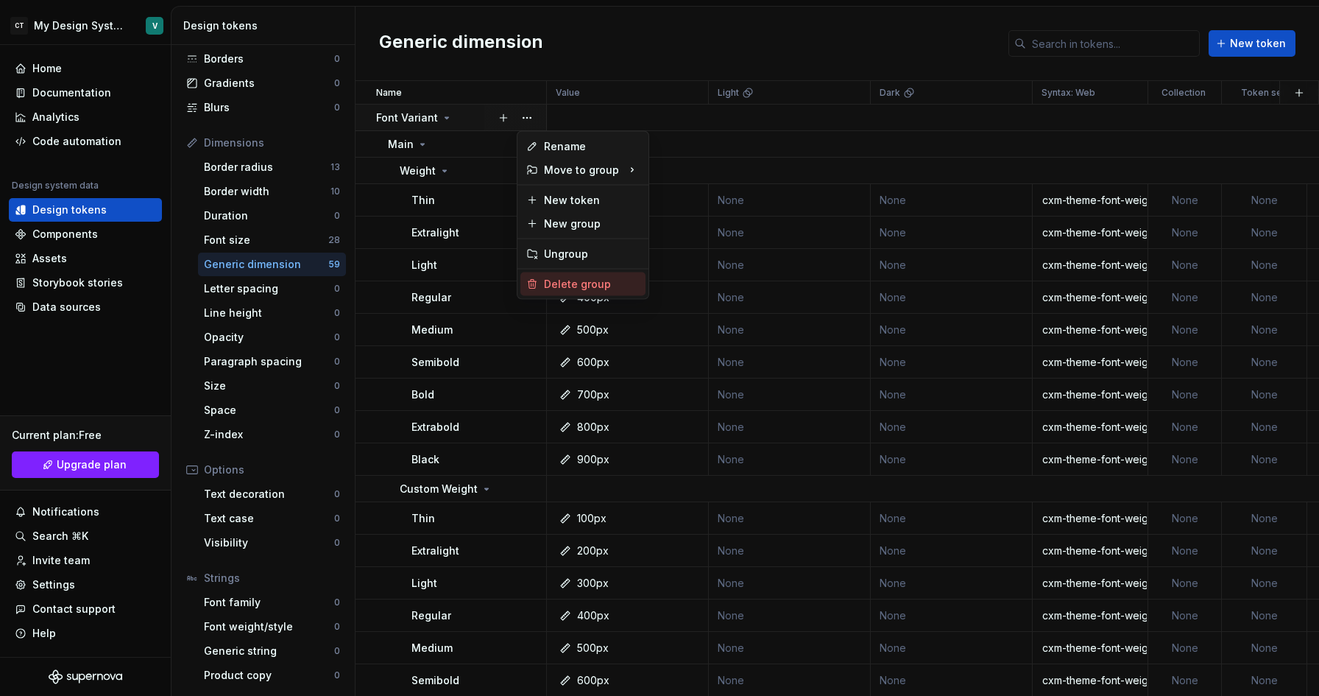
click at [551, 279] on div "Delete group" at bounding box center [592, 284] width 96 height 15
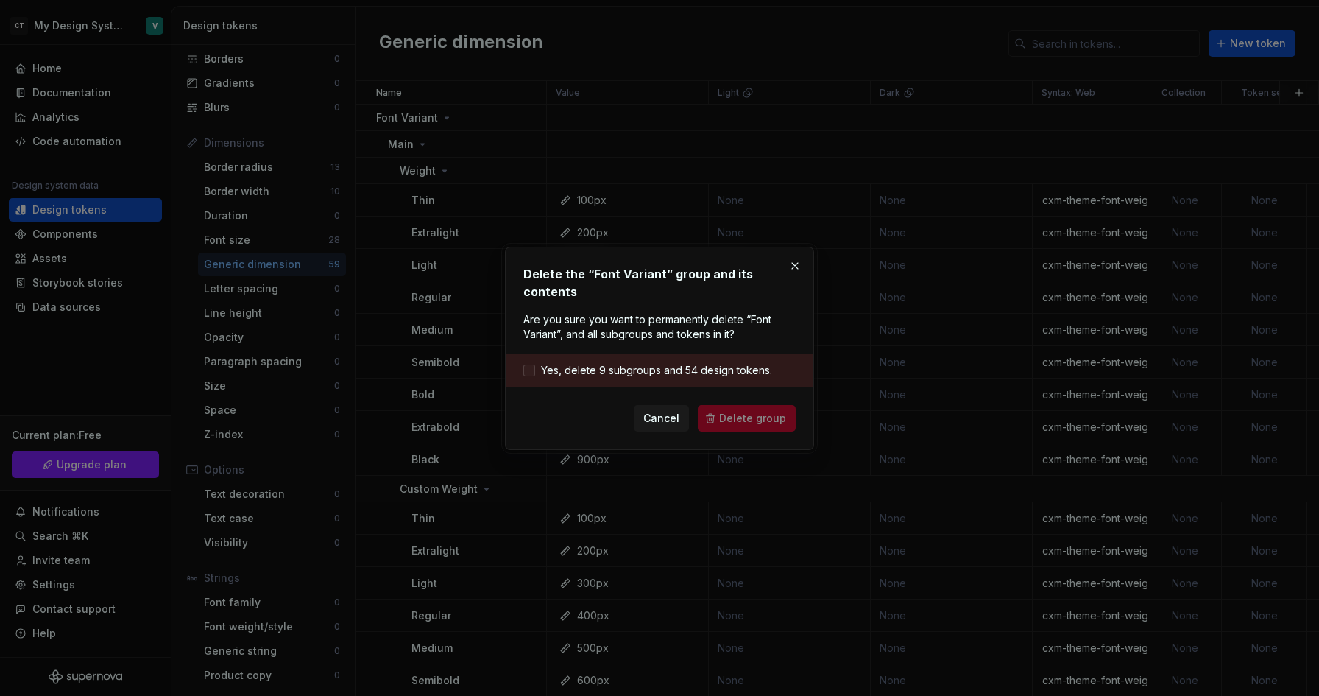
click at [667, 367] on span "Yes, delete 9 subgroups and 54 design tokens." at bounding box center [656, 370] width 231 height 15
click at [720, 411] on button "Delete group" at bounding box center [747, 418] width 98 height 26
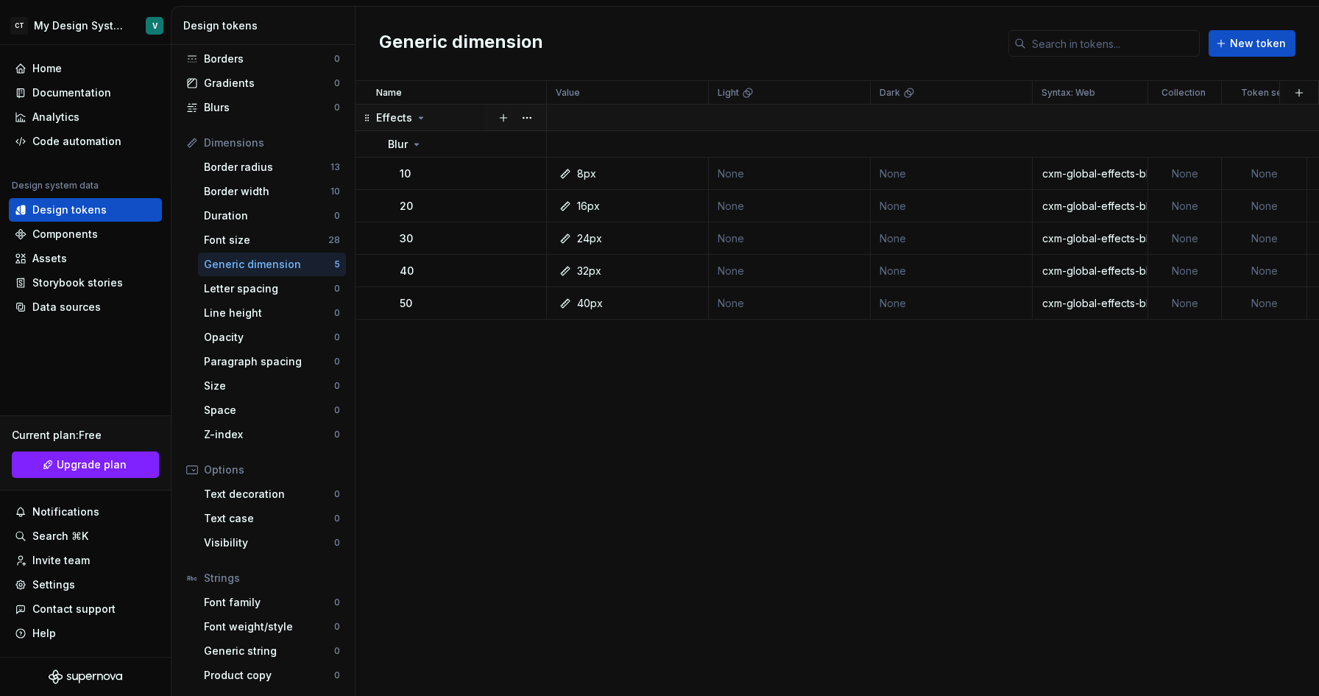
click at [528, 118] on button "button" at bounding box center [527, 117] width 21 height 21
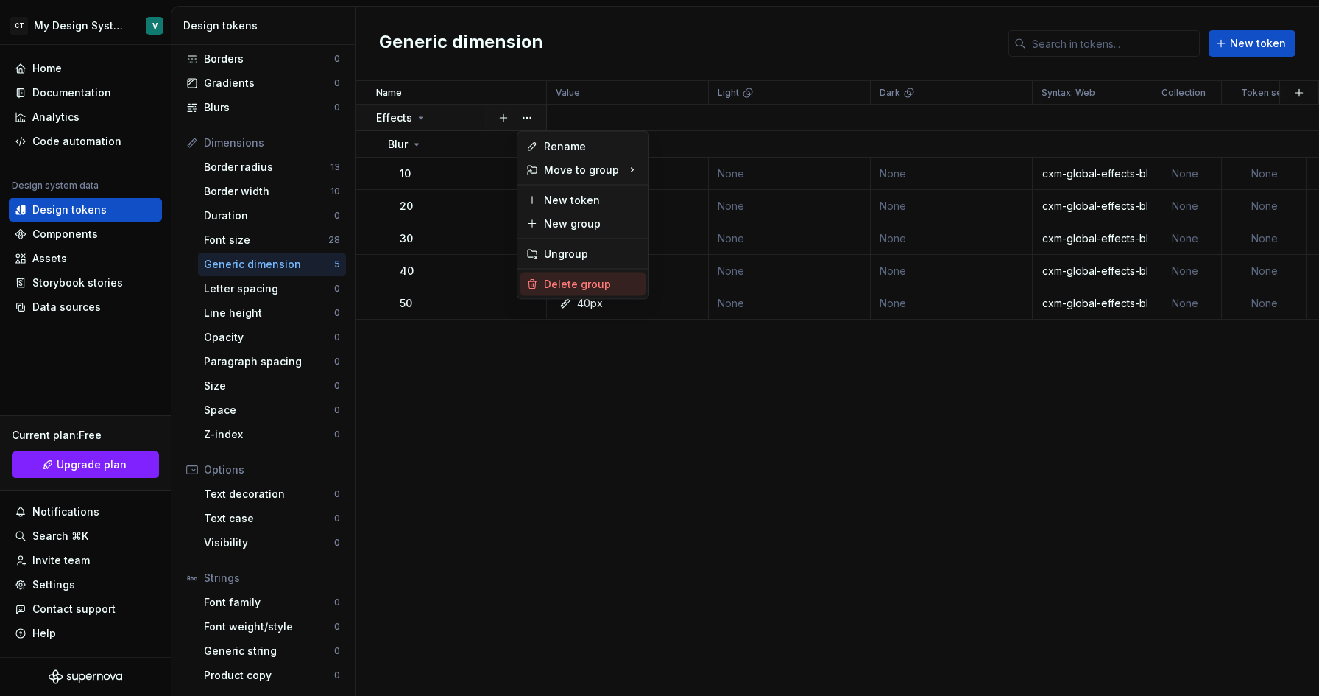
click at [550, 286] on div "Delete group" at bounding box center [592, 284] width 96 height 15
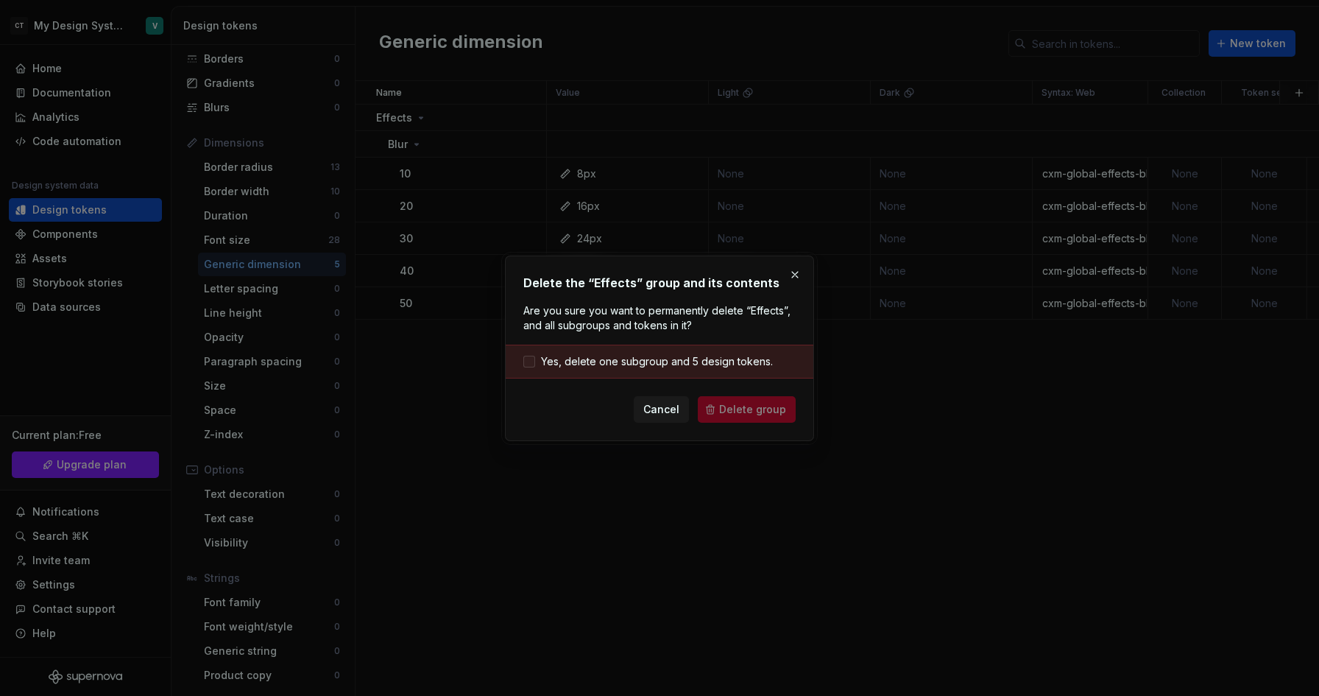
click at [654, 363] on span "Yes, delete one subgroup and 5 design tokens." at bounding box center [657, 361] width 232 height 15
click at [727, 411] on span "Delete group" at bounding box center [752, 409] width 67 height 15
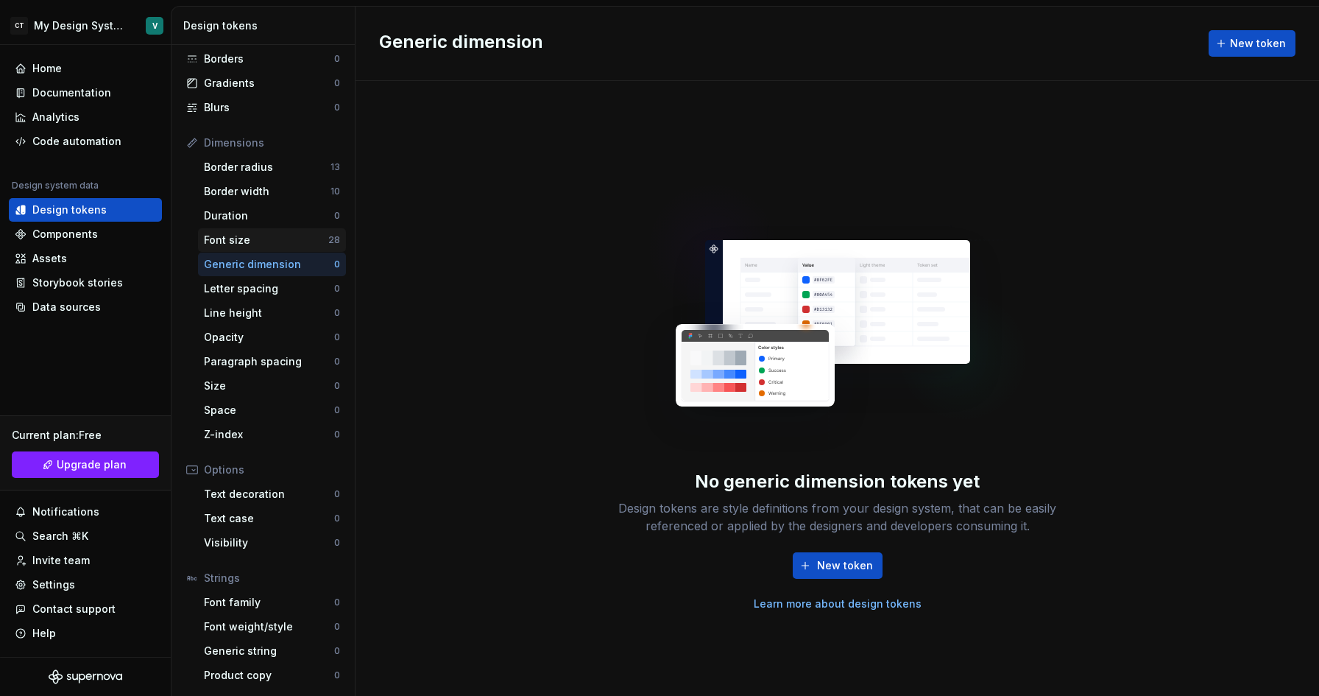
click at [289, 245] on div "Font size" at bounding box center [266, 240] width 124 height 15
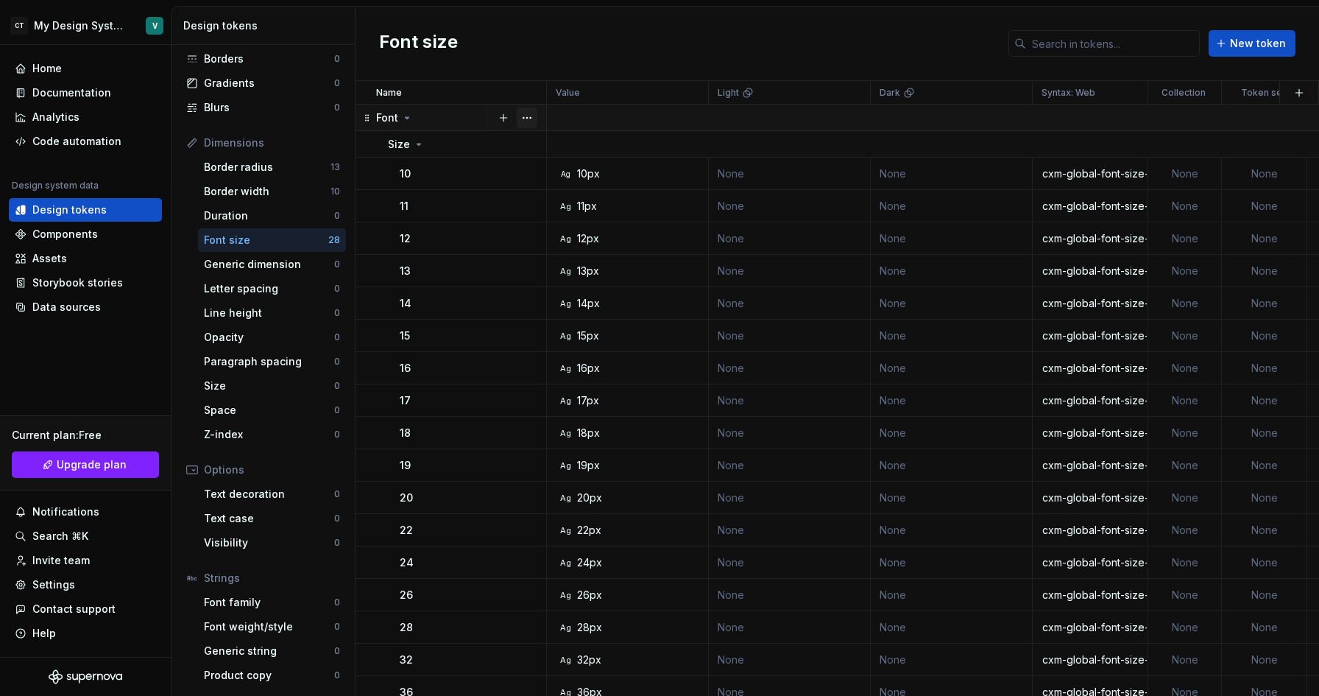
click at [528, 122] on button "button" at bounding box center [527, 117] width 21 height 21
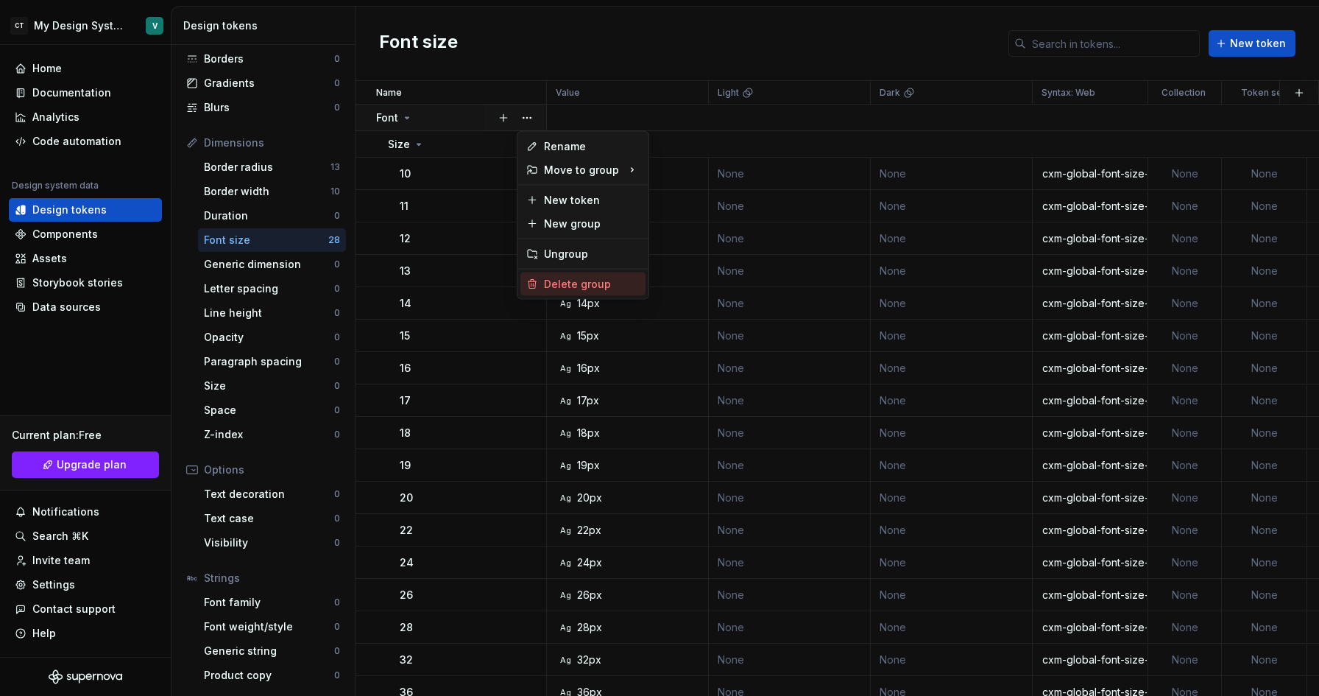
click at [550, 286] on div "Delete group" at bounding box center [592, 284] width 96 height 15
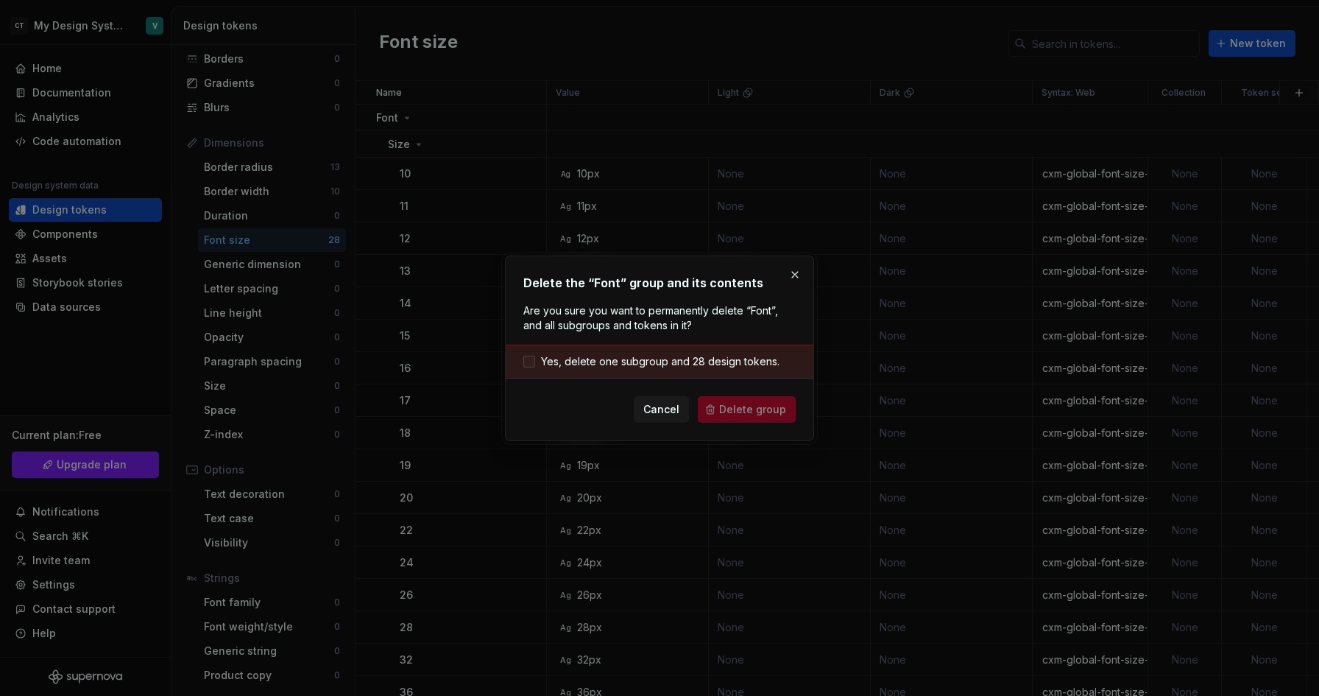
click at [645, 362] on span "Yes, delete one subgroup and 28 design tokens." at bounding box center [660, 361] width 238 height 15
click at [732, 409] on span "Delete group" at bounding box center [752, 409] width 67 height 15
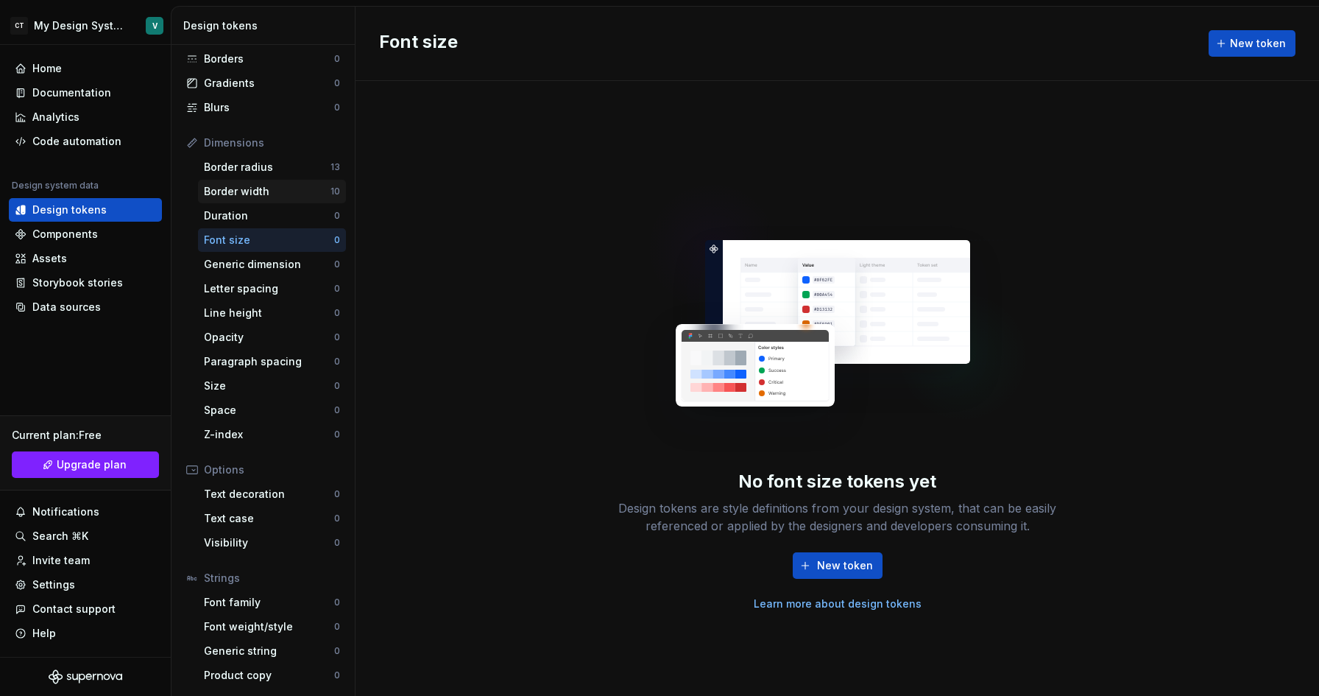
click at [286, 196] on div "Border width" at bounding box center [267, 191] width 127 height 15
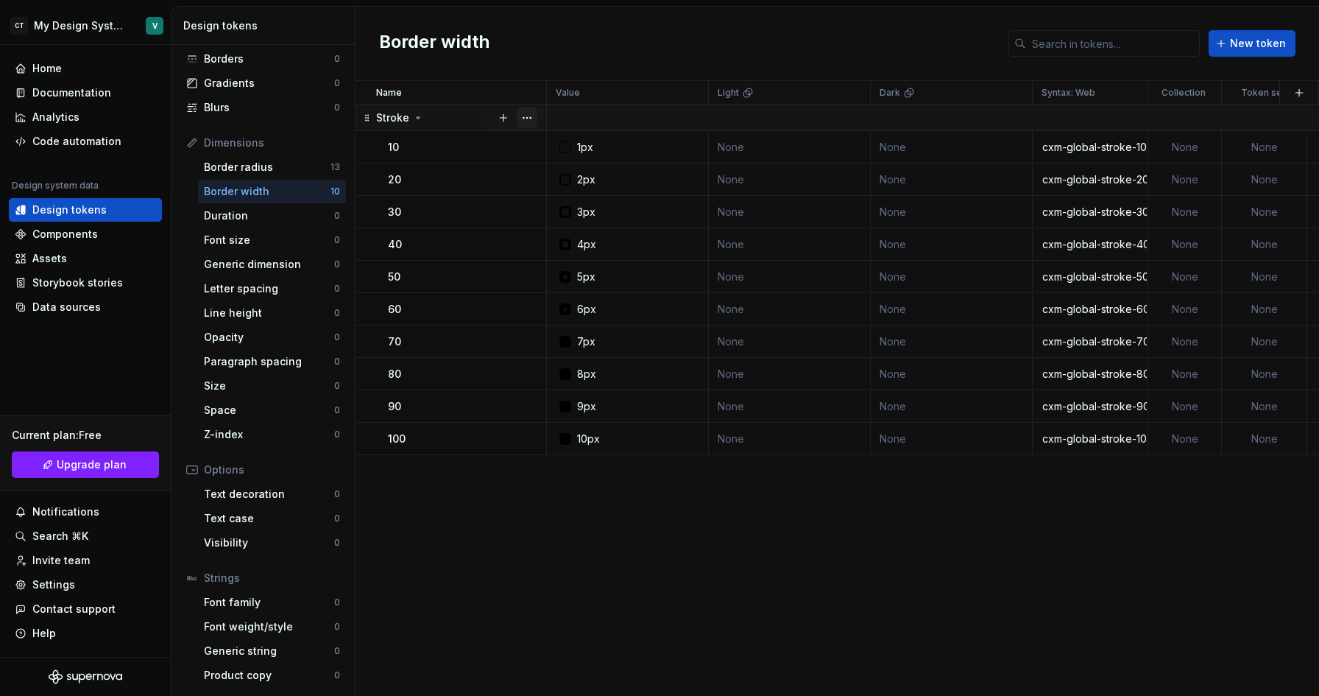
click at [530, 119] on button "button" at bounding box center [527, 117] width 21 height 21
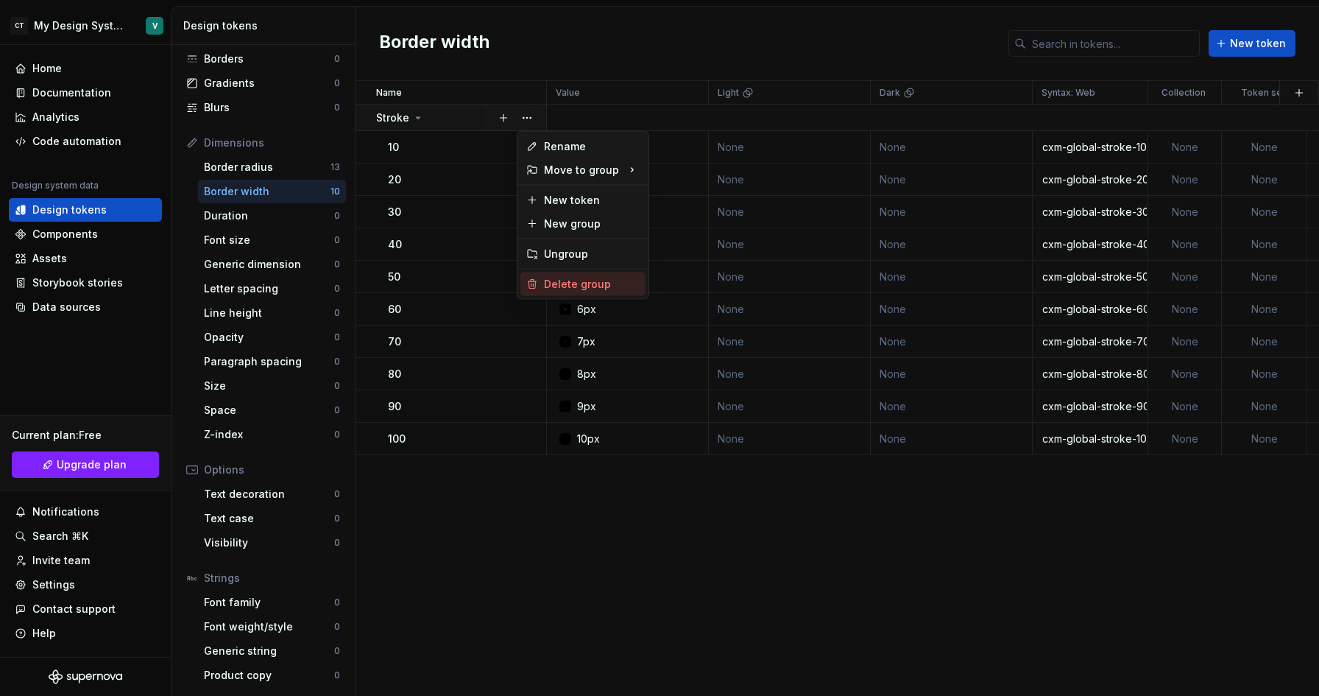
click at [545, 280] on div "Delete group" at bounding box center [592, 284] width 96 height 15
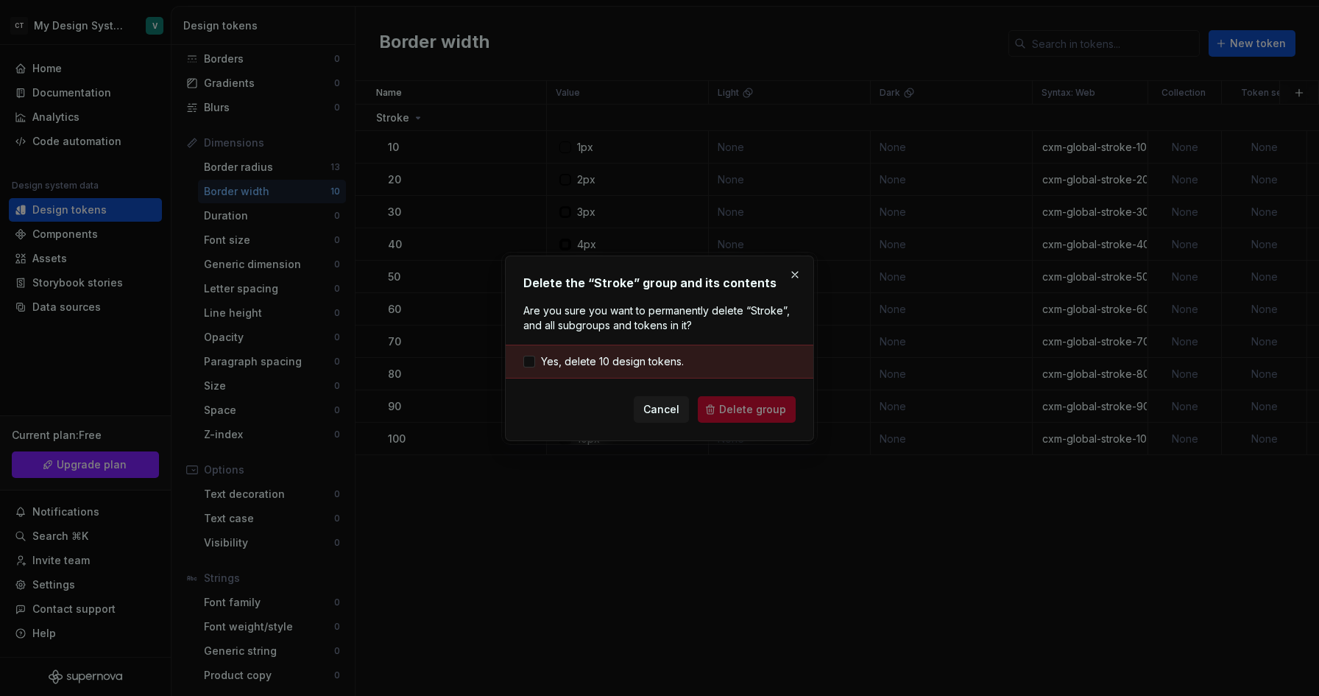
click at [634, 368] on div "Yes, delete 10 design tokens." at bounding box center [660, 361] width 308 height 34
click at [668, 353] on div "Yes, delete 10 design tokens." at bounding box center [660, 361] width 308 height 34
click at [670, 358] on span "Yes, delete 10 design tokens." at bounding box center [612, 361] width 143 height 15
click at [729, 408] on span "Delete group" at bounding box center [752, 409] width 67 height 15
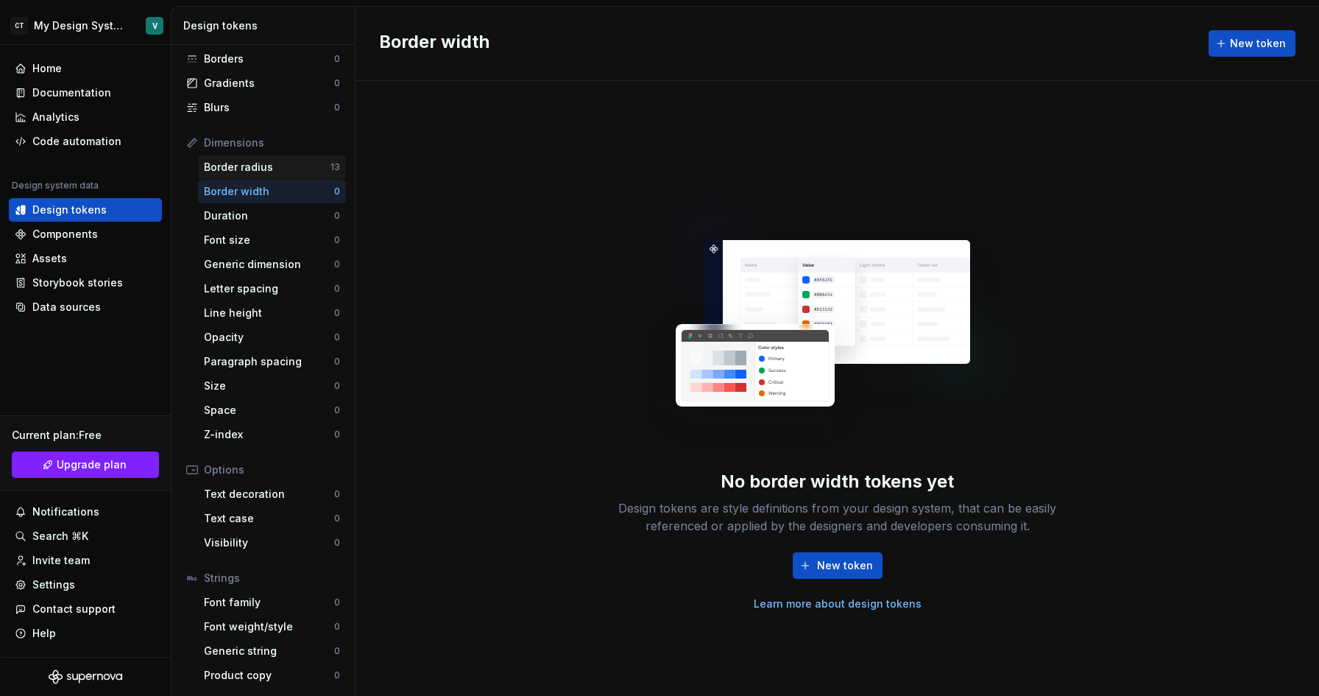
click at [292, 167] on div "Border radius" at bounding box center [267, 167] width 127 height 15
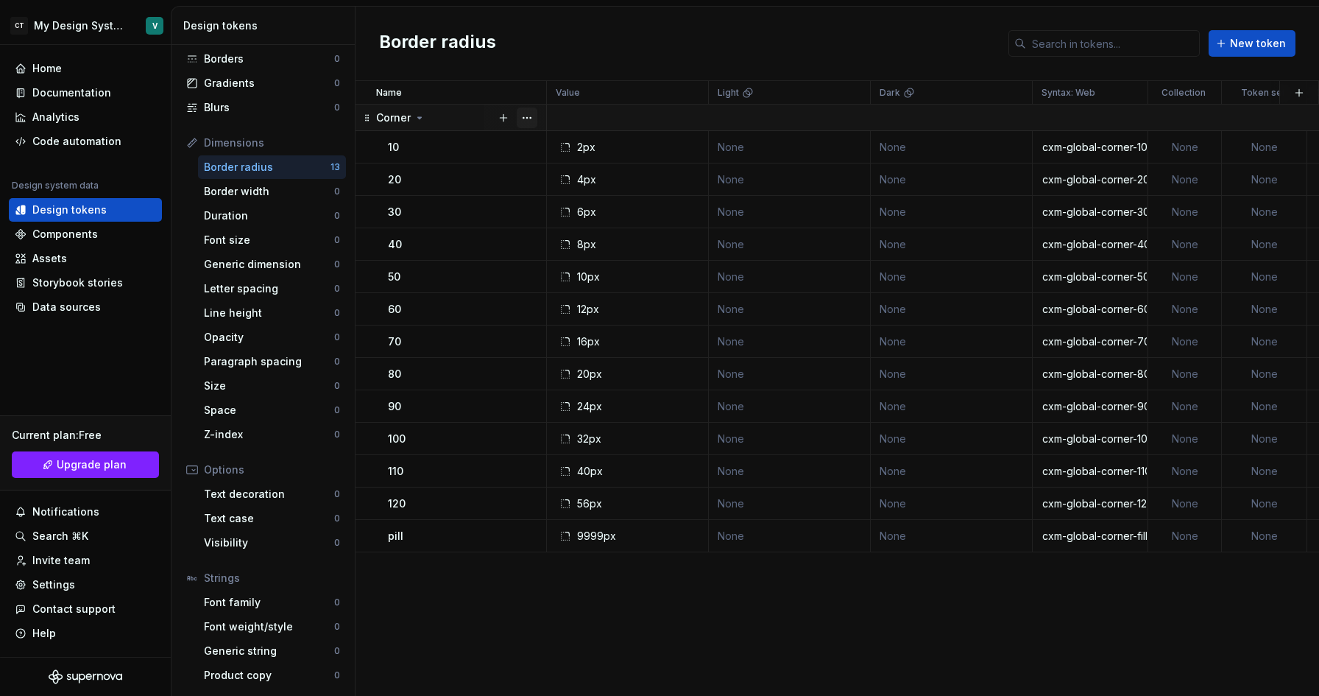
click at [534, 120] on button "button" at bounding box center [527, 117] width 21 height 21
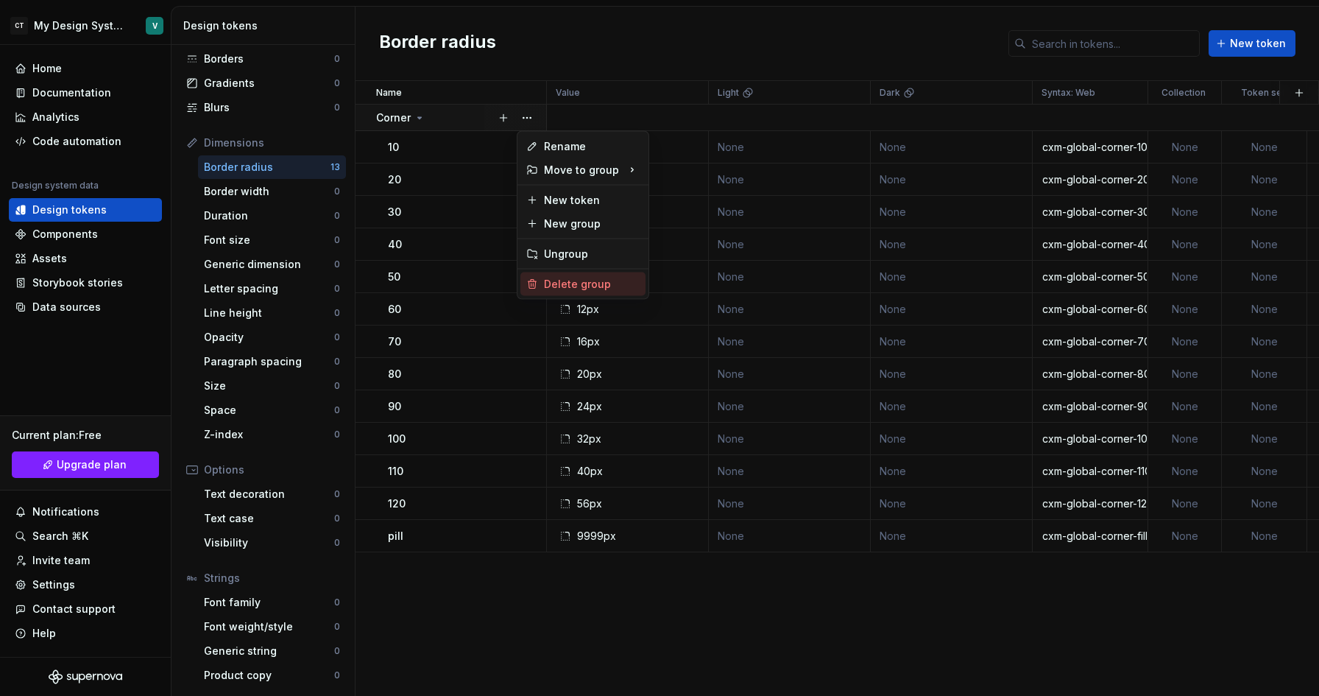
click at [553, 284] on div "Delete group" at bounding box center [592, 284] width 96 height 15
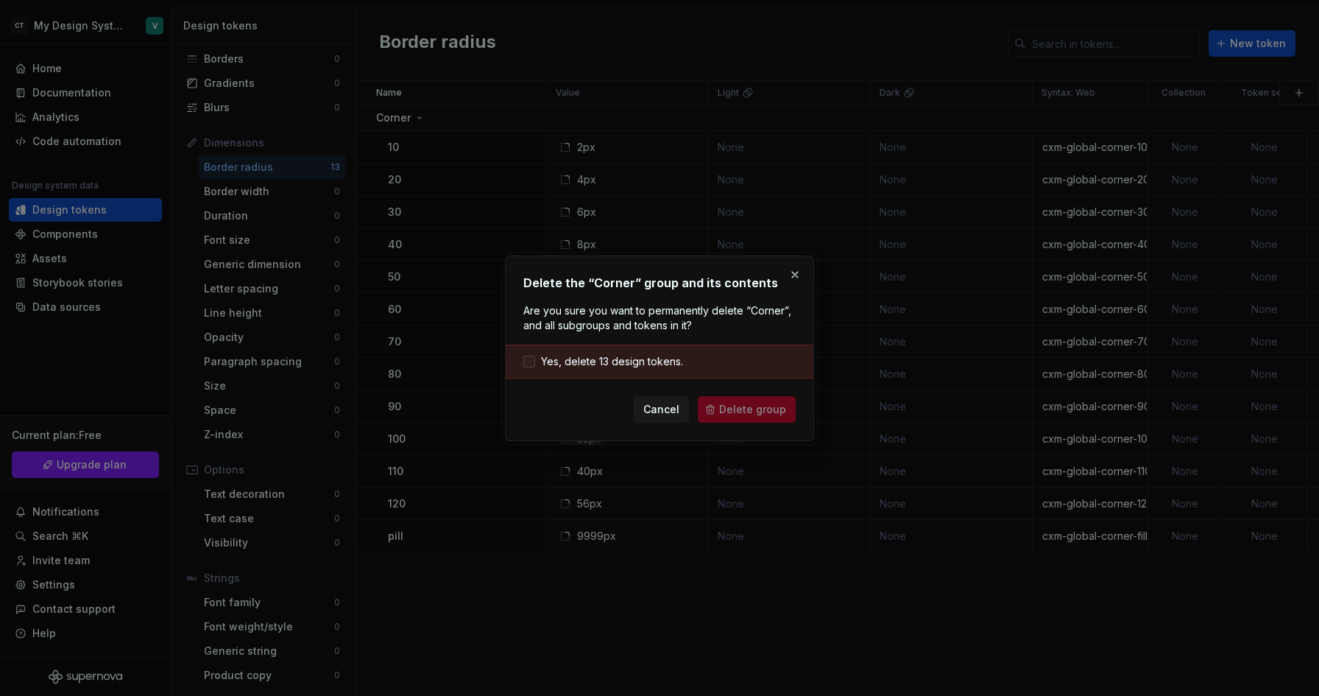
click at [610, 362] on span "Yes, delete 13 design tokens." at bounding box center [612, 361] width 142 height 15
click at [729, 411] on span "Delete group" at bounding box center [752, 409] width 67 height 15
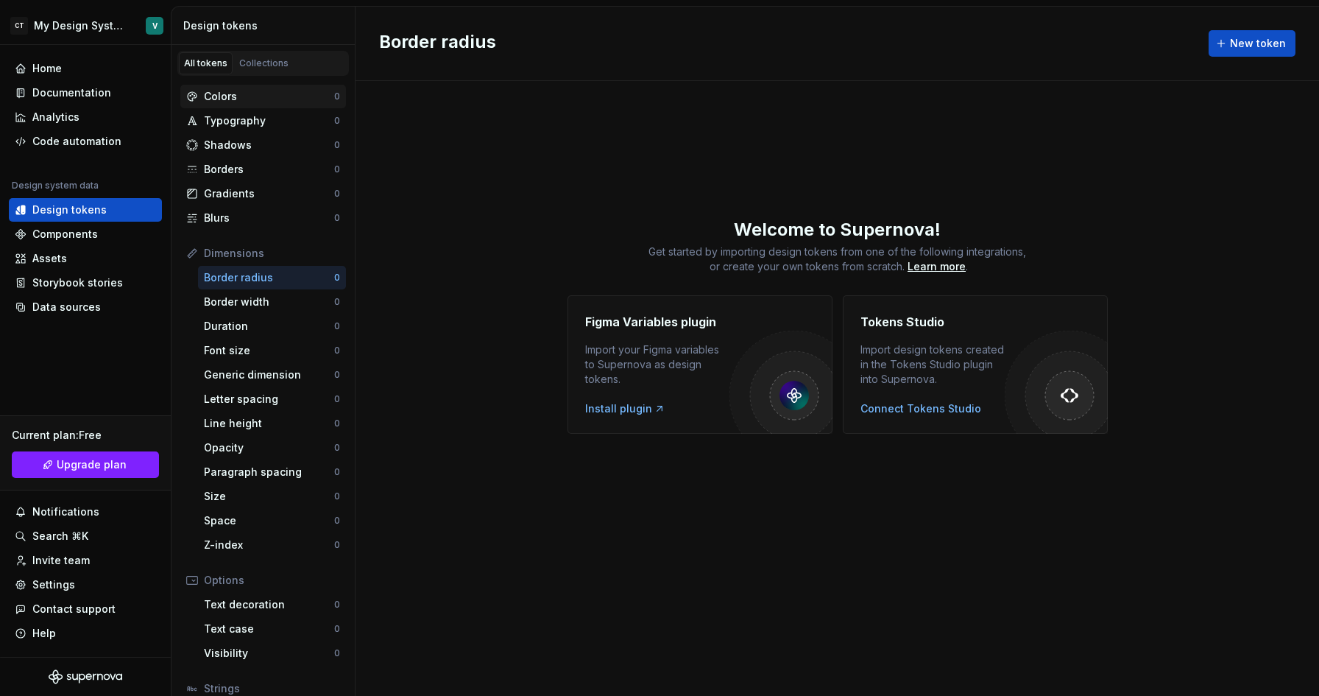
click at [262, 87] on div "Colors 0" at bounding box center [263, 97] width 166 height 24
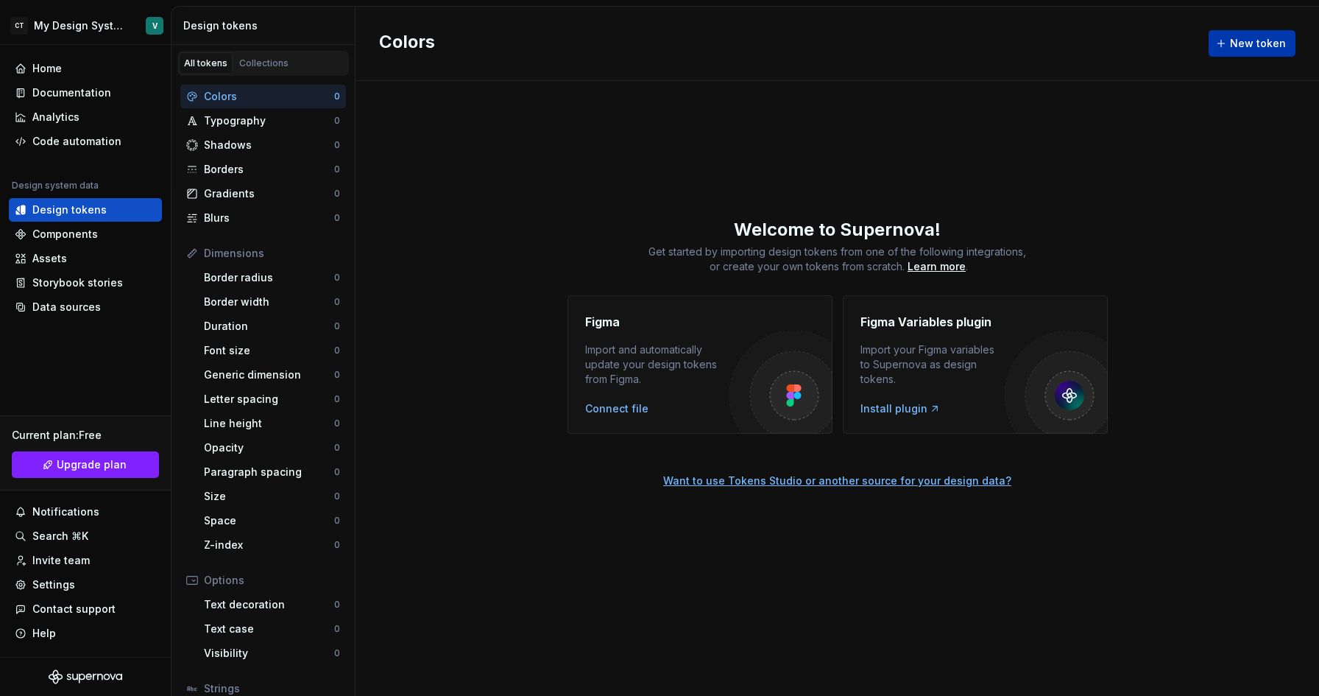
click at [1218, 49] on button "New token" at bounding box center [1251, 43] width 87 height 26
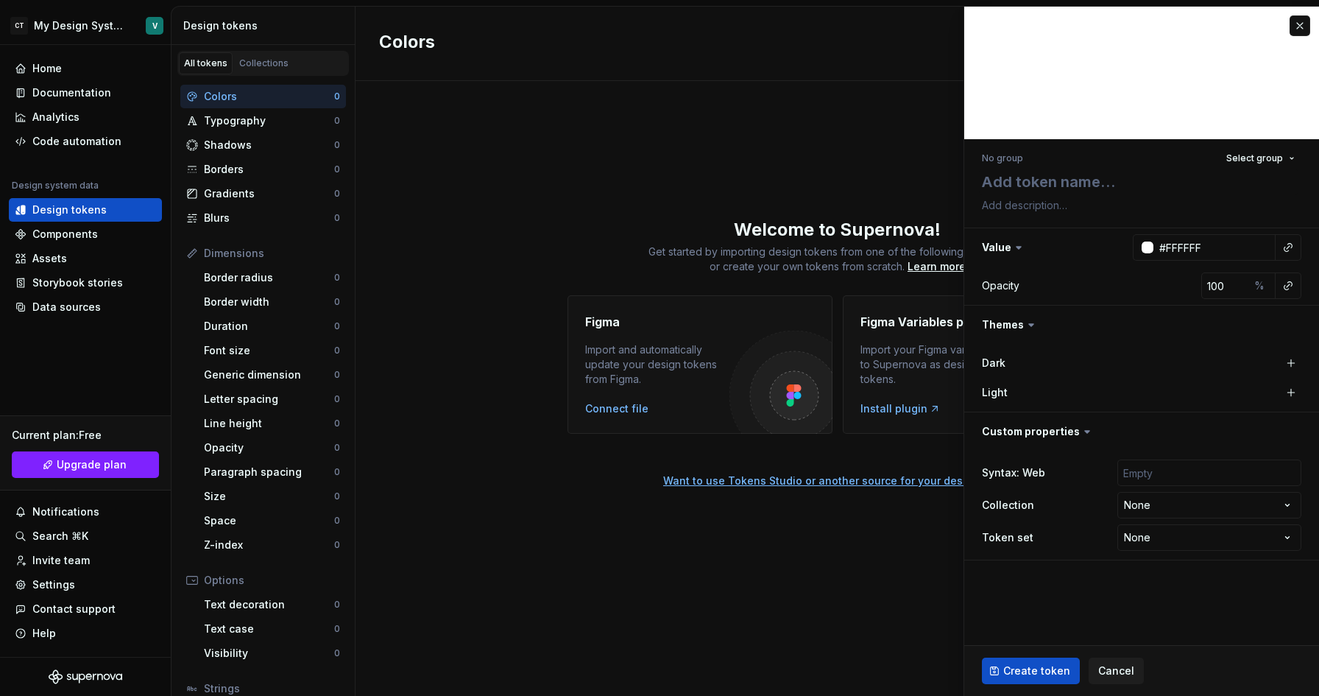
type textarea "*"
click at [1116, 663] on span "Cancel" at bounding box center [1116, 670] width 36 height 15
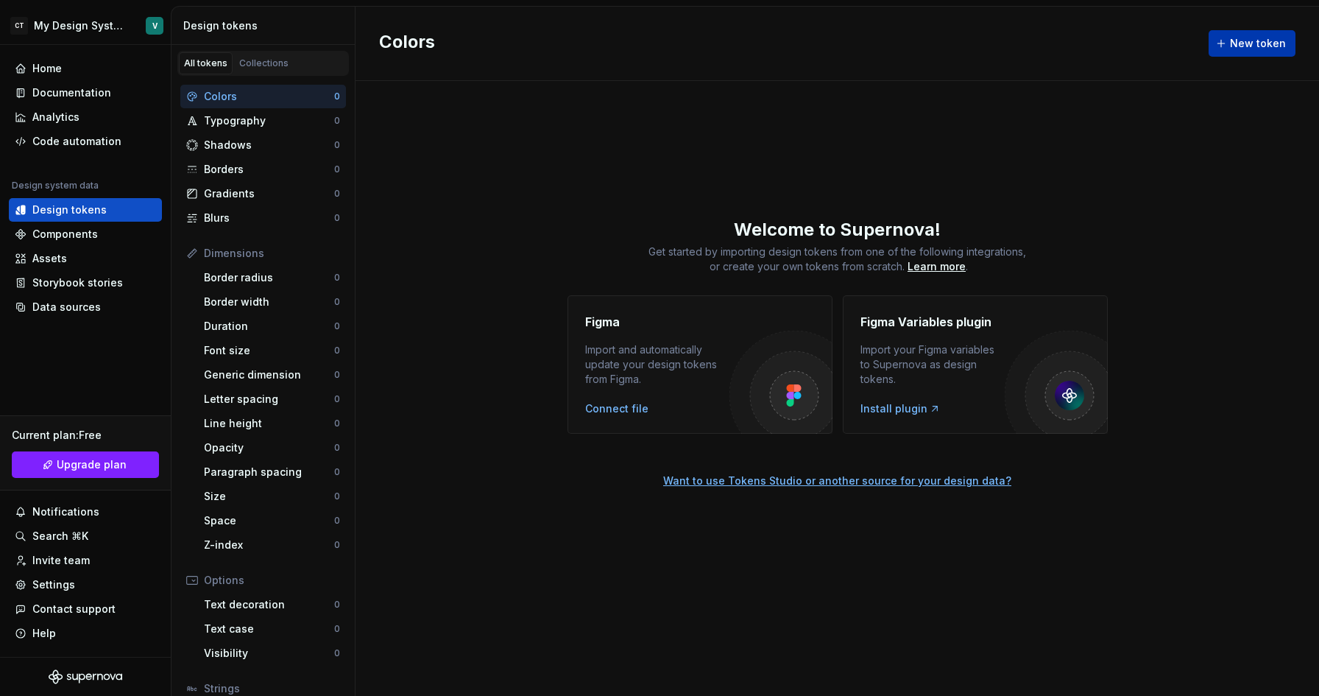
click at [1251, 46] on span "New token" at bounding box center [1258, 43] width 56 height 15
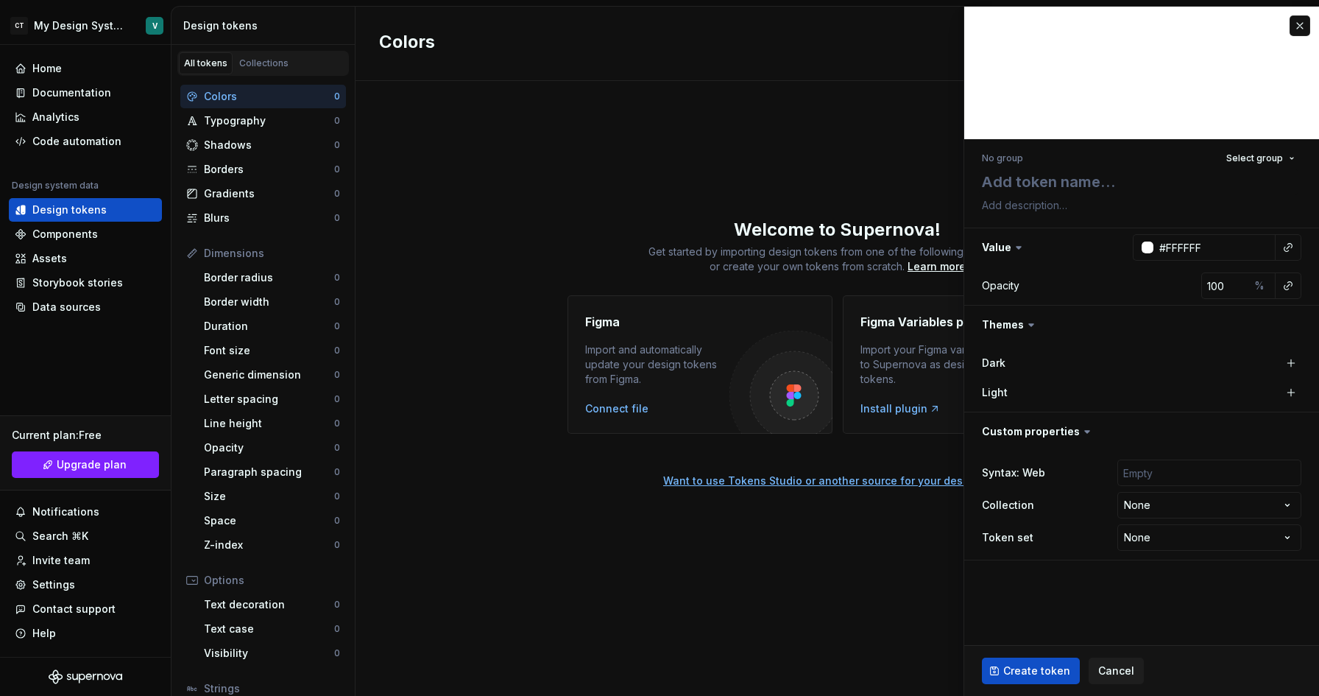
click at [1011, 248] on icon at bounding box center [1018, 247] width 15 height 15
click at [1020, 247] on icon at bounding box center [1018, 247] width 15 height 15
click at [1014, 252] on icon at bounding box center [1018, 247] width 15 height 15
click at [1022, 319] on button "button" at bounding box center [1141, 324] width 355 height 38
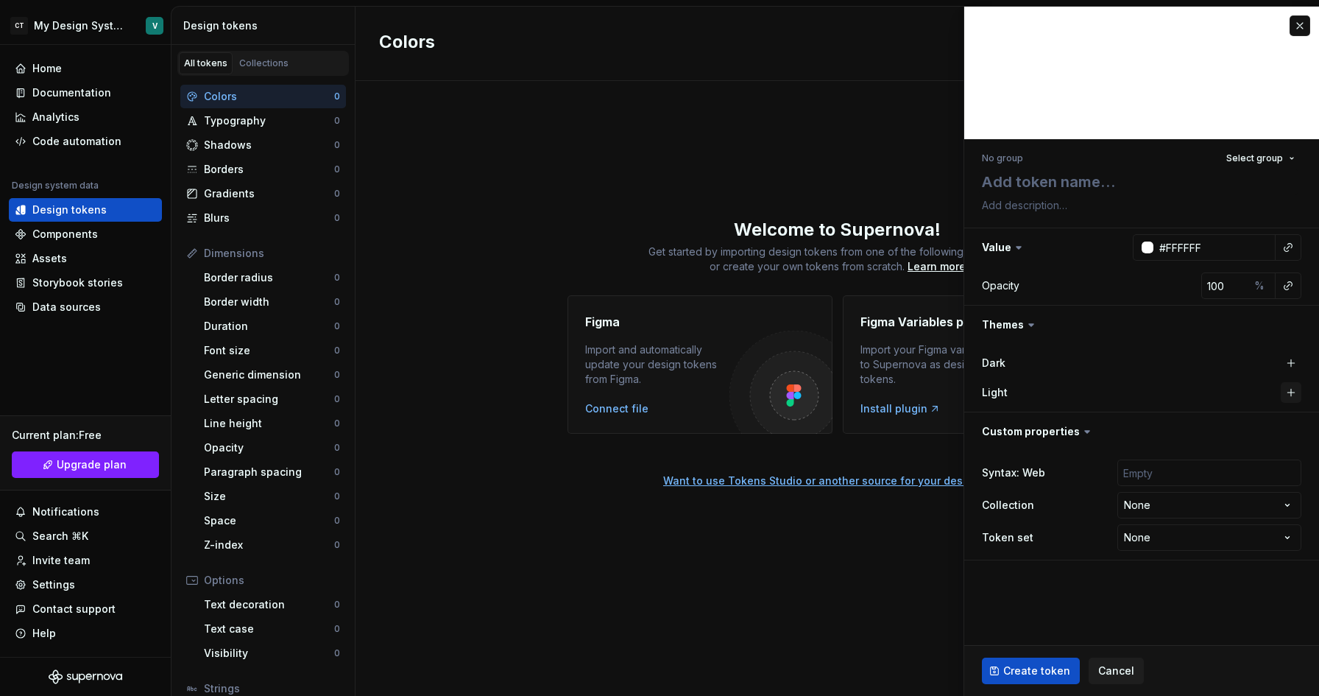
click at [1298, 394] on button "button" at bounding box center [1291, 392] width 21 height 21
click at [1144, 390] on button "button" at bounding box center [1142, 392] width 26 height 26
click at [1243, 513] on html "CT My Design System V Home Documentation Analytics Code automation Design syste…" at bounding box center [659, 348] width 1319 height 696
click at [1242, 511] on html "CT My Design System V Home Documentation Analytics Code automation Design syste…" at bounding box center [659, 348] width 1319 height 696
click at [1231, 539] on html "CT My Design System V Home Documentation Analytics Code automation Design syste…" at bounding box center [659, 348] width 1319 height 696
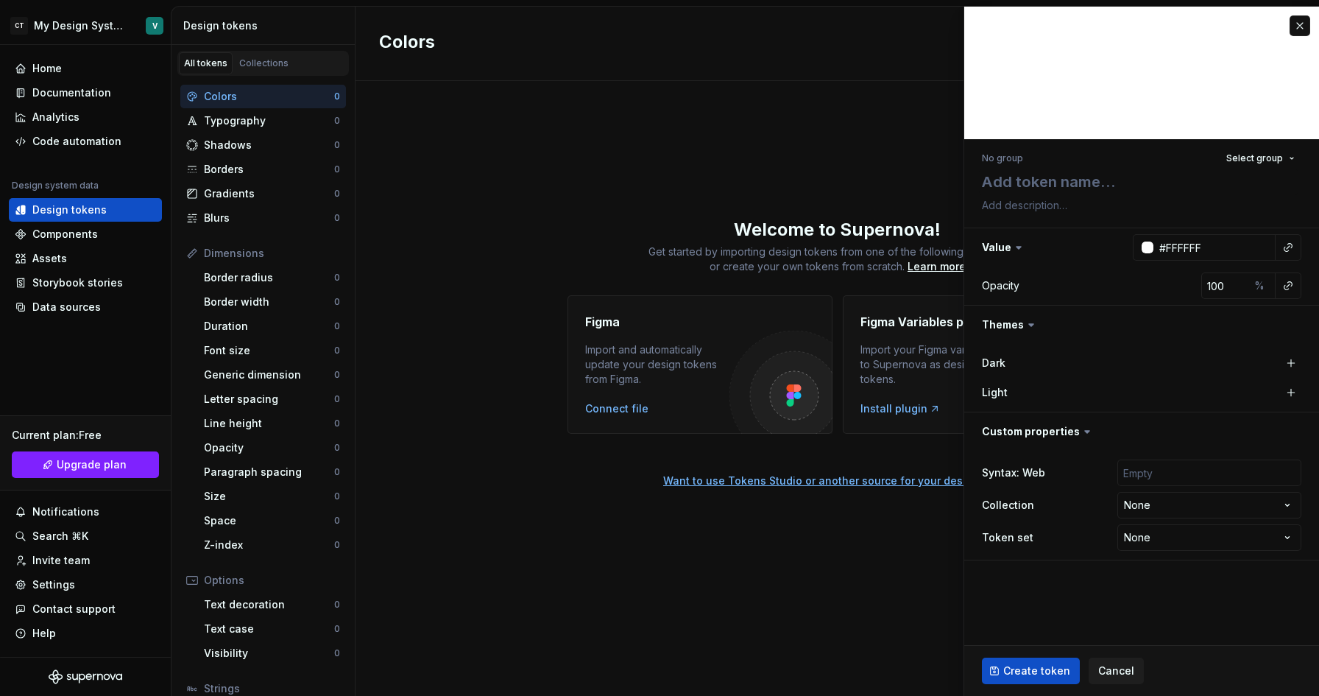
click at [1231, 539] on html "CT My Design System V Home Documentation Analytics Code automation Design syste…" at bounding box center [659, 348] width 1319 height 696
click at [1183, 467] on input "text" at bounding box center [1209, 472] width 184 height 26
type textarea "*"
click at [1153, 433] on button "button" at bounding box center [1141, 431] width 355 height 38
click at [1100, 669] on span "Cancel" at bounding box center [1116, 670] width 36 height 15
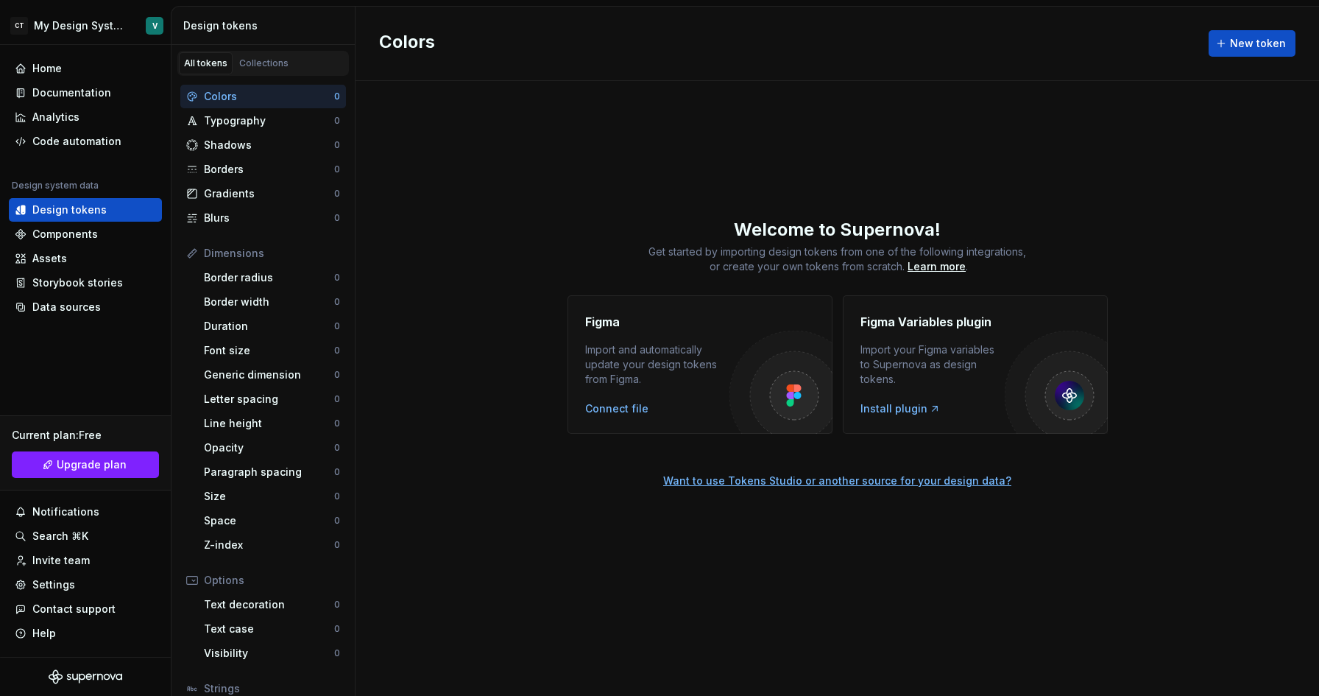
click at [635, 572] on div "Colors New token Welcome to Supernova! Get started by importing design tokens f…" at bounding box center [836, 351] width 963 height 689
click at [88, 34] on html "CT My Design System V Home Documentation Analytics Code automation Design syste…" at bounding box center [659, 348] width 1319 height 696
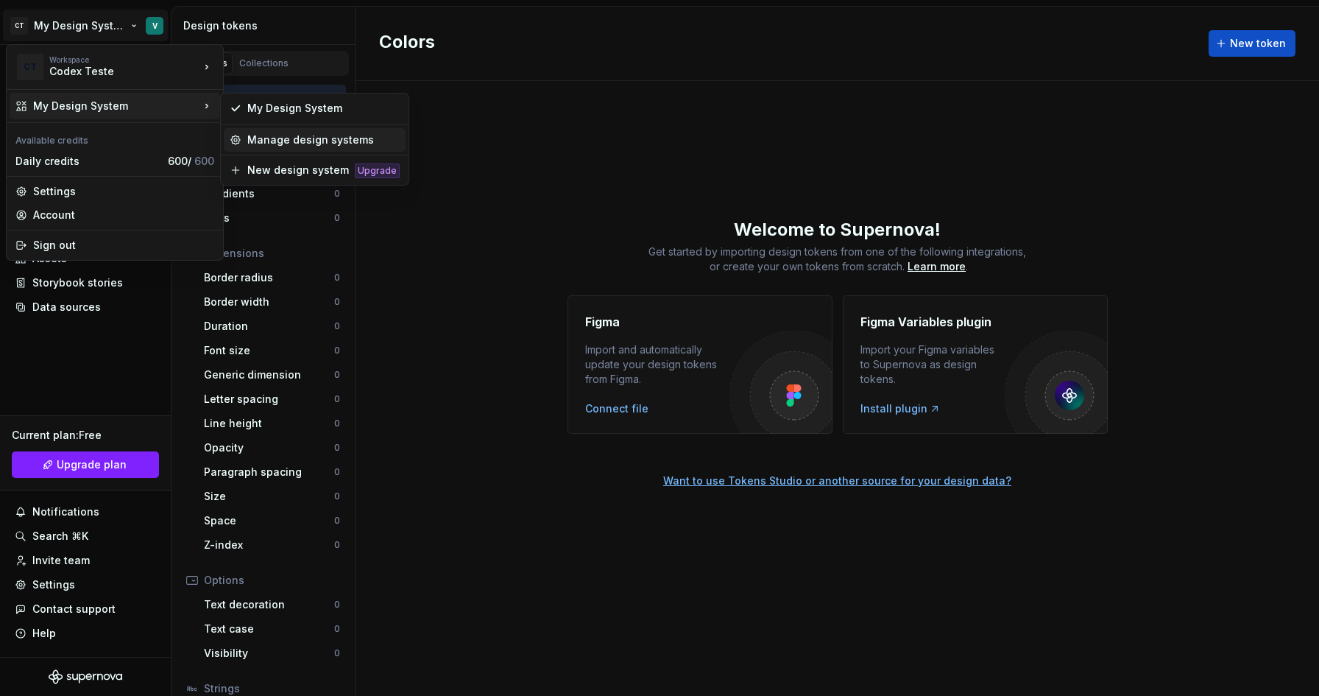
click at [281, 138] on div "Manage design systems" at bounding box center [323, 139] width 152 height 15
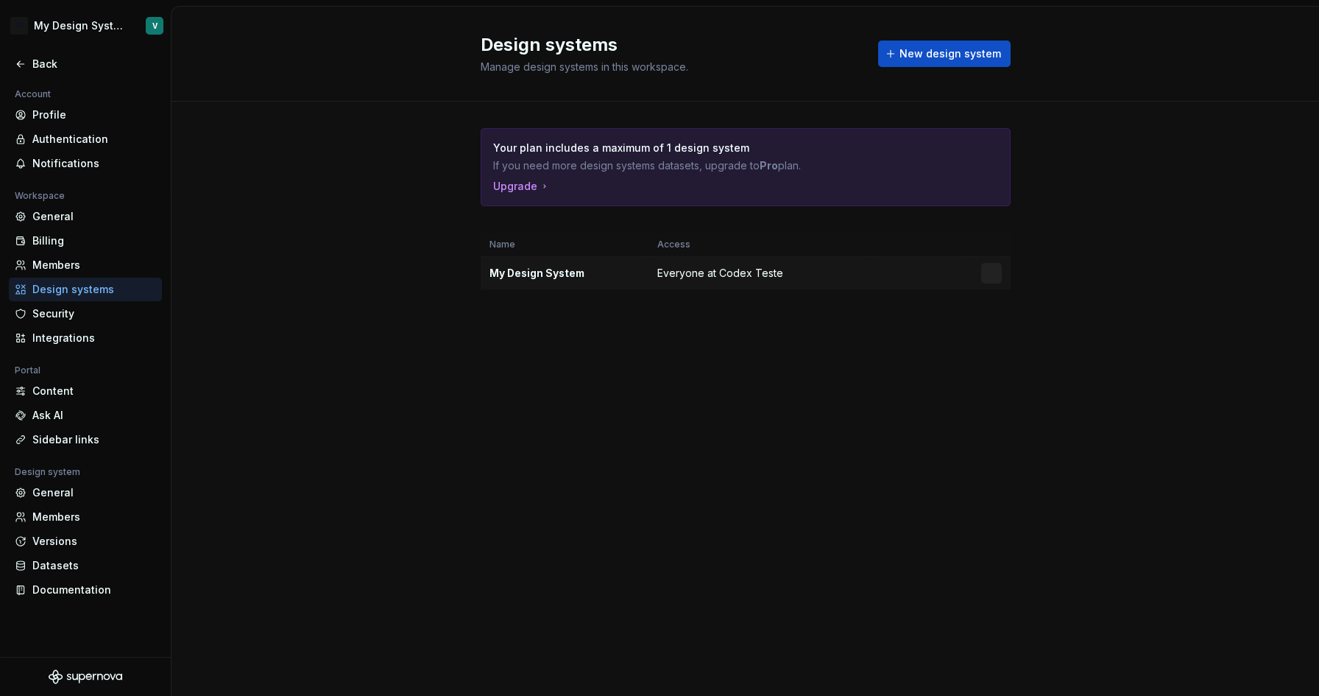
click at [838, 275] on td "Everyone at Codex Teste" at bounding box center [757, 273] width 219 height 33
click at [909, 273] on td at bounding box center [920, 273] width 105 height 33
click at [991, 272] on html "CT My Design System V Back Account Profile Authentication Notifications Workspa…" at bounding box center [659, 348] width 1319 height 696
click at [1010, 327] on div "Design system settings" at bounding box center [1078, 325] width 140 height 15
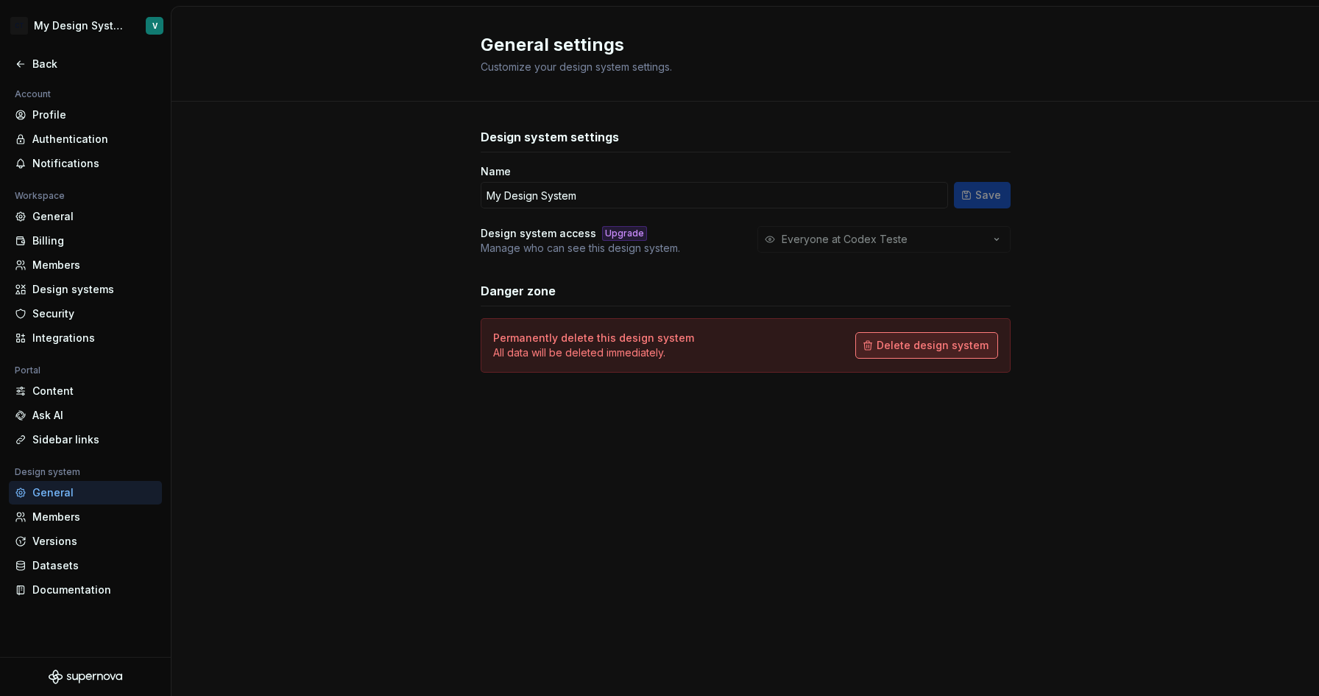
click at [880, 352] on button "Delete design system" at bounding box center [926, 345] width 143 height 26
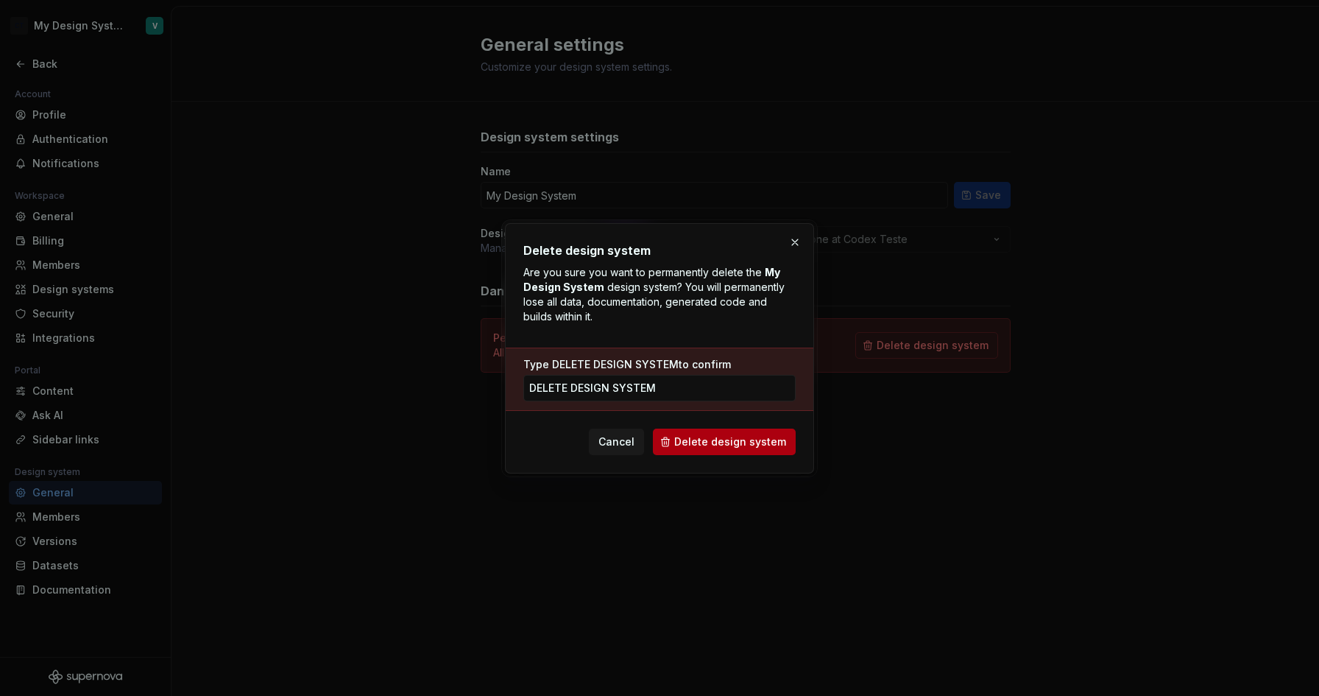
type input "DELETE DESIGN SYSTEM"
click at [728, 447] on span "Delete design system" at bounding box center [730, 441] width 112 height 15
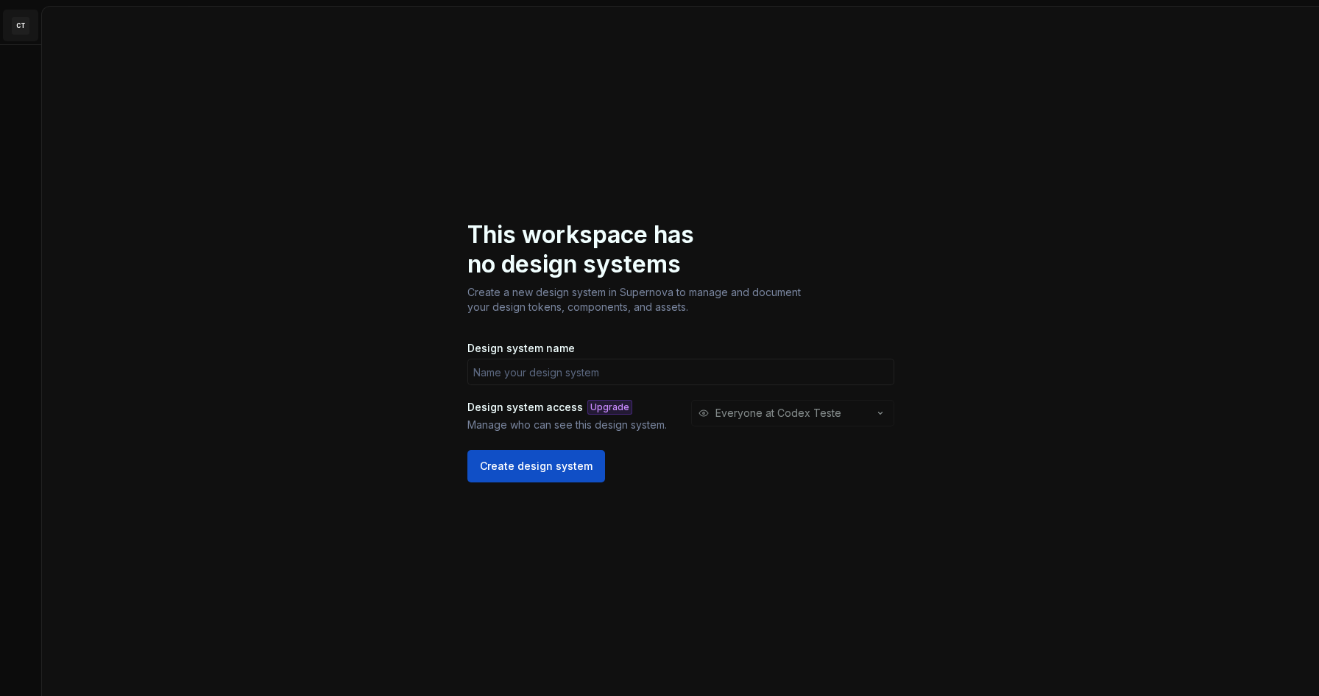
click at [18, 22] on html "CT V This workspace has no design systems Create a new design system in Superno…" at bounding box center [659, 348] width 1319 height 696
click at [495, 73] on html "CT V This workspace has no design systems Create a new design system in Superno…" at bounding box center [659, 348] width 1319 height 696
click at [506, 367] on input "Design system name" at bounding box center [680, 371] width 427 height 26
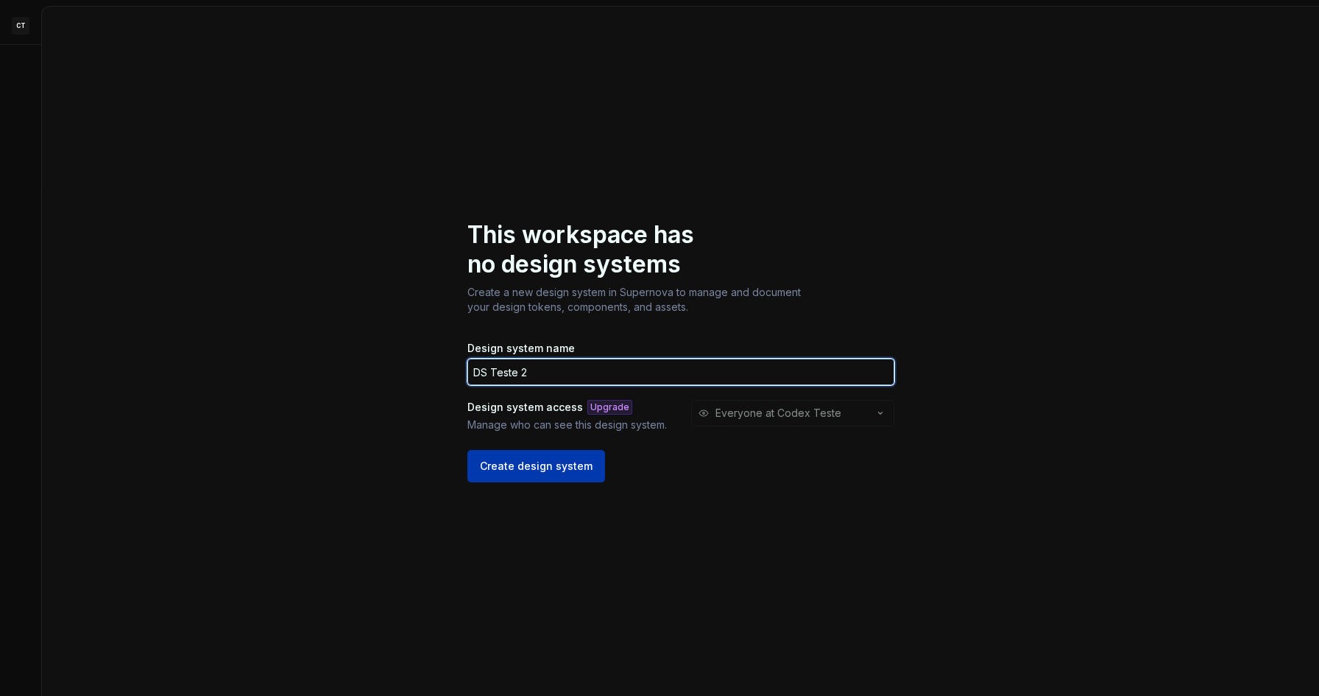
type input "DS Teste 2"
click at [534, 481] on button "Create design system" at bounding box center [536, 466] width 138 height 32
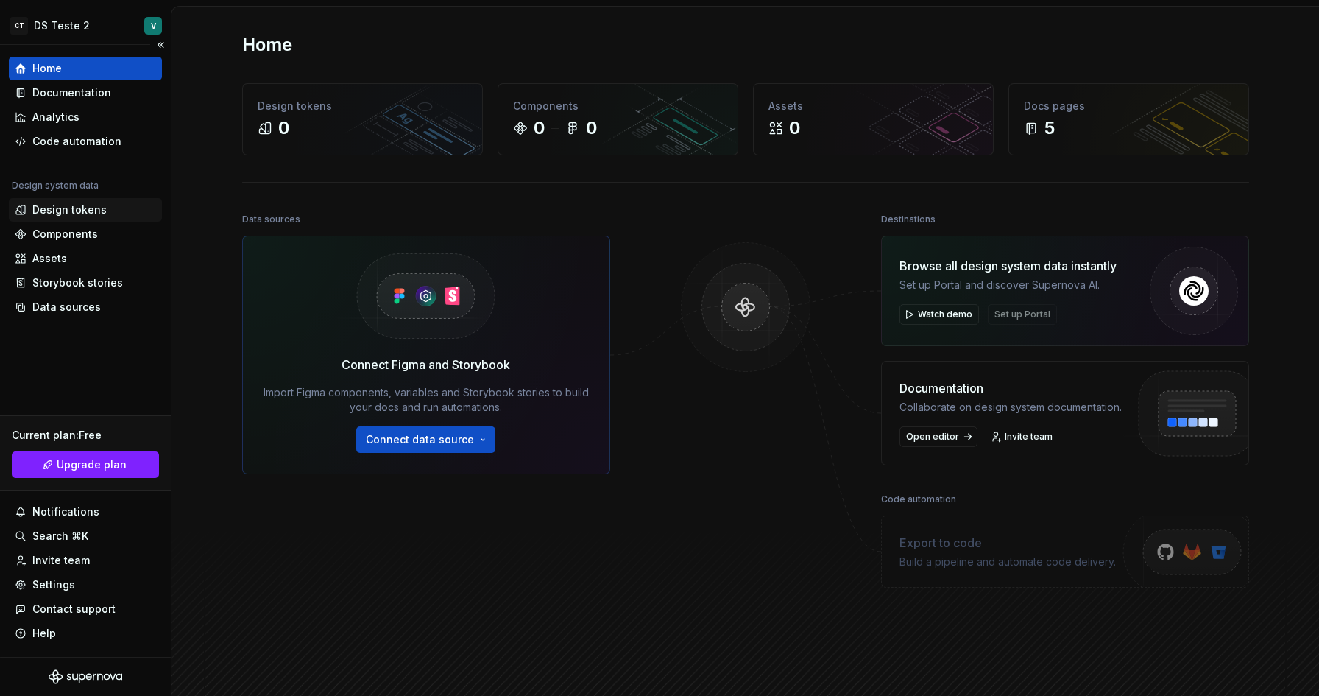
click at [94, 203] on div "Design tokens" at bounding box center [69, 209] width 74 height 15
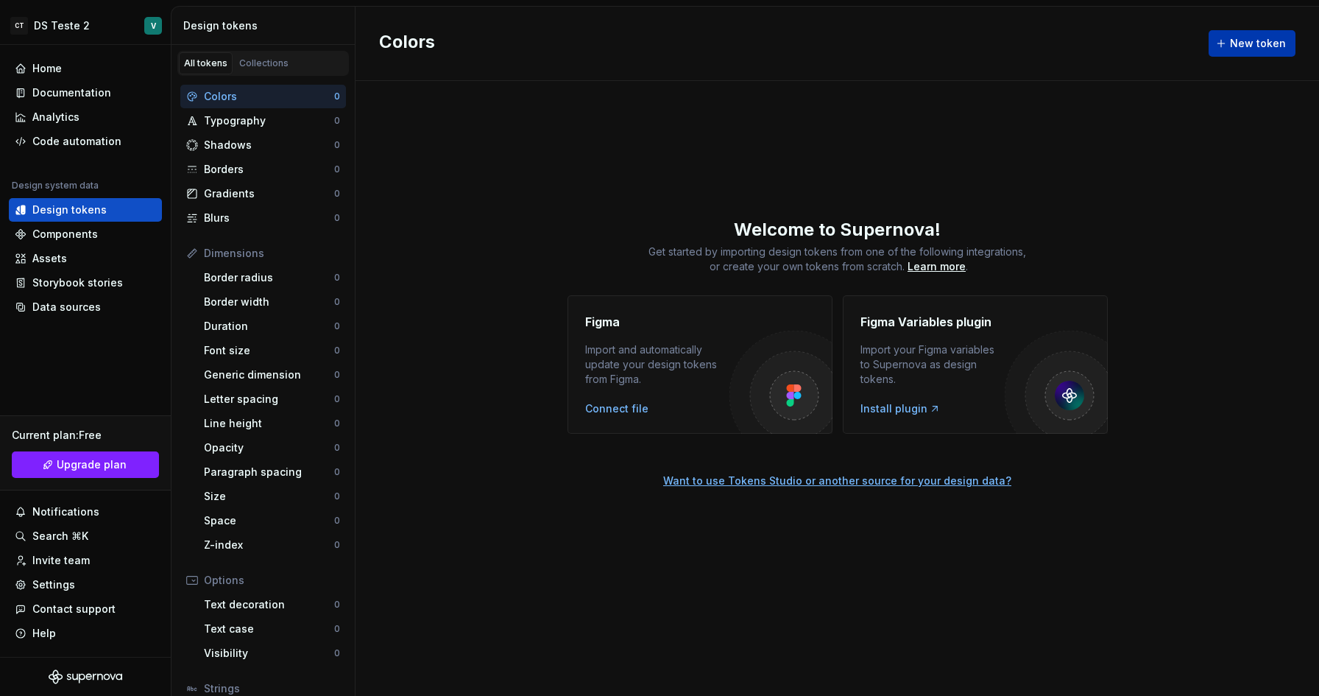
click at [1252, 50] on span "New token" at bounding box center [1258, 43] width 56 height 15
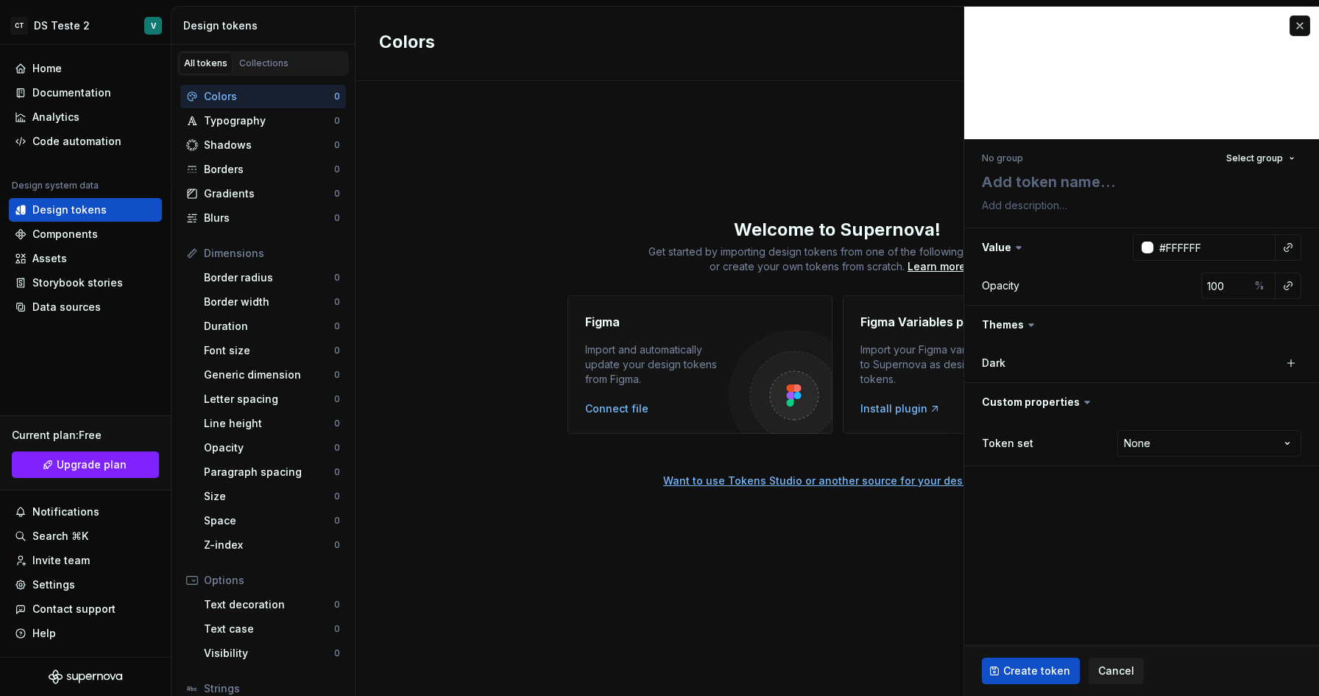
type textarea "*"
type textarea "T"
type textarea "*"
type textarea "Te"
type textarea "*"
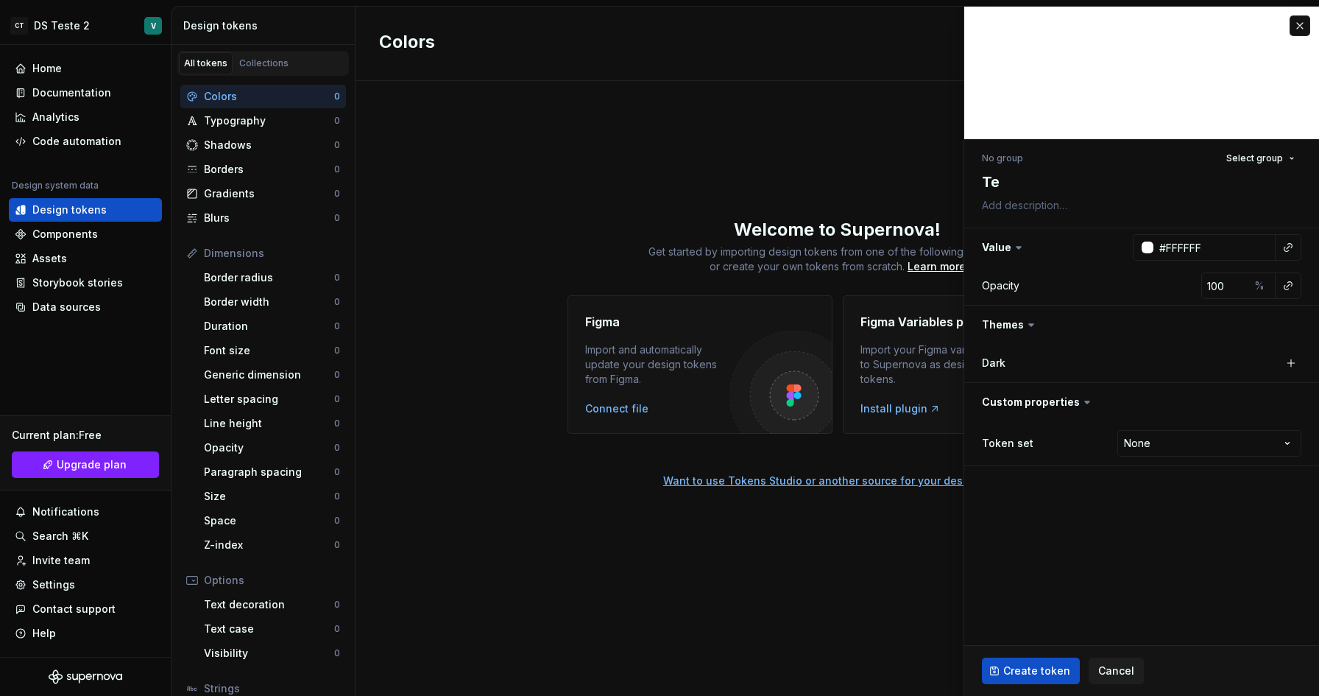
type textarea "Tes"
type textarea "*"
type textarea "Test"
type textarea "*"
type textarea "Teste"
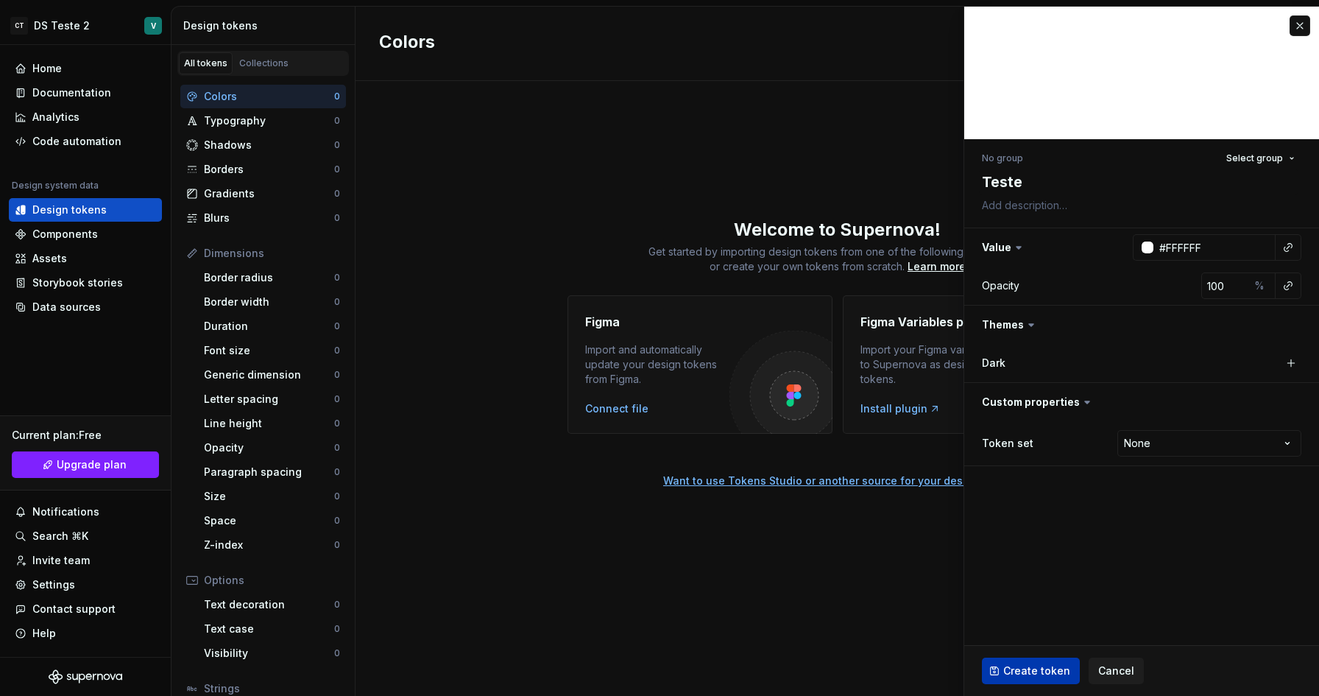
click at [1035, 679] on button "Create token" at bounding box center [1031, 670] width 98 height 26
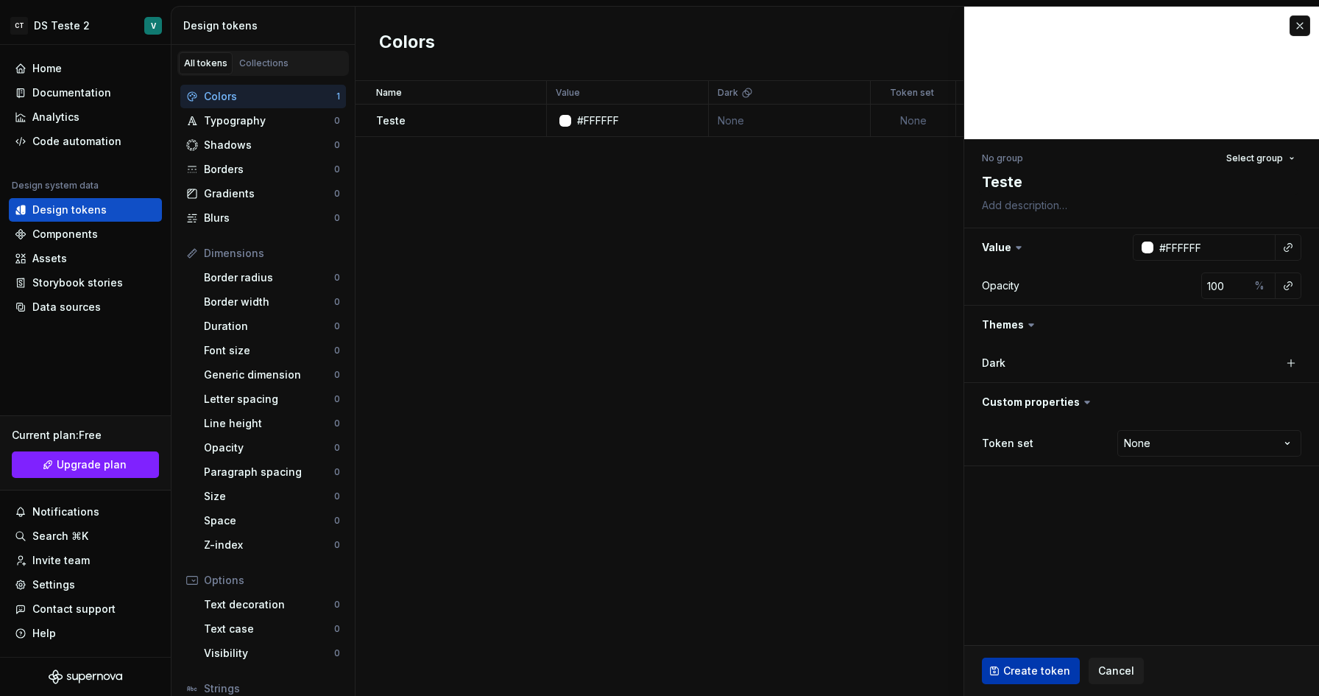
type textarea "*"
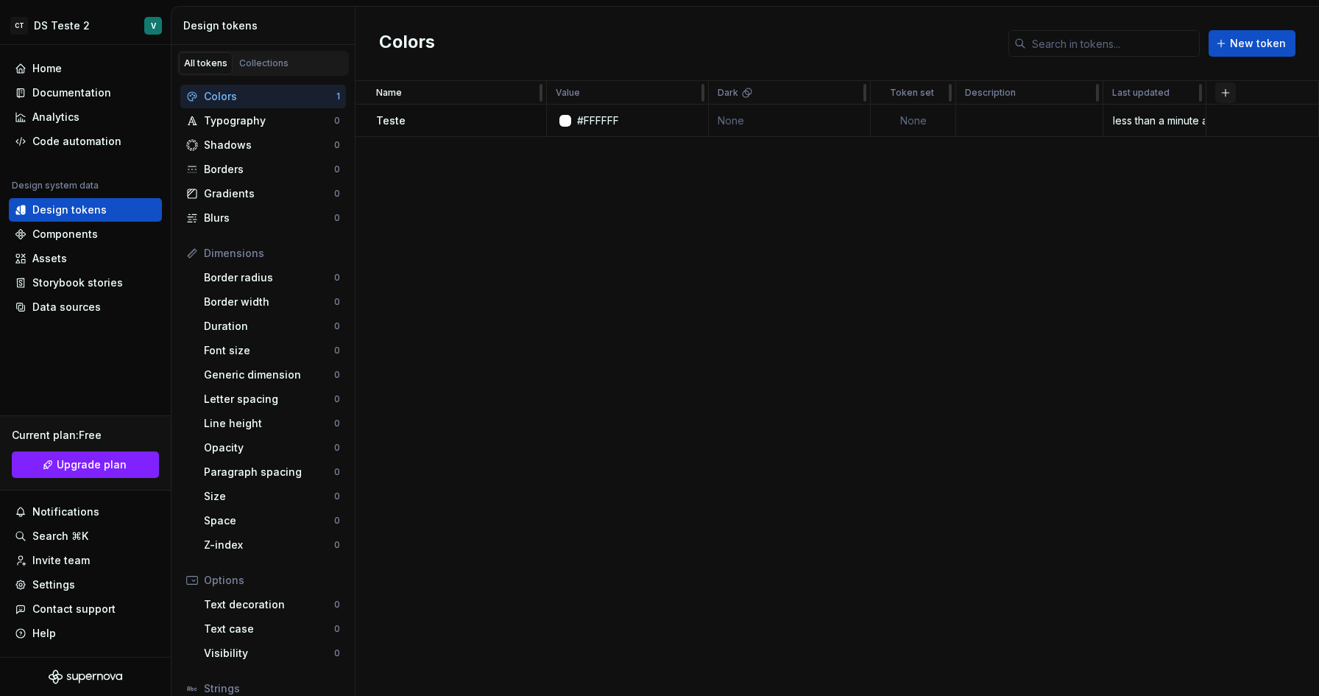
click at [1231, 98] on button "button" at bounding box center [1225, 92] width 21 height 21
click at [908, 255] on div "Name Value Dark Token set Description Last updated Teste #FFFFFF None None less…" at bounding box center [836, 388] width 963 height 615
click at [258, 426] on div "Line height" at bounding box center [269, 423] width 130 height 15
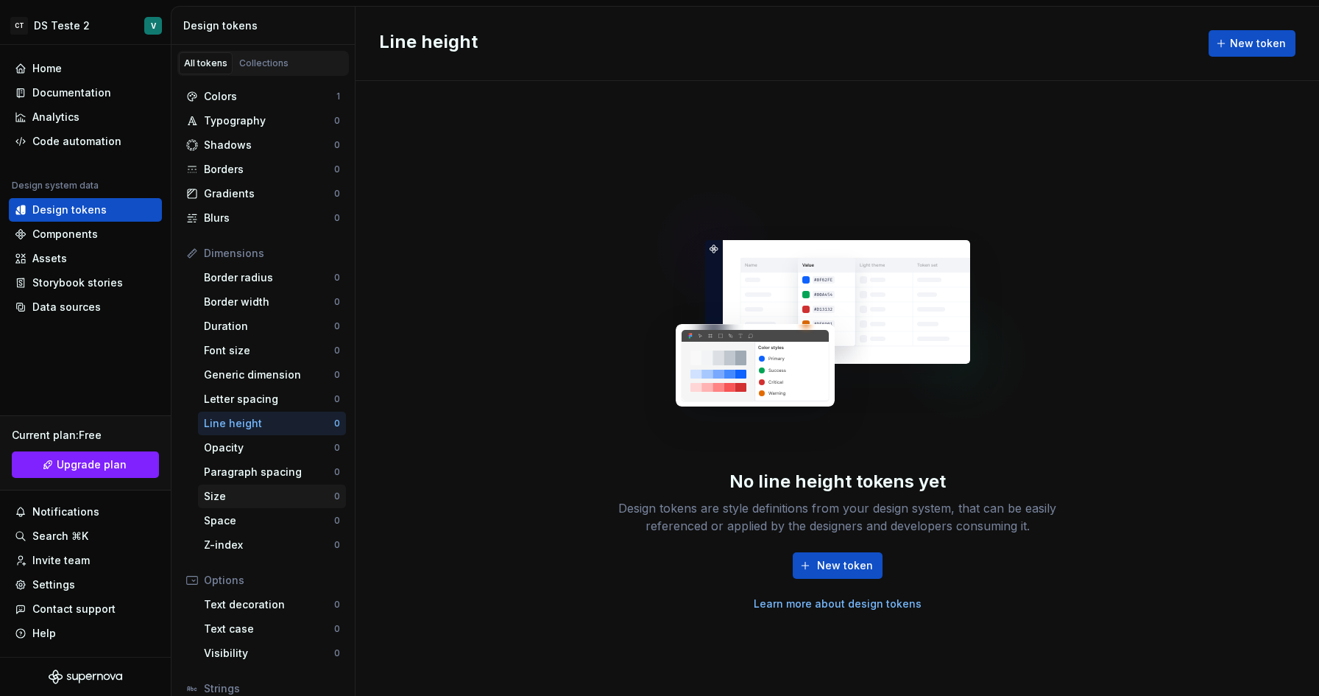
scroll to position [110, 0]
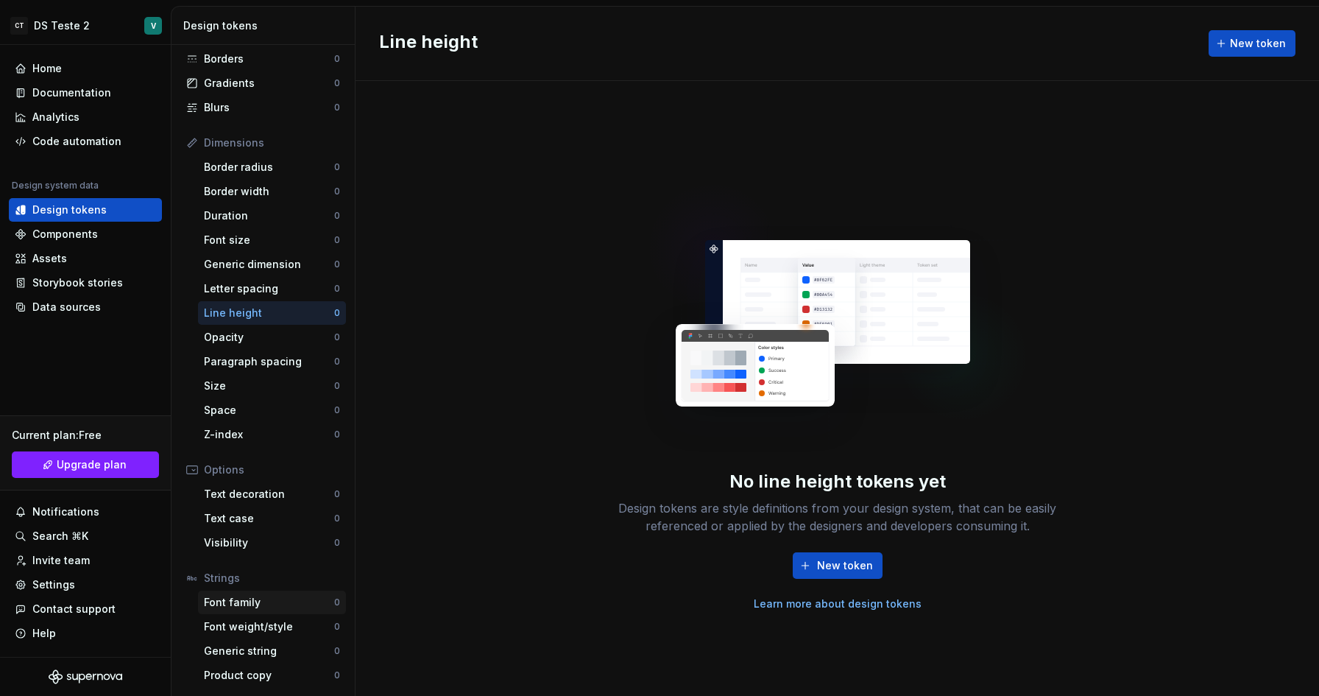
click at [276, 603] on div "Font family" at bounding box center [269, 602] width 130 height 15
click at [815, 562] on button "New token" at bounding box center [838, 565] width 90 height 26
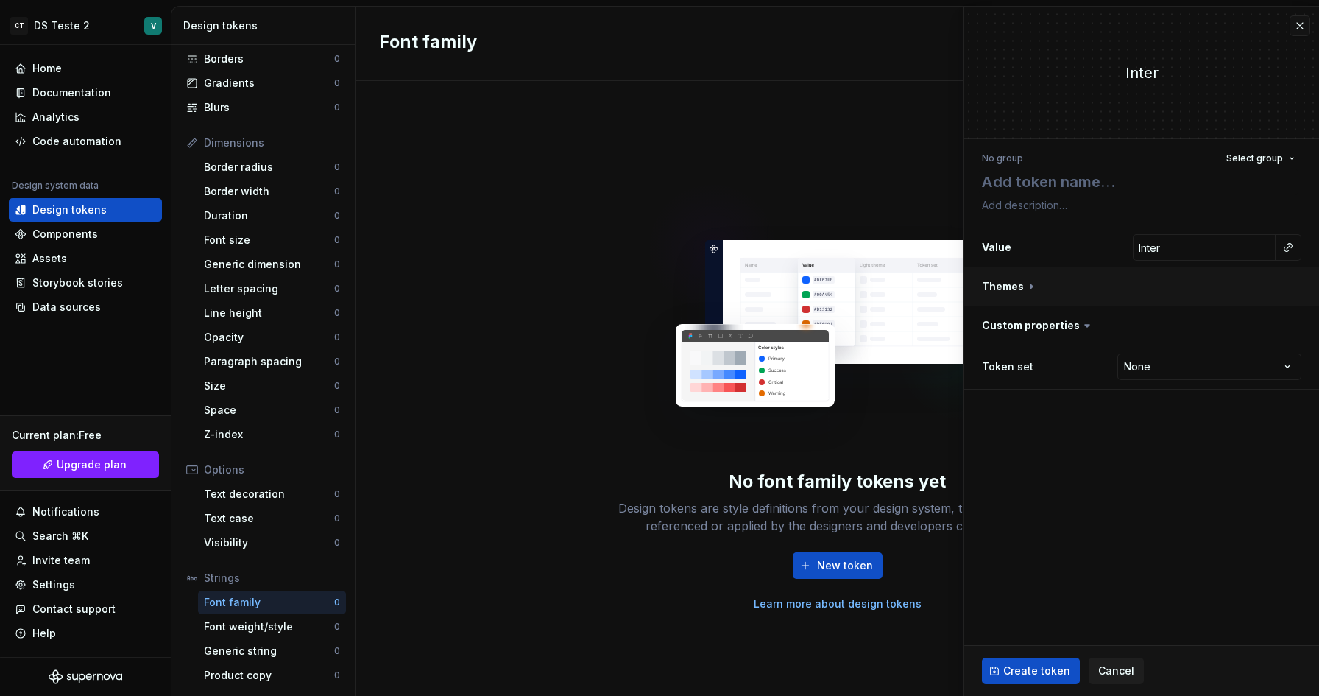
click at [1024, 285] on button "button" at bounding box center [1141, 286] width 355 height 38
click at [1025, 285] on icon at bounding box center [1031, 286] width 15 height 15
click at [1027, 677] on span "Create token" at bounding box center [1036, 670] width 67 height 15
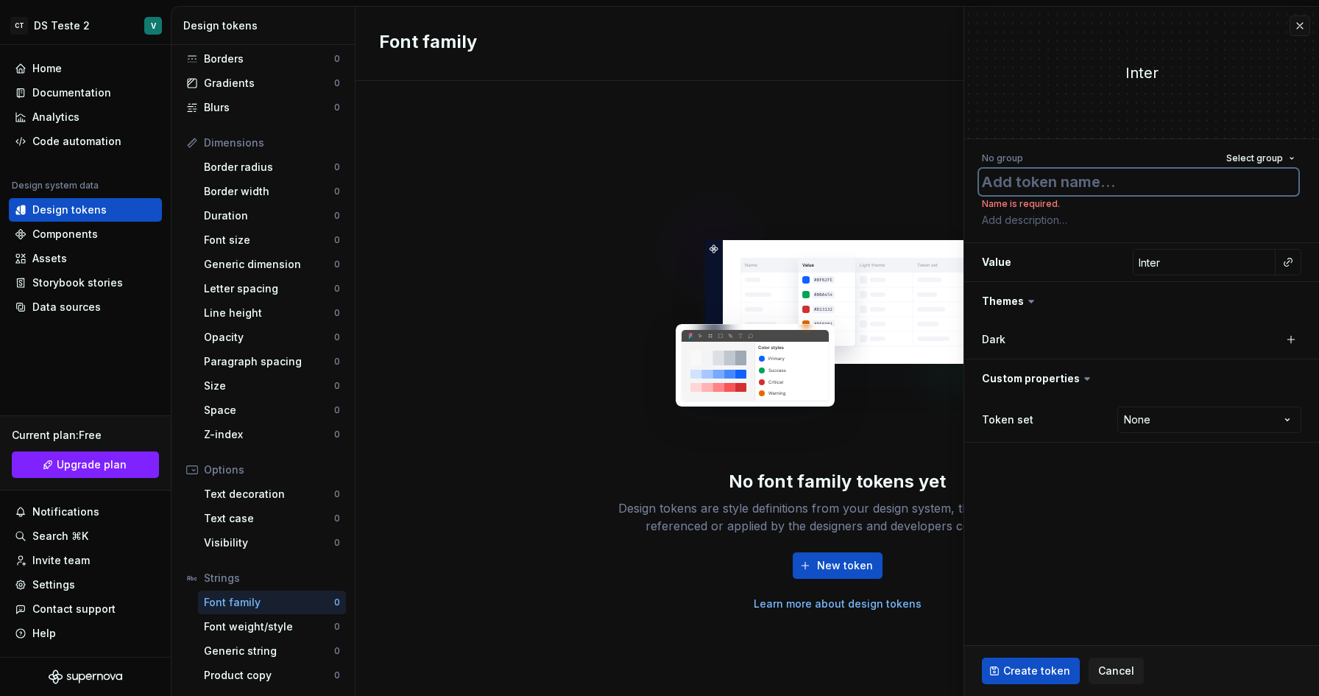
type textarea "*"
type textarea "T"
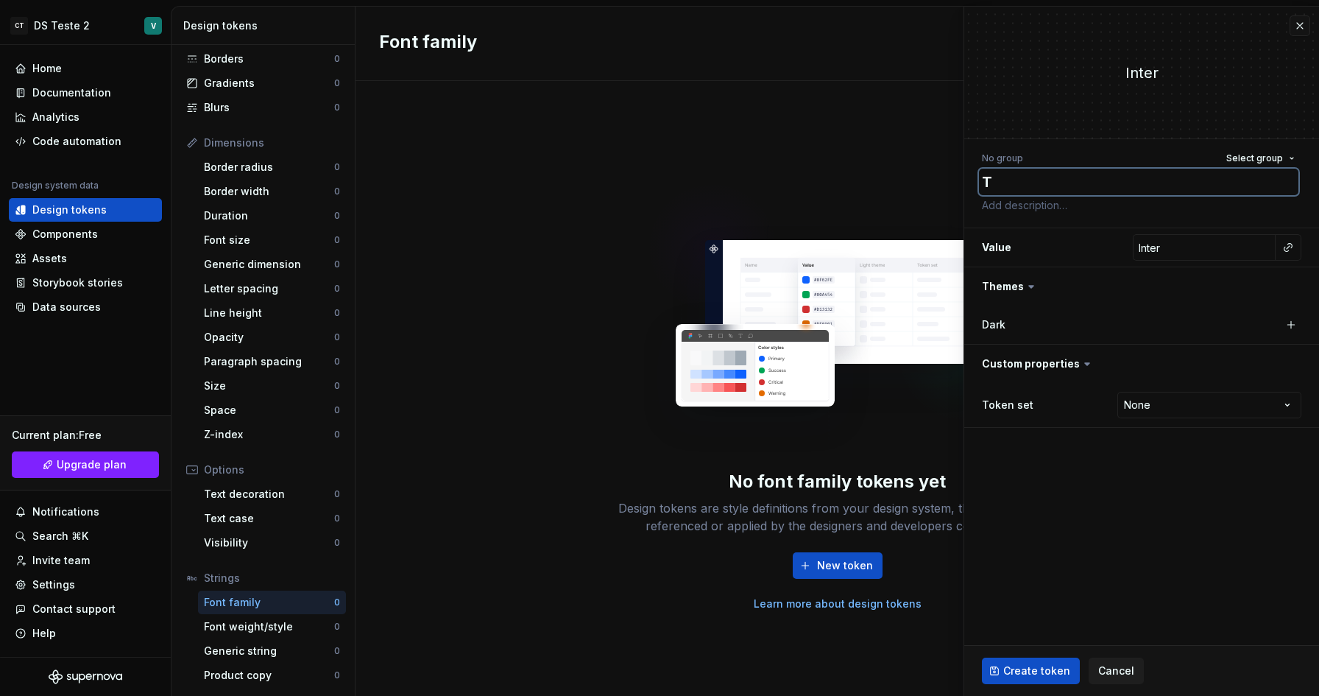
type textarea "*"
type textarea "Te"
type textarea "*"
type textarea "Tes"
type textarea "*"
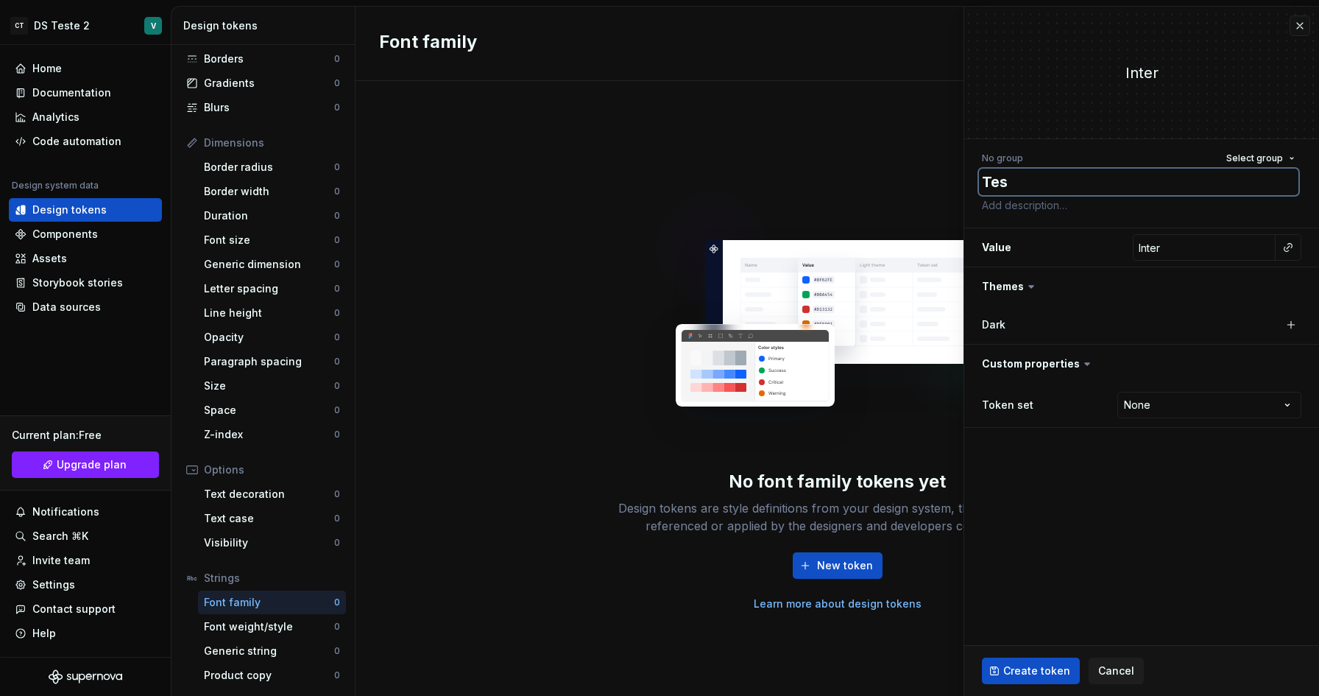
type textarea "Test"
type textarea "*"
type textarea "Teste"
click at [1277, 158] on span "Select group" at bounding box center [1254, 158] width 57 height 12
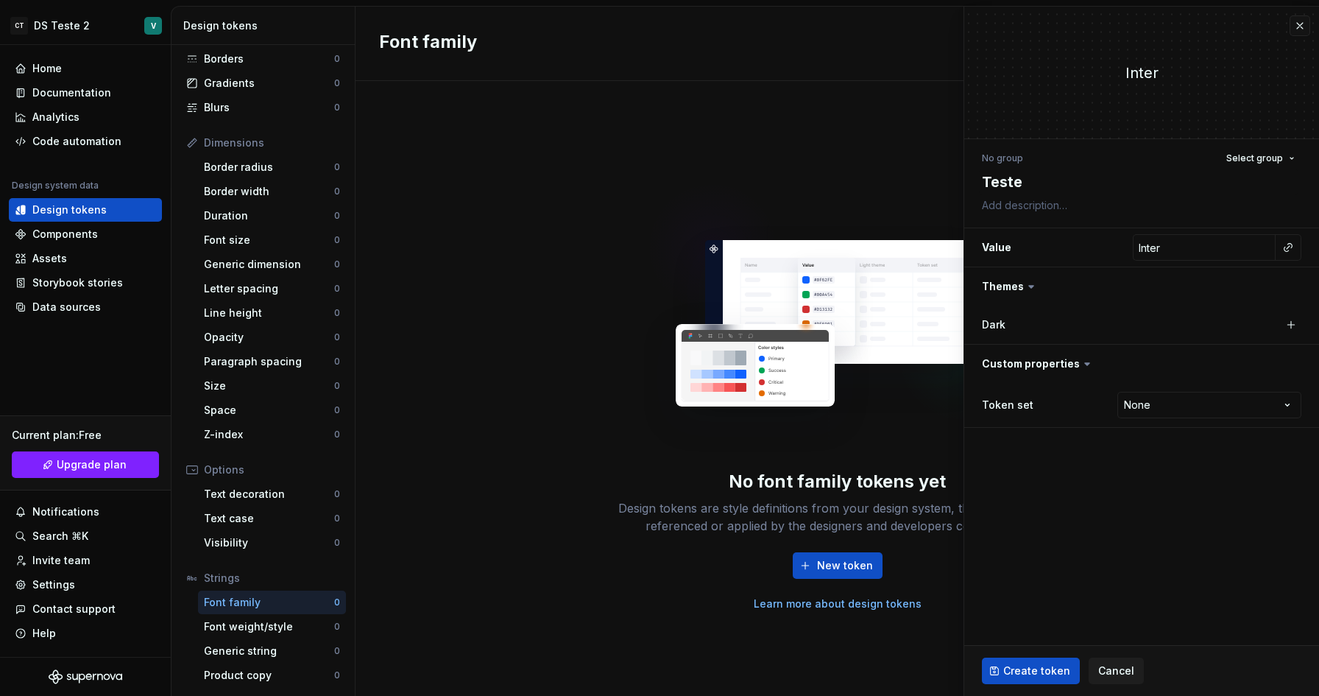
click at [1032, 667] on span "Create token" at bounding box center [1036, 670] width 67 height 15
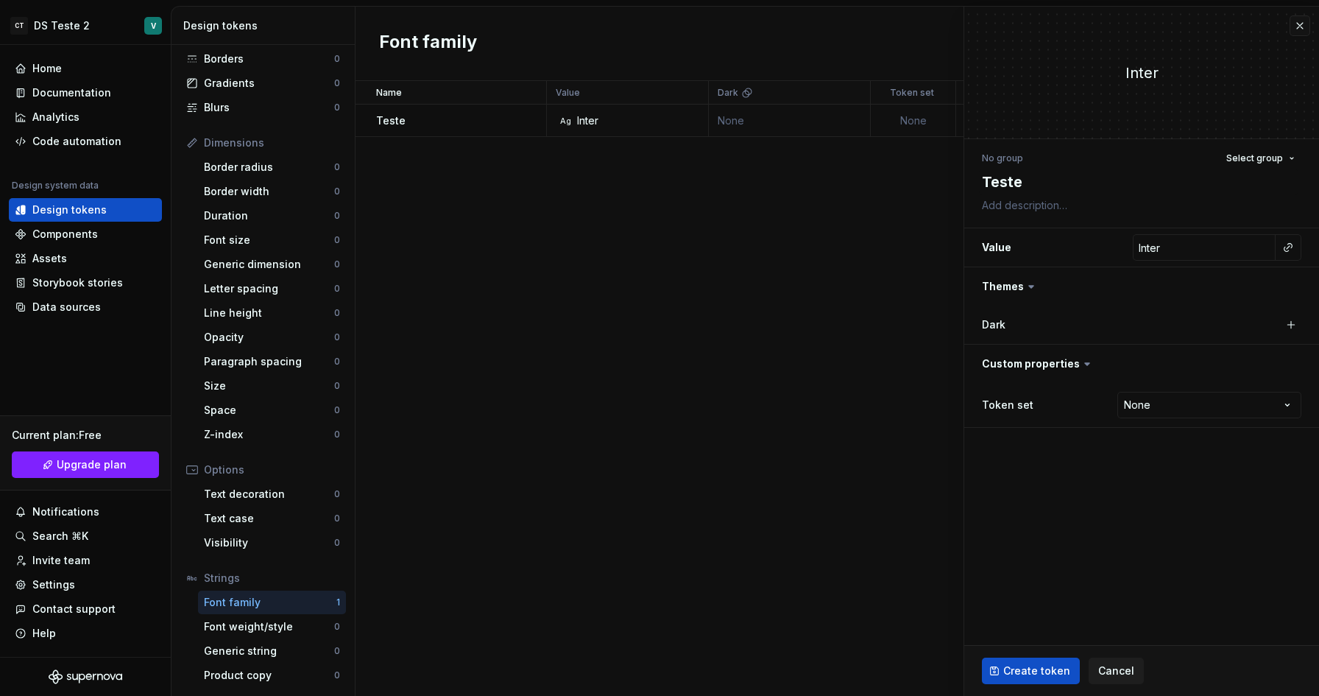
type textarea "*"
